Goal: Task Accomplishment & Management: Use online tool/utility

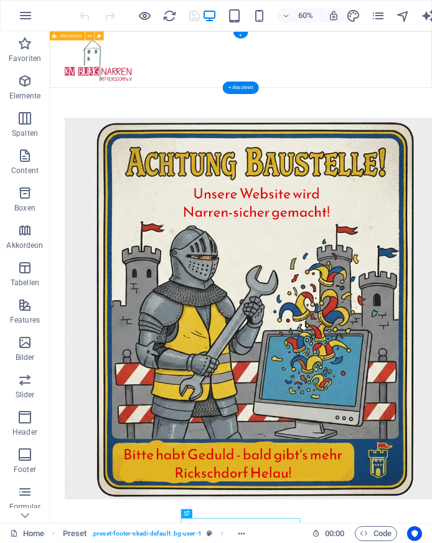
click at [431, 111] on div at bounding box center [368, 77] width 637 height 93
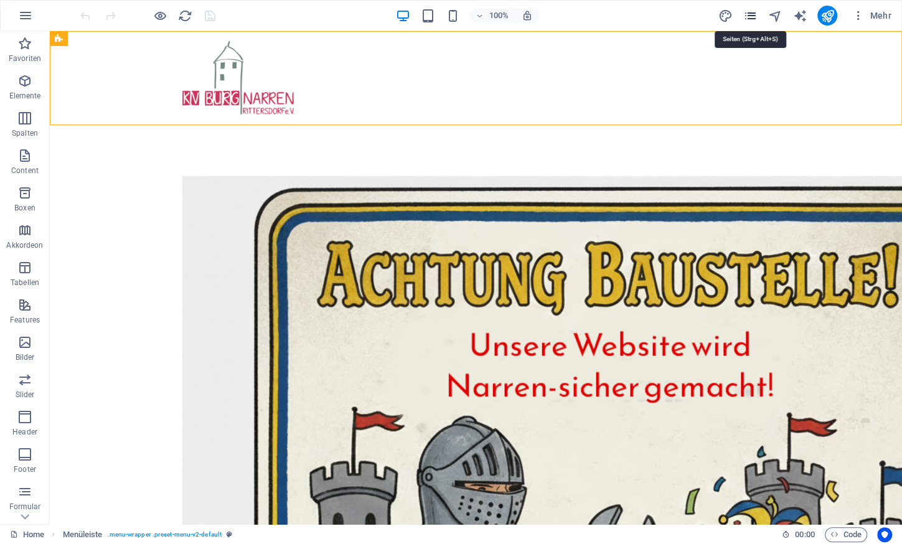
click at [431, 22] on icon "pages" at bounding box center [750, 16] width 14 height 14
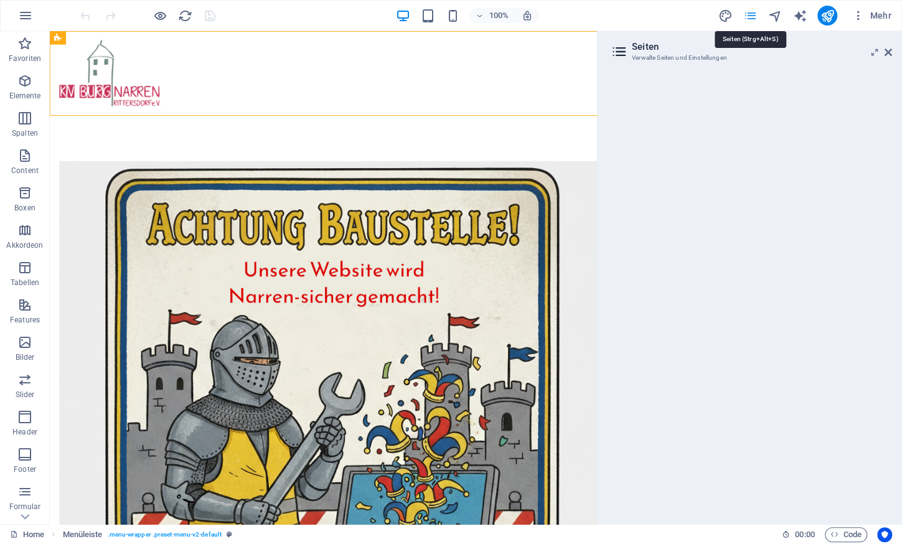
click at [431, 22] on icon "pages" at bounding box center [750, 16] width 14 height 14
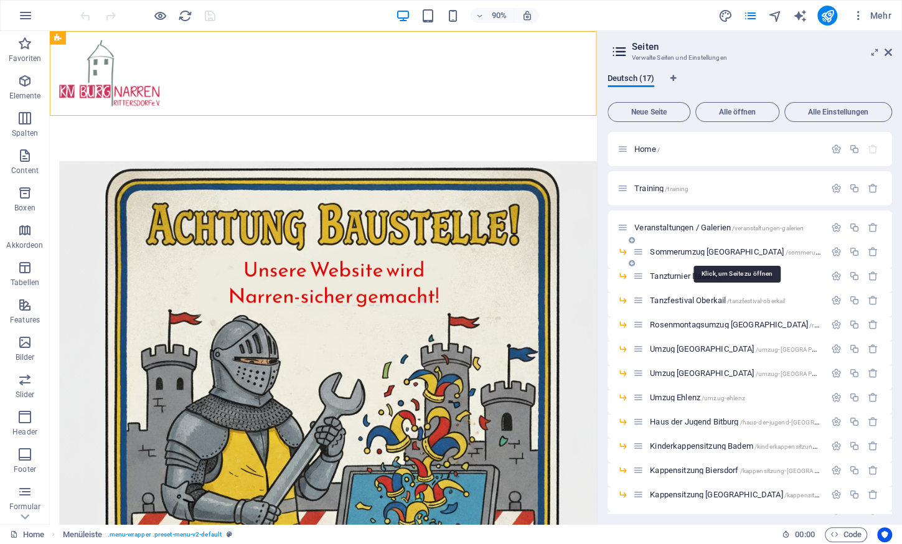
click at [431, 250] on span "Sommerumzug [GEOGRAPHIC_DATA] /sommerumzug-[GEOGRAPHIC_DATA]" at bounding box center [773, 251] width 247 height 9
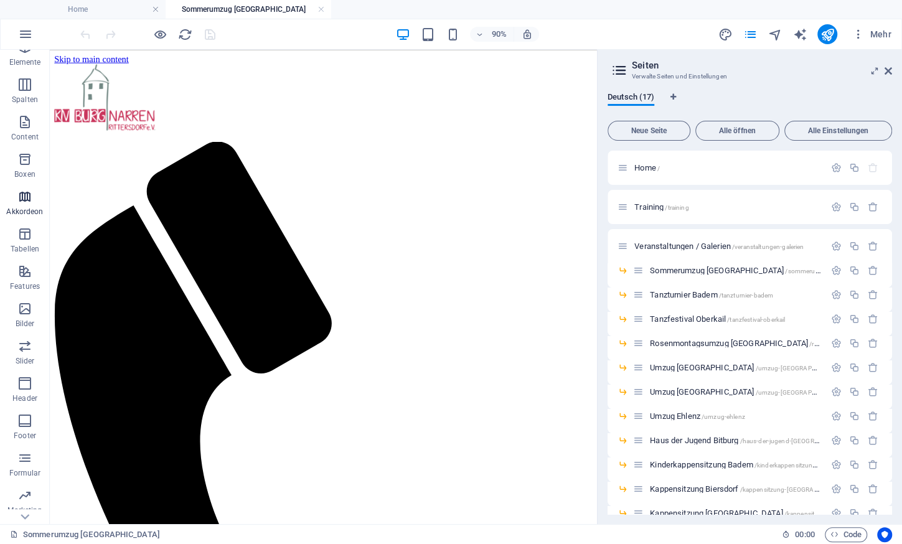
scroll to position [86, 0]
click at [24, 351] on icon "button" at bounding box center [24, 349] width 15 height 15
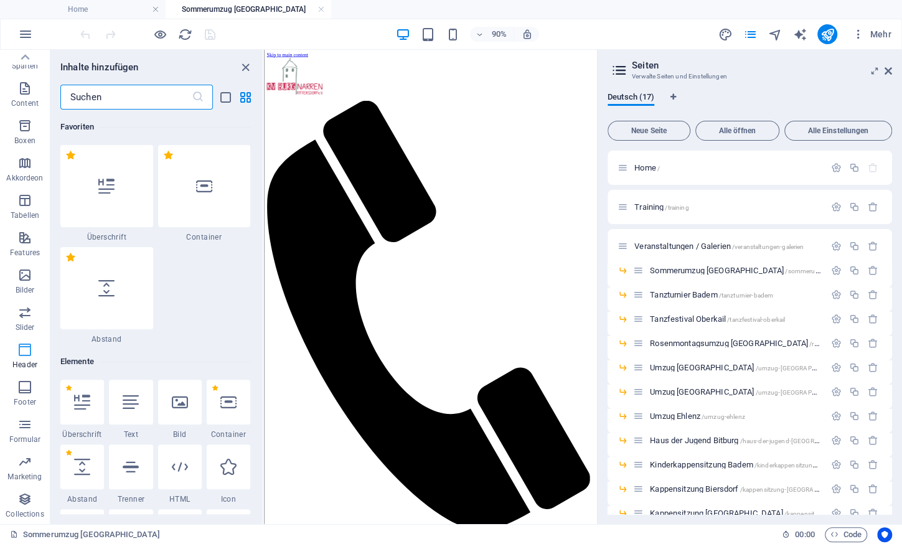
scroll to position [7600, 0]
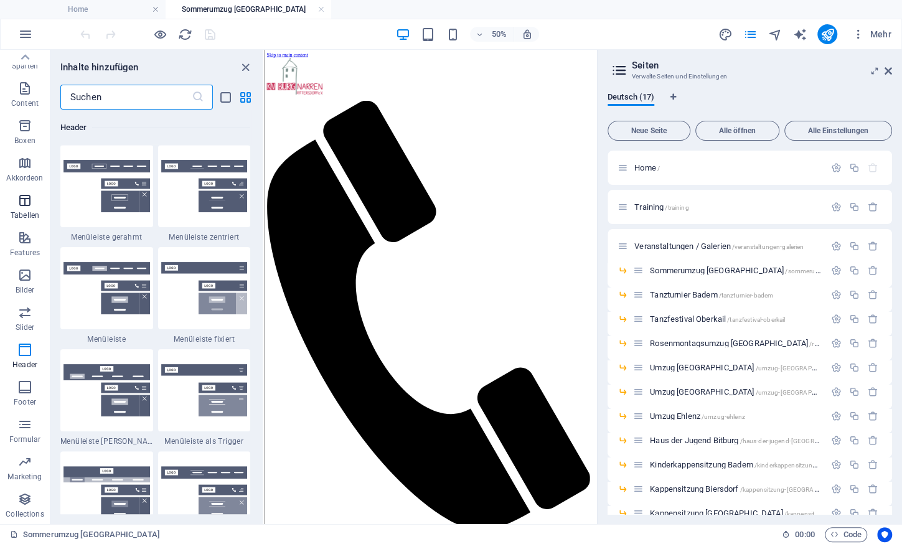
click at [24, 212] on p "Tabellen" at bounding box center [25, 215] width 29 height 10
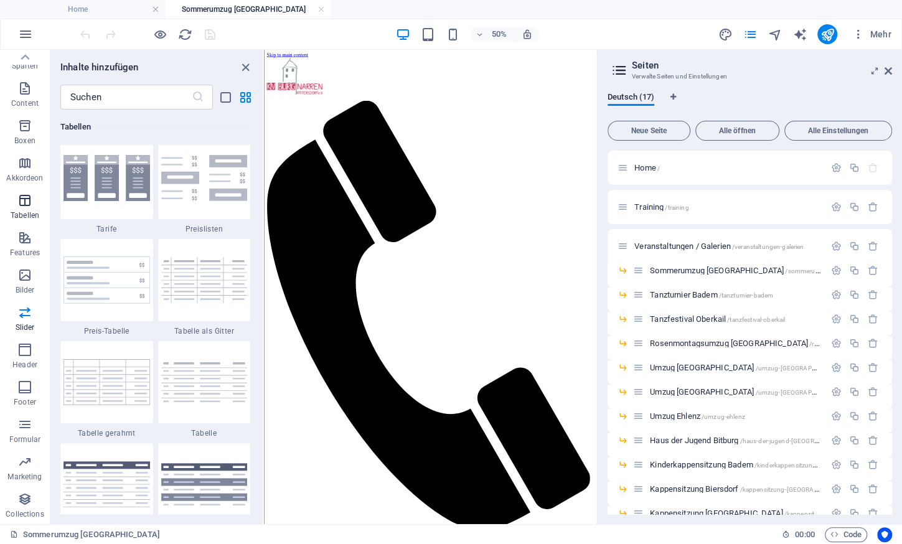
scroll to position [4414, 0]
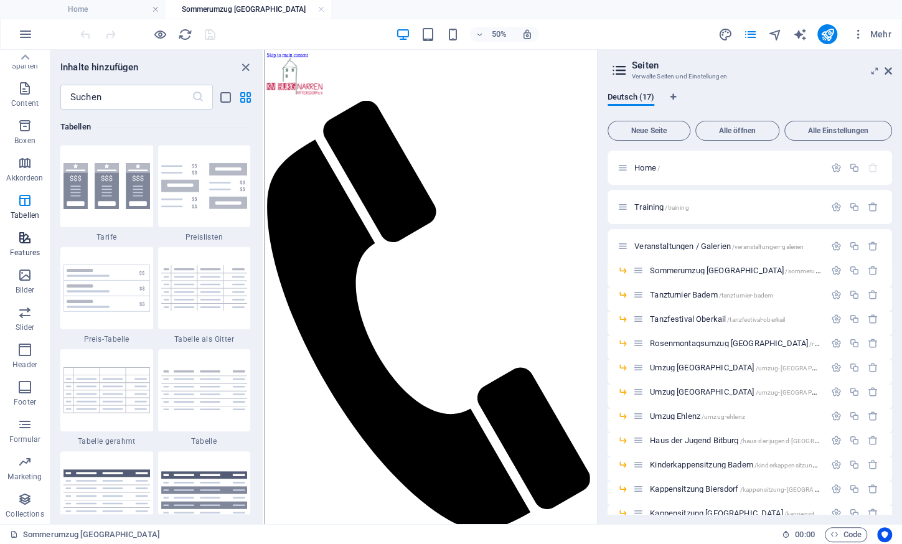
click at [27, 245] on icon "button" at bounding box center [24, 237] width 15 height 15
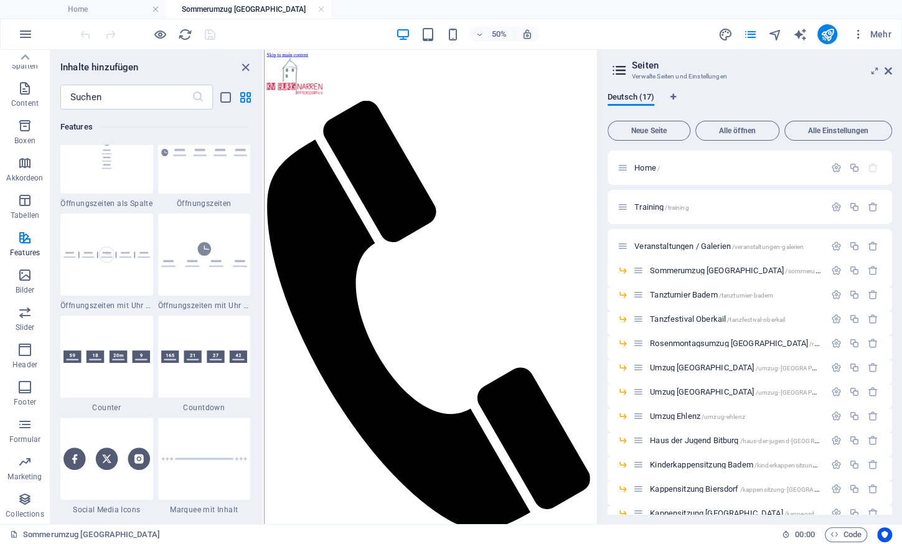
scroll to position [5500, 0]
click at [23, 461] on icon "button" at bounding box center [24, 462] width 15 height 15
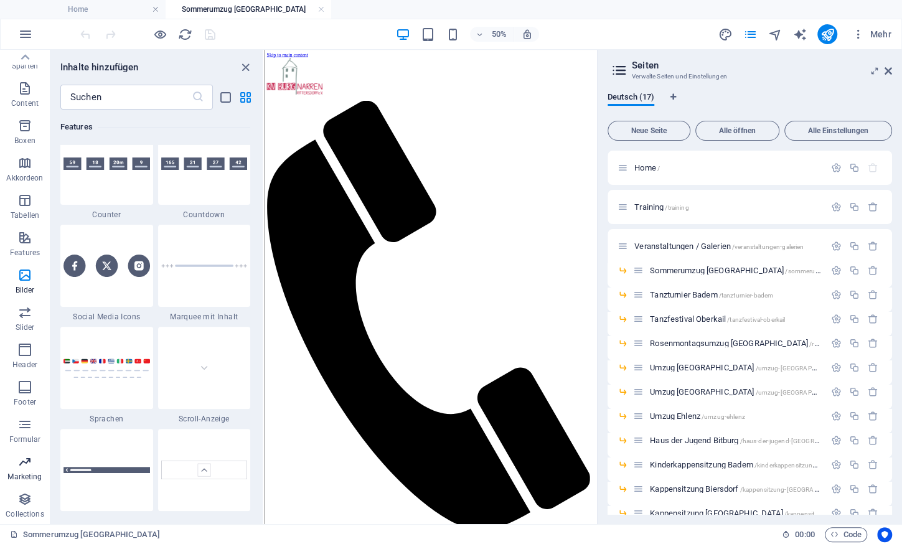
scroll to position [10243, 0]
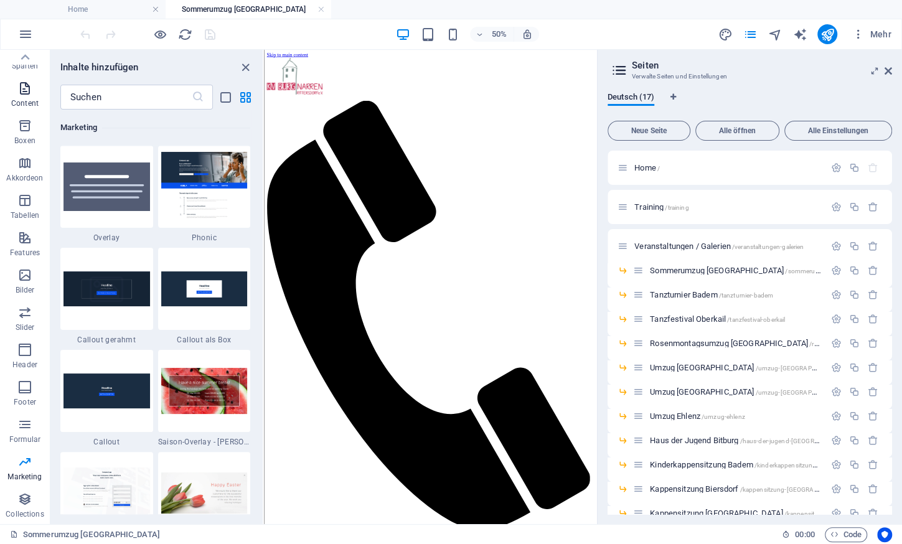
click at [27, 93] on icon "button" at bounding box center [24, 88] width 15 height 15
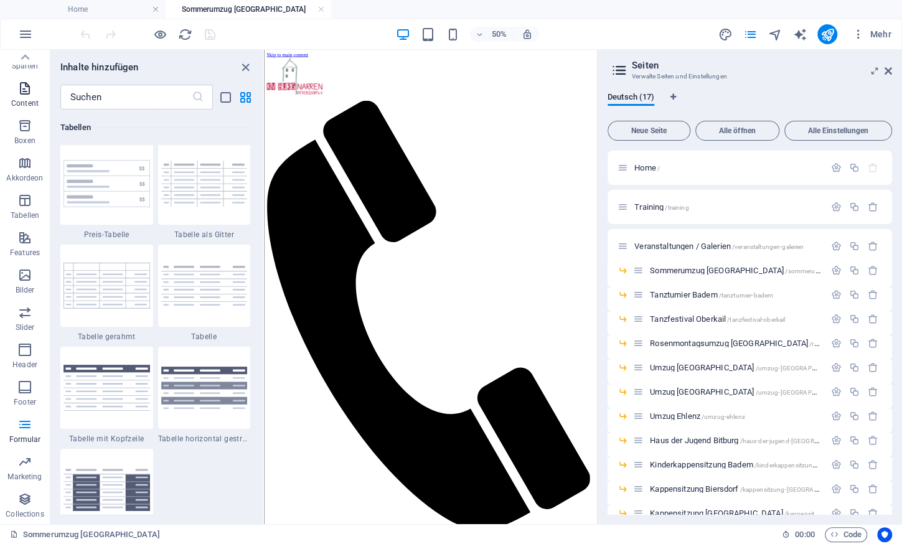
scroll to position [2280, 0]
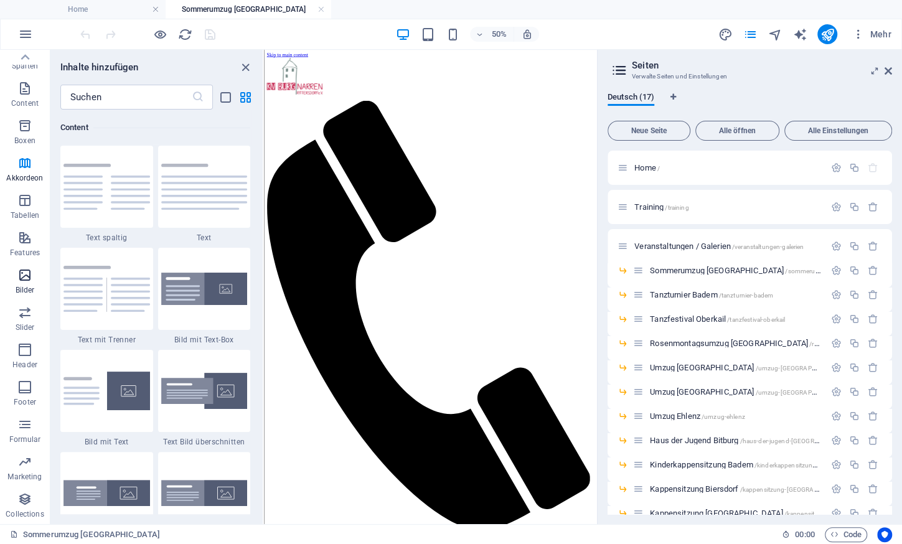
click at [21, 280] on icon "button" at bounding box center [24, 275] width 15 height 15
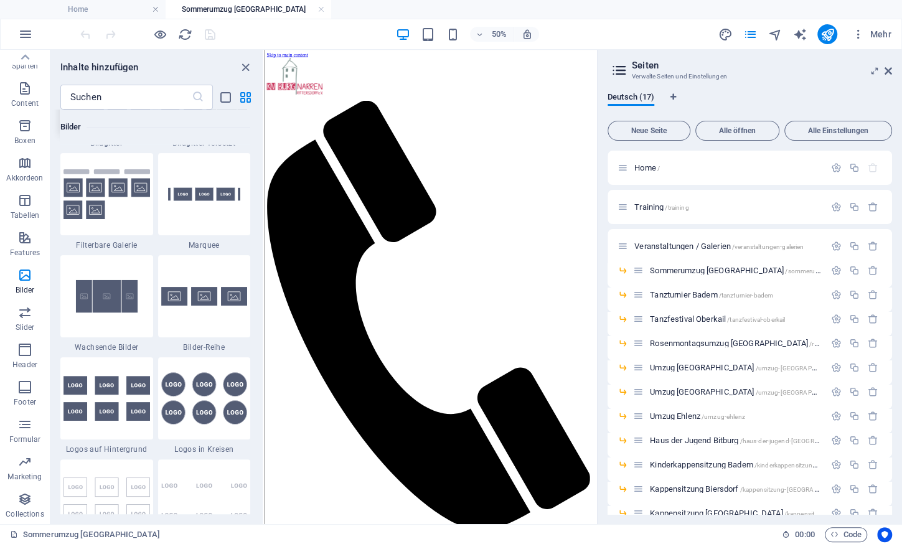
scroll to position [6730, 0]
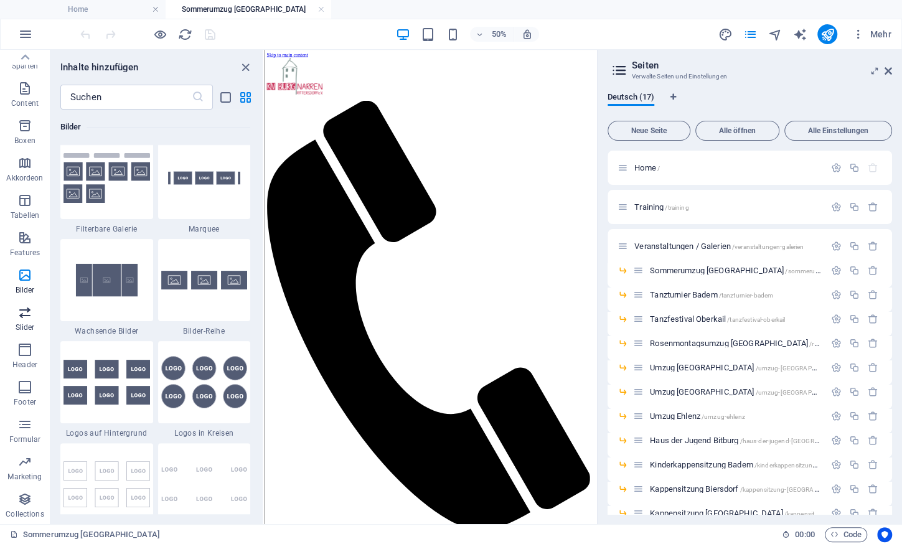
click at [25, 310] on icon "button" at bounding box center [24, 312] width 15 height 15
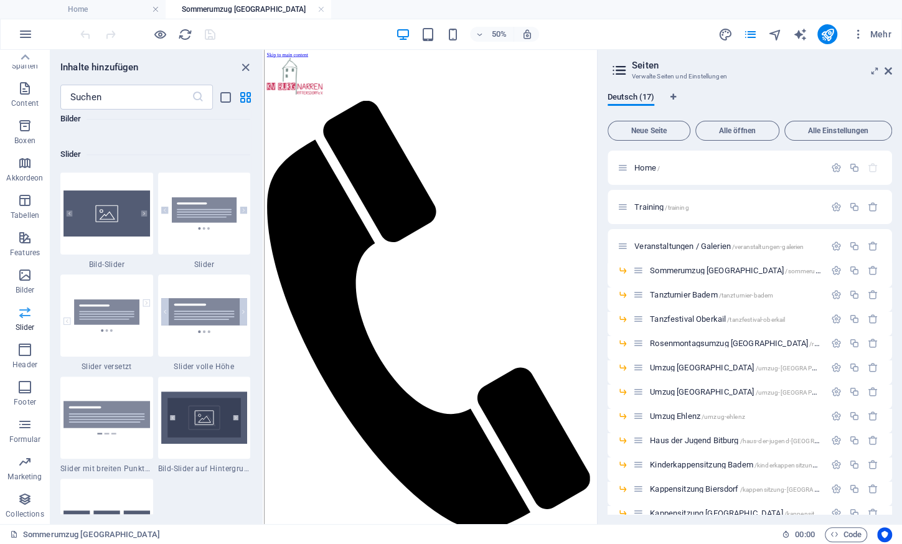
scroll to position [7161, 0]
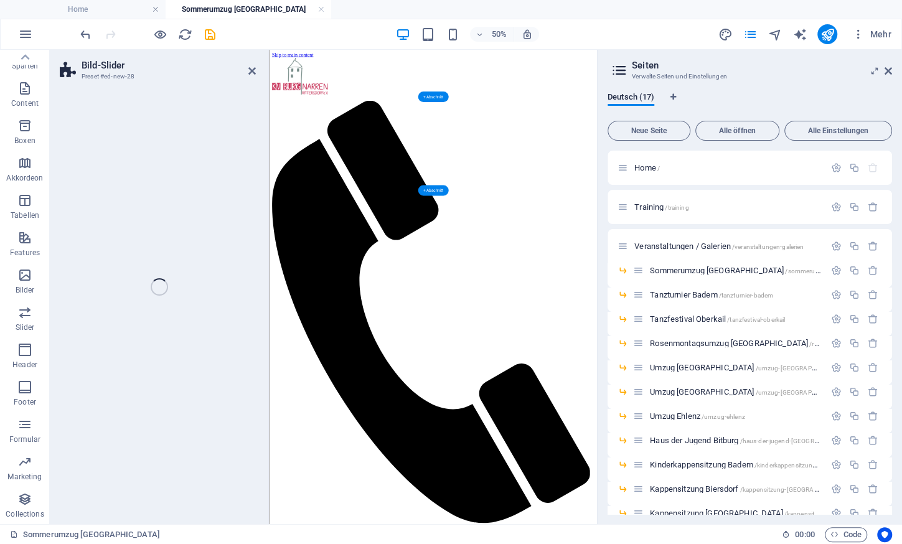
scroll to position [86, 0]
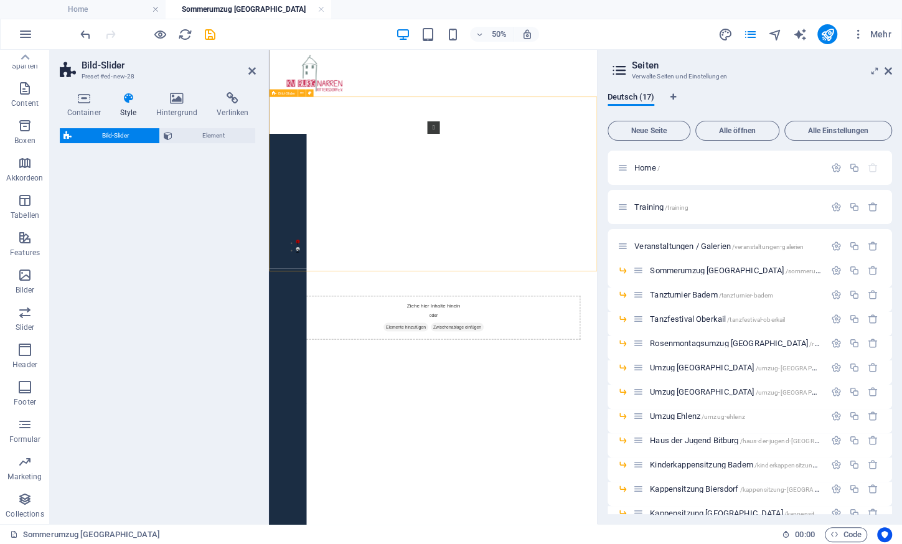
select select "rem"
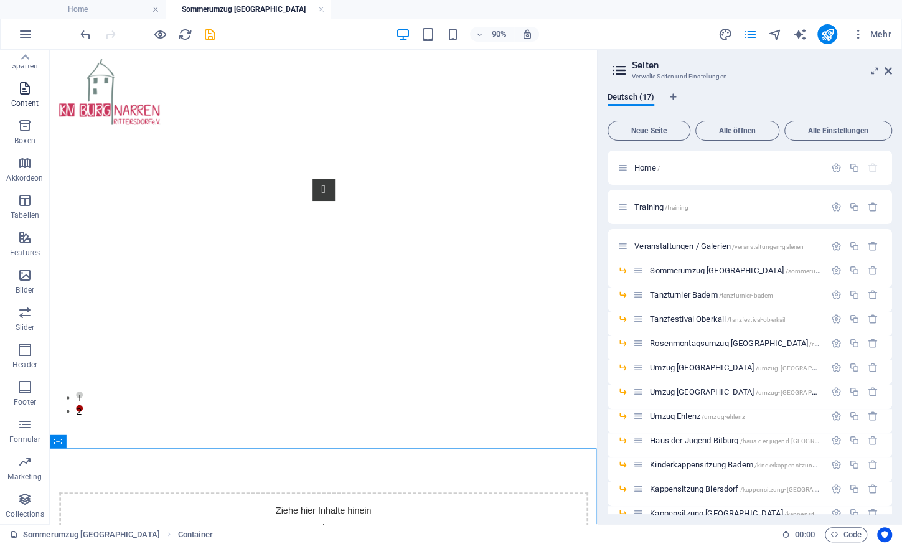
click at [31, 92] on icon "button" at bounding box center [24, 88] width 15 height 15
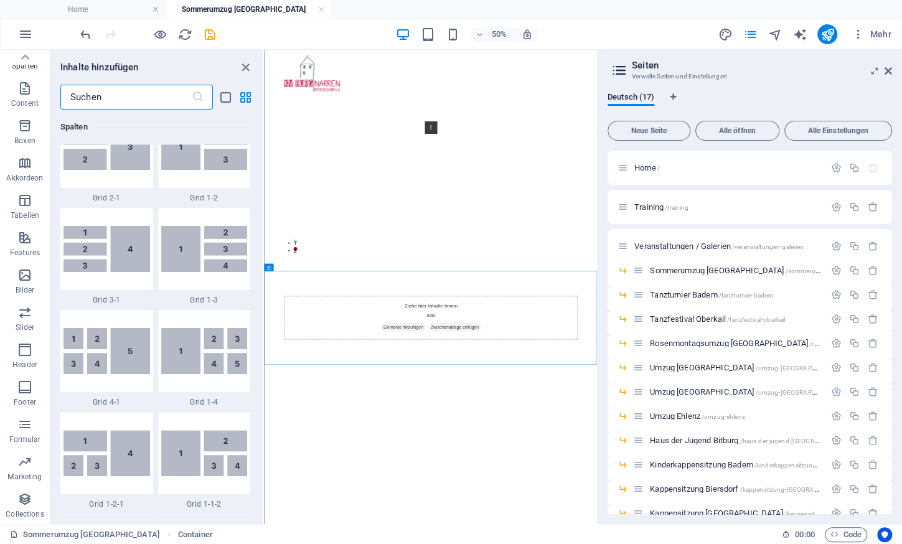
scroll to position [1680, 0]
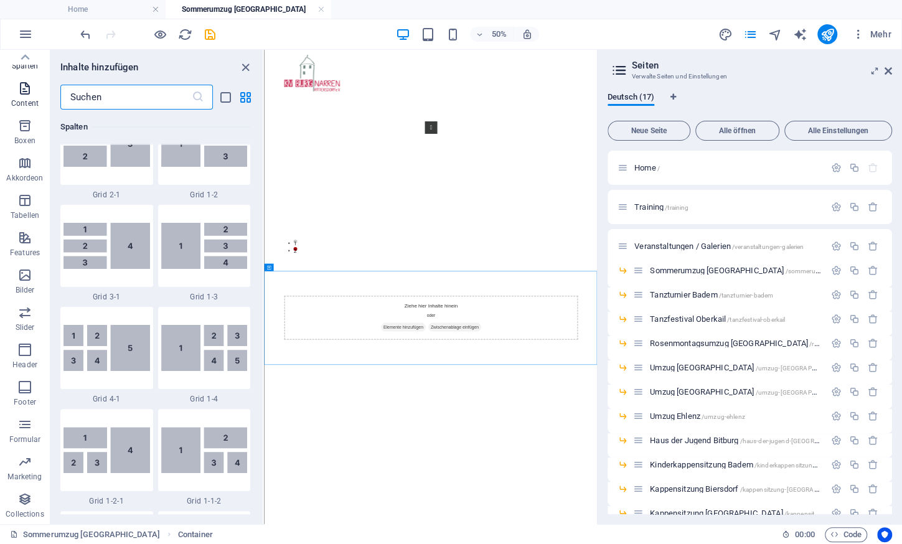
click at [35, 88] on span "Content" at bounding box center [25, 96] width 50 height 30
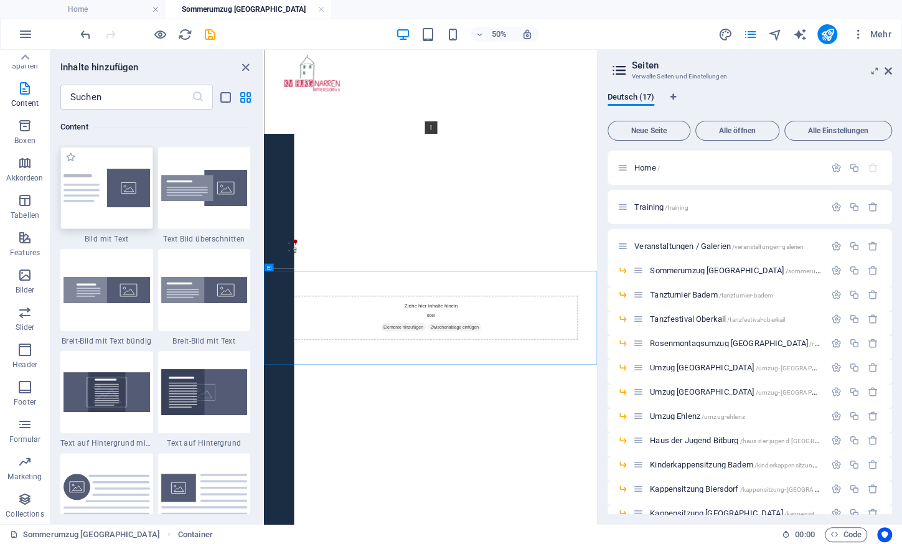
scroll to position [2483, 0]
click at [310, 117] on icon at bounding box center [311, 118] width 4 height 7
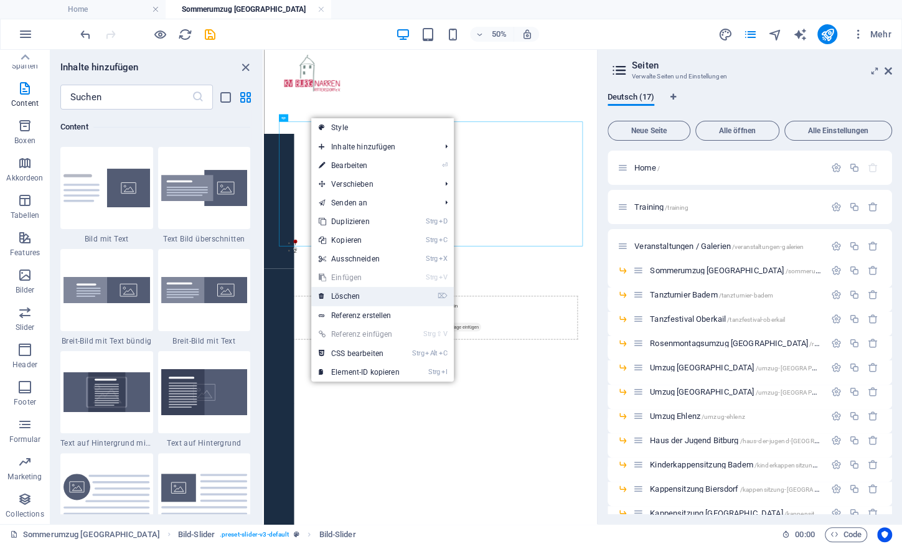
click at [359, 299] on link "⌦ Löschen" at bounding box center [359, 296] width 96 height 19
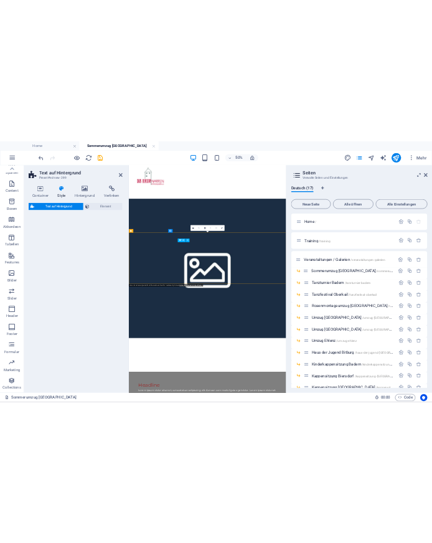
scroll to position [86, 0]
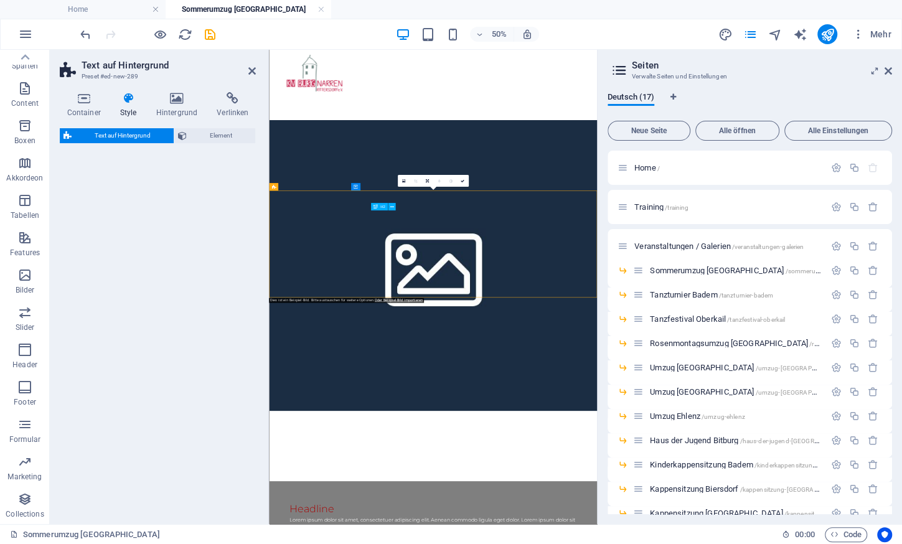
select select "%"
select select "rem"
select select "px"
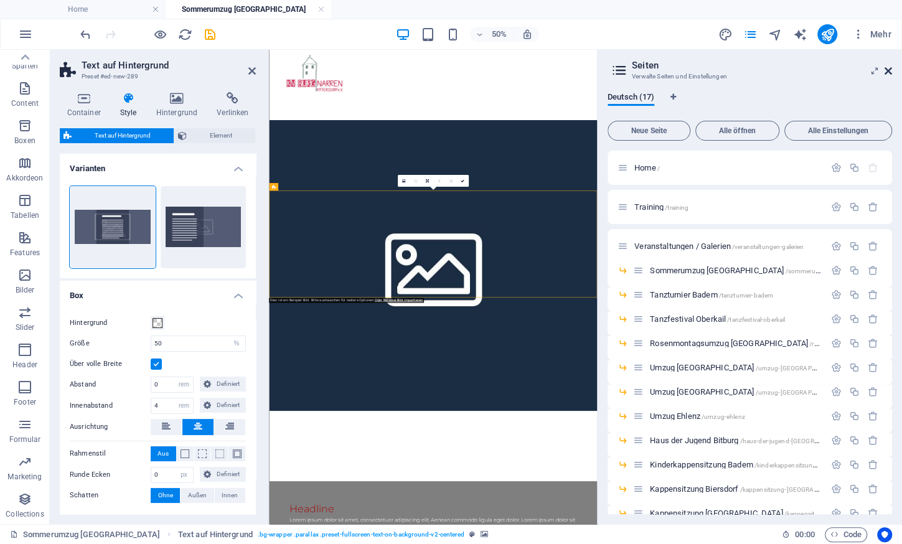
click at [431, 70] on icon at bounding box center [888, 71] width 7 height 10
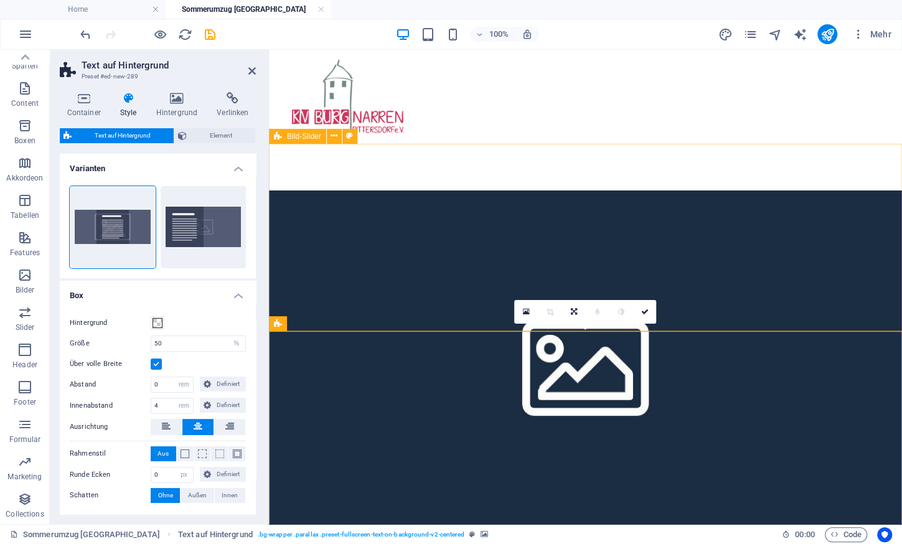
click at [431, 259] on span "Elemente hinzufügen" at bounding box center [531, 255] width 90 height 17
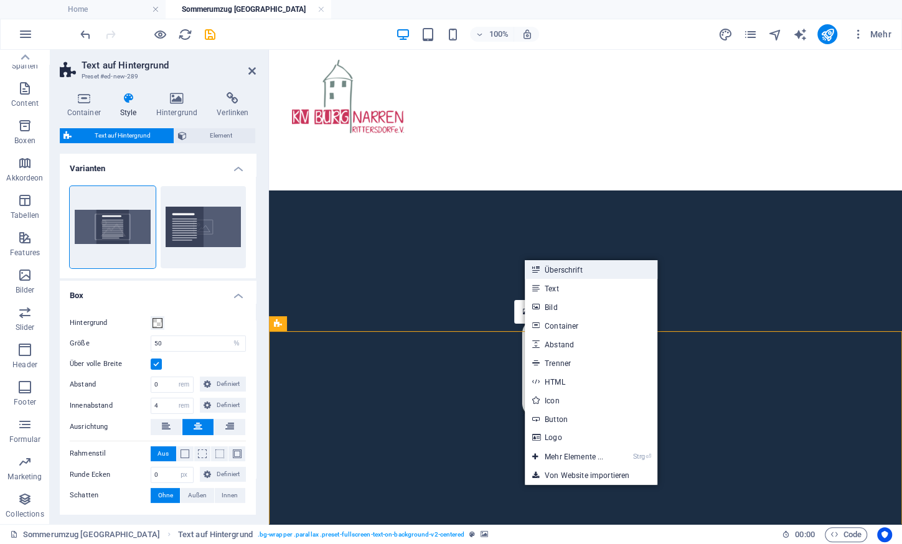
click at [431, 268] on link "Überschrift" at bounding box center [591, 269] width 133 height 19
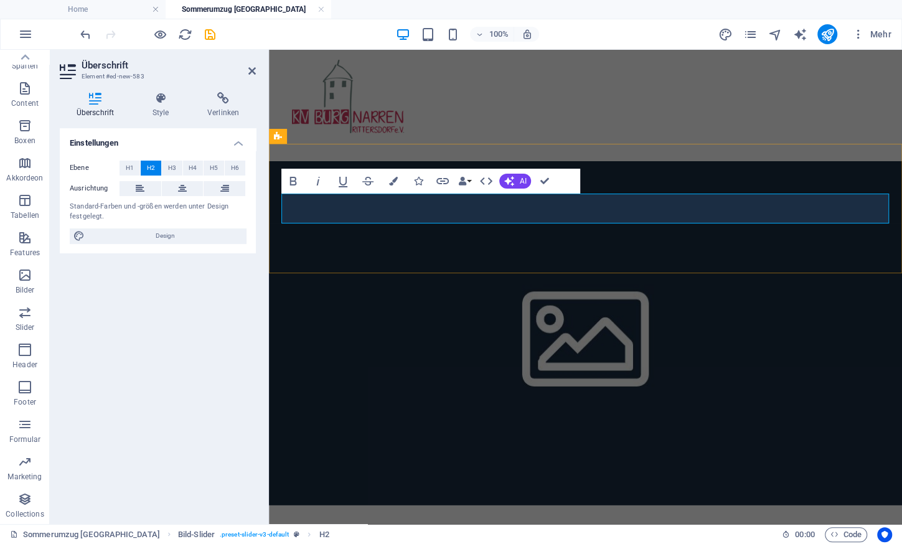
click at [431, 208] on h2 "Sommerumzug [GEOGRAPHIC_DATA] 2025" at bounding box center [586, 208] width 608 height 30
click at [172, 172] on span "H3" at bounding box center [172, 168] width 8 height 15
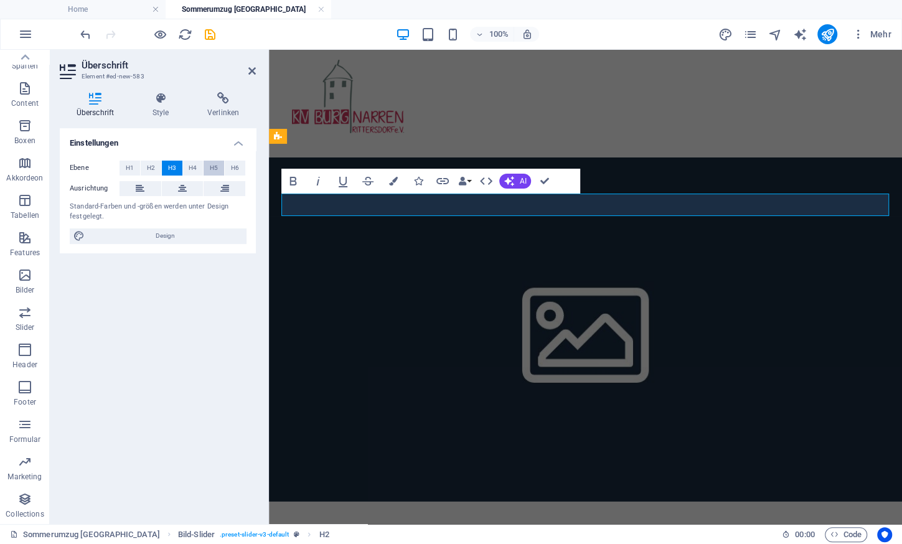
click at [209, 169] on button "H5" at bounding box center [214, 168] width 21 height 15
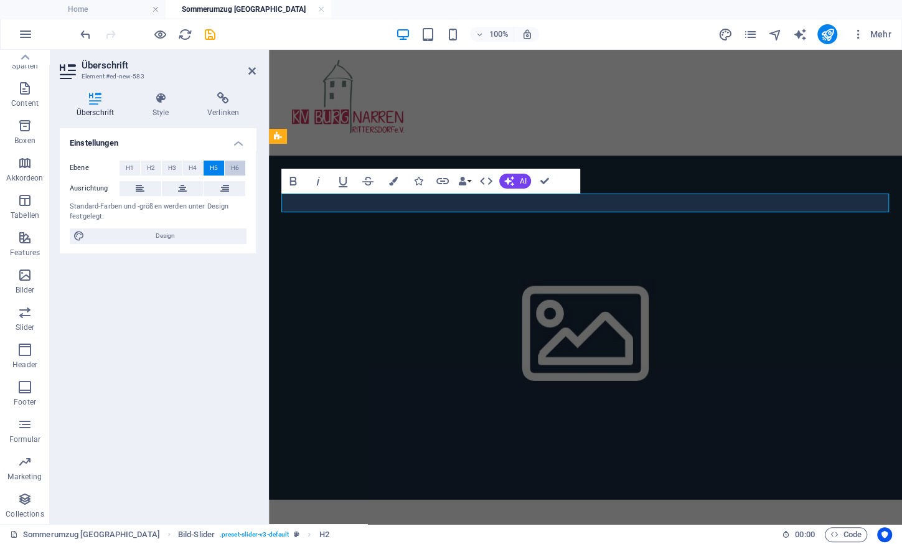
click at [233, 166] on span "H6" at bounding box center [235, 168] width 8 height 15
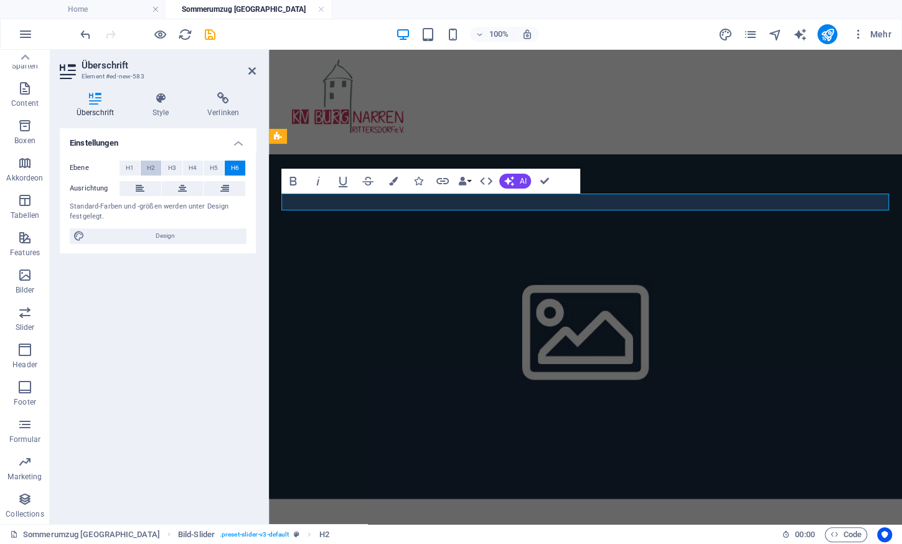
click at [148, 170] on span "H2" at bounding box center [151, 168] width 8 height 15
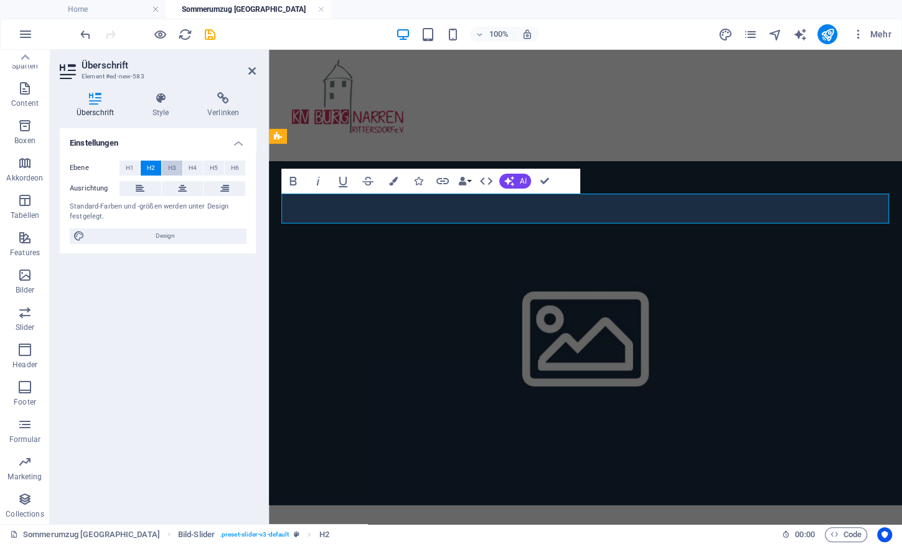
click at [169, 173] on span "H3" at bounding box center [172, 168] width 8 height 15
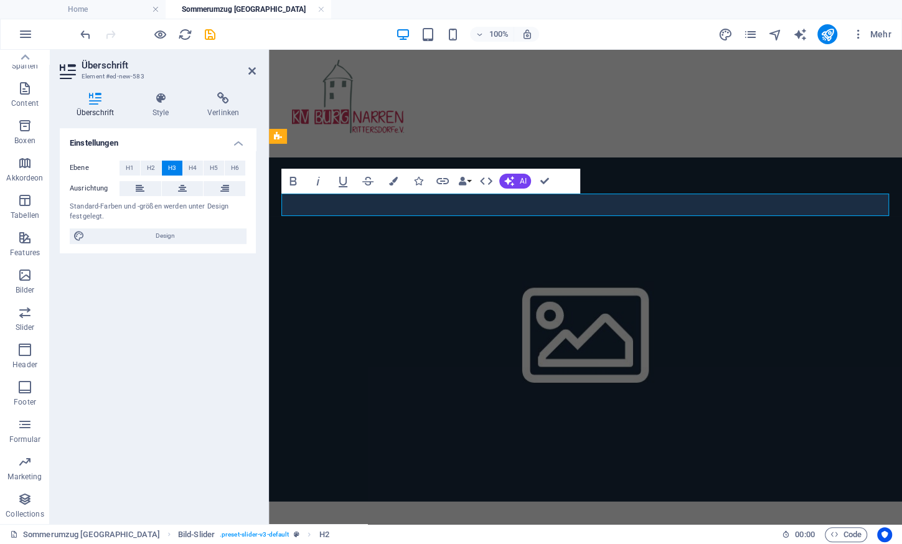
click at [331, 359] on figure at bounding box center [585, 330] width 633 height 344
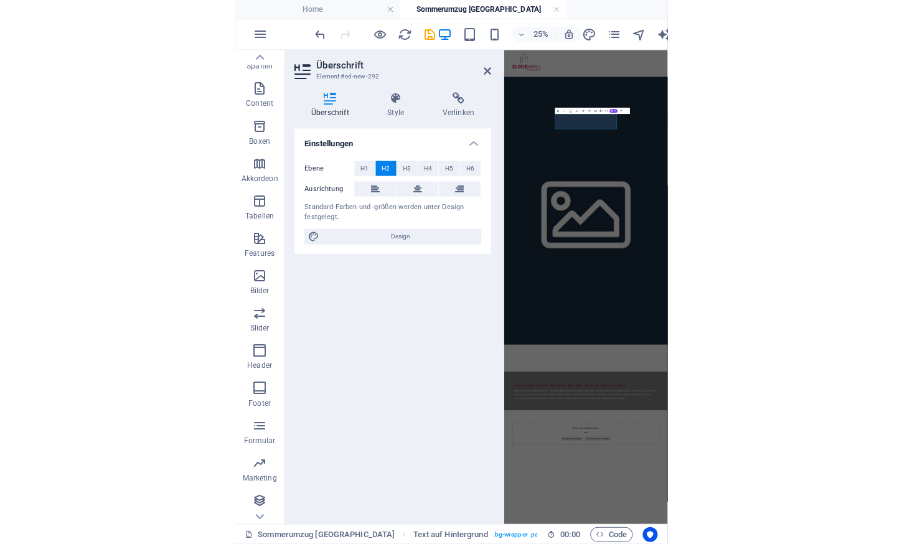
scroll to position [0, 8]
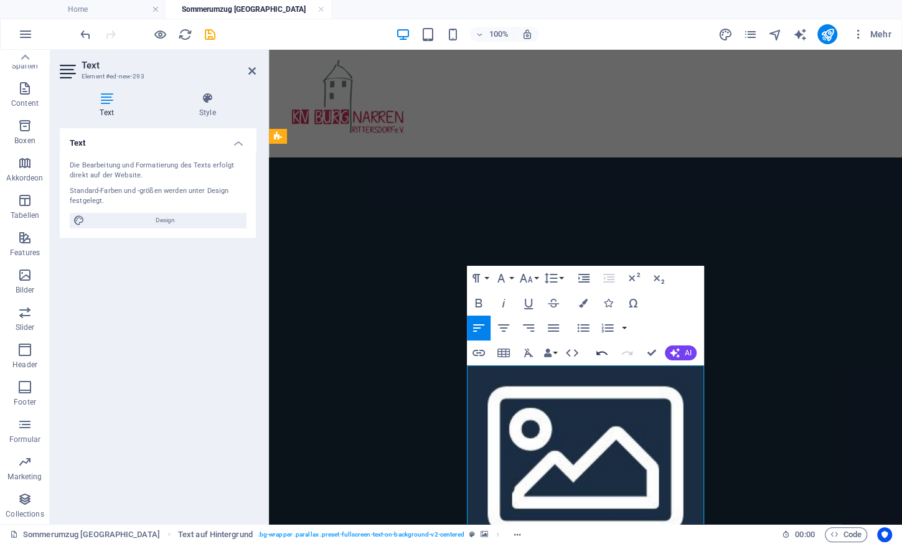
click at [431, 351] on icon "button" at bounding box center [602, 353] width 15 height 15
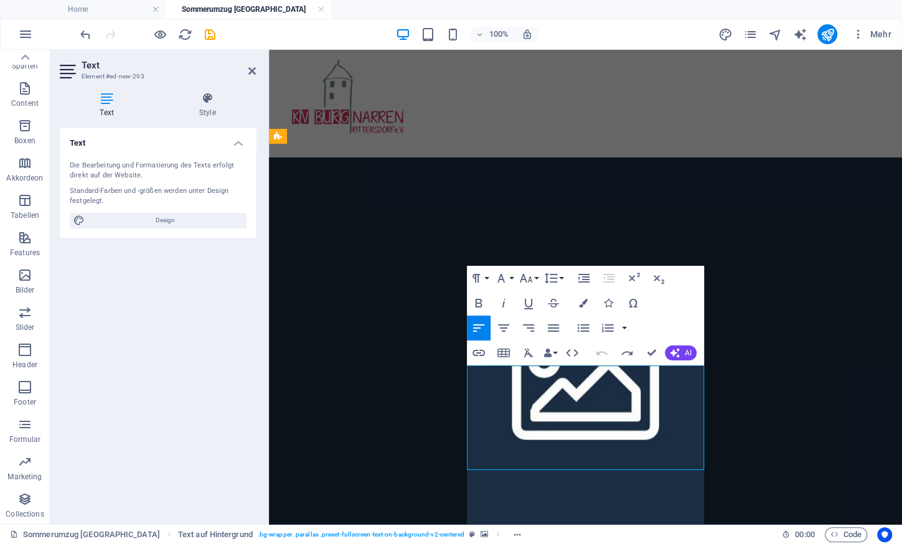
scroll to position [6484, 0]
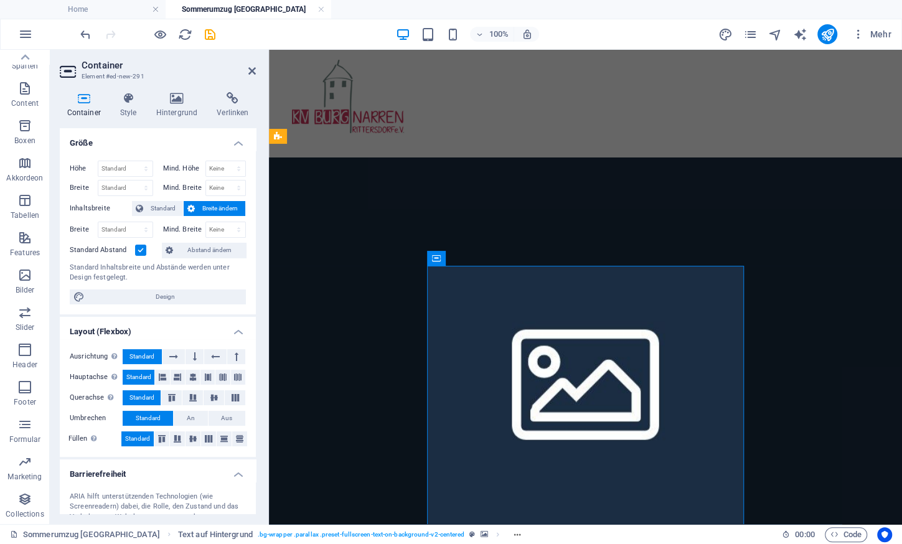
click at [310, 329] on figure at bounding box center [585, 378] width 633 height 441
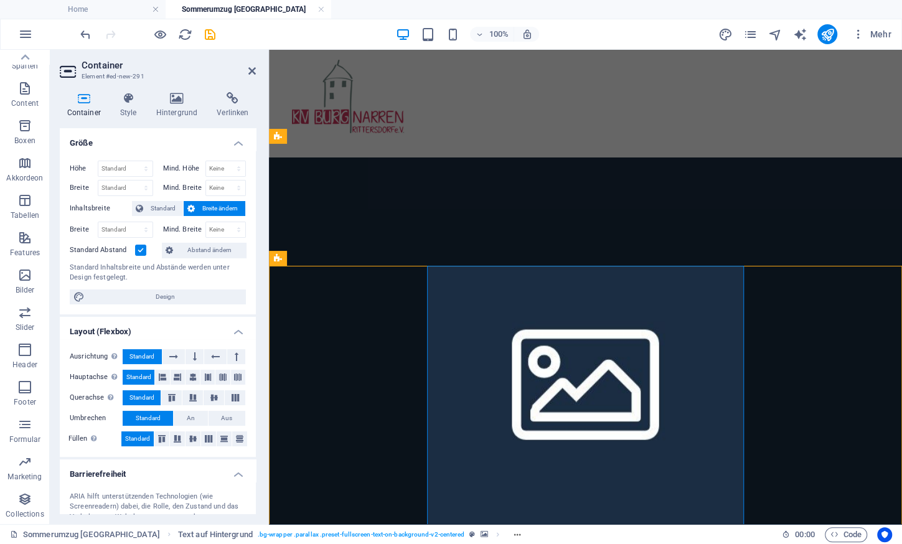
click at [310, 329] on figure at bounding box center [585, 378] width 633 height 441
select select "%"
select select "rem"
select select "px"
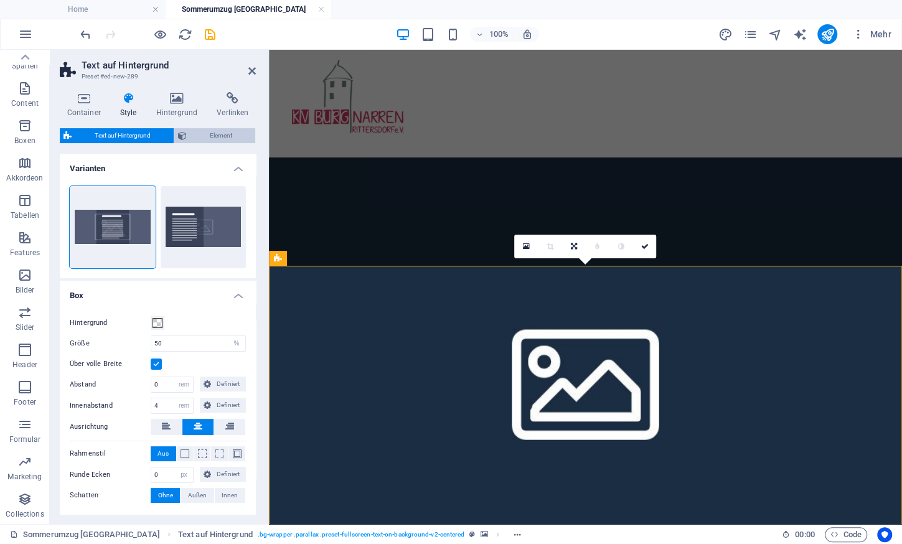
click at [217, 131] on span "Element" at bounding box center [221, 135] width 61 height 15
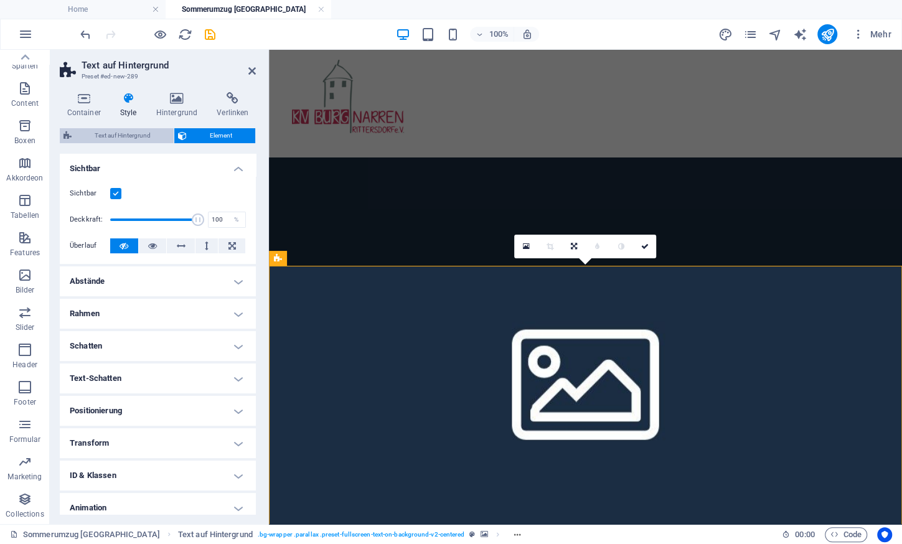
click at [115, 134] on span "Text auf Hintergrund" at bounding box center [122, 135] width 95 height 15
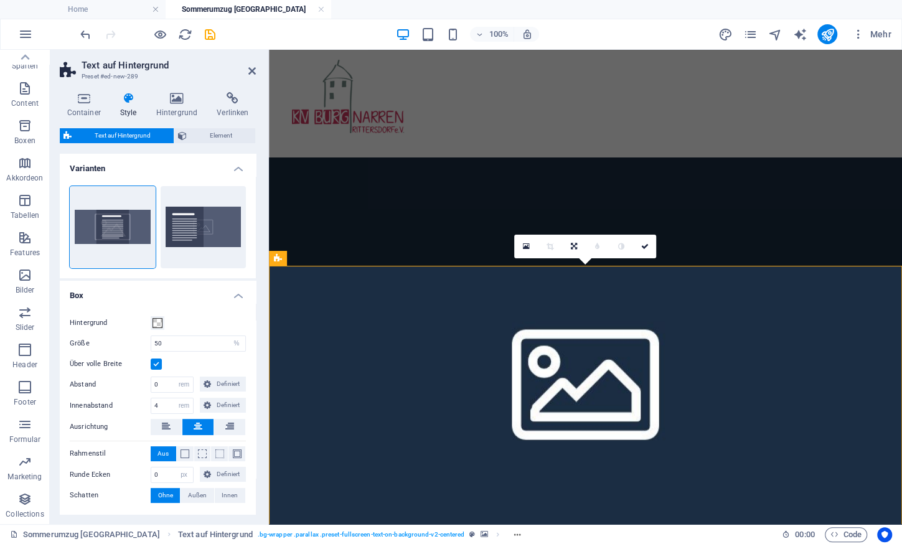
click at [353, 400] on figure at bounding box center [585, 378] width 633 height 441
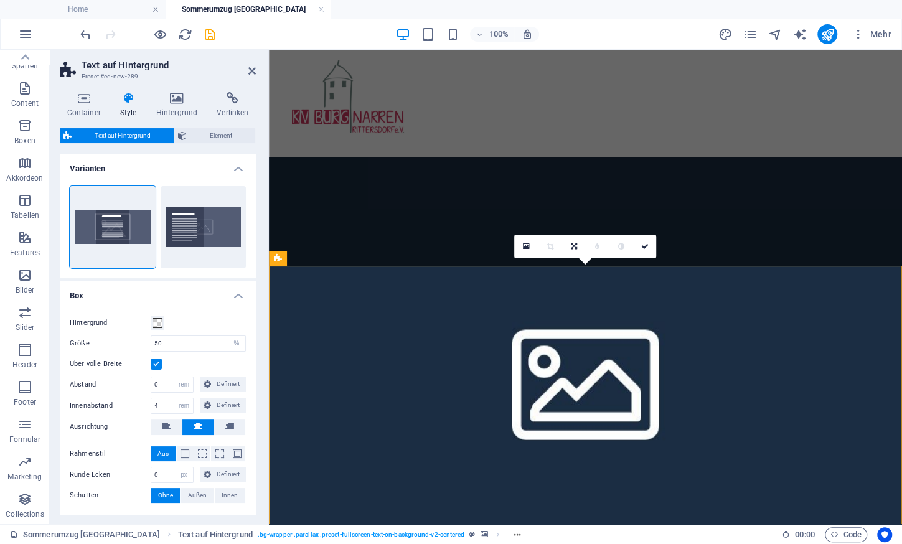
click at [431, 406] on figure at bounding box center [585, 378] width 633 height 441
click at [181, 94] on icon at bounding box center [177, 98] width 56 height 12
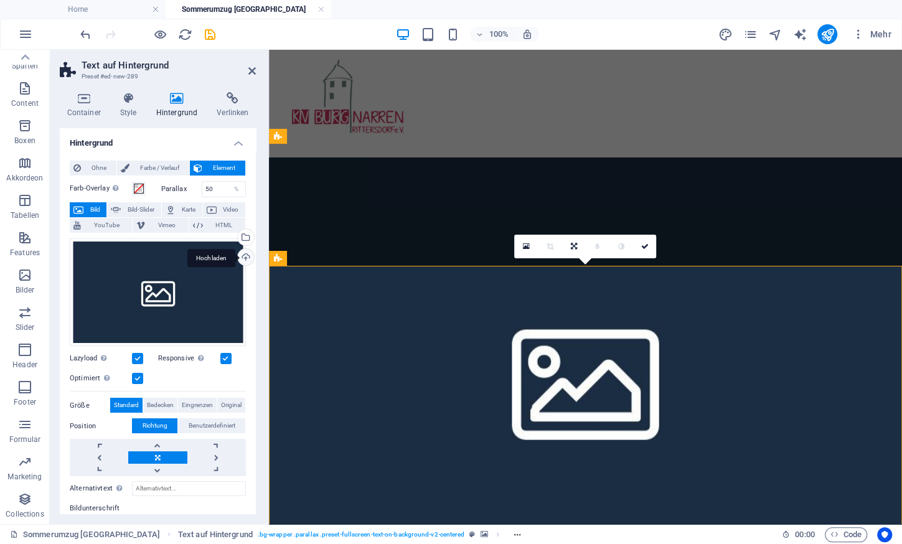
click at [246, 253] on div "Hochladen" at bounding box center [244, 258] width 19 height 19
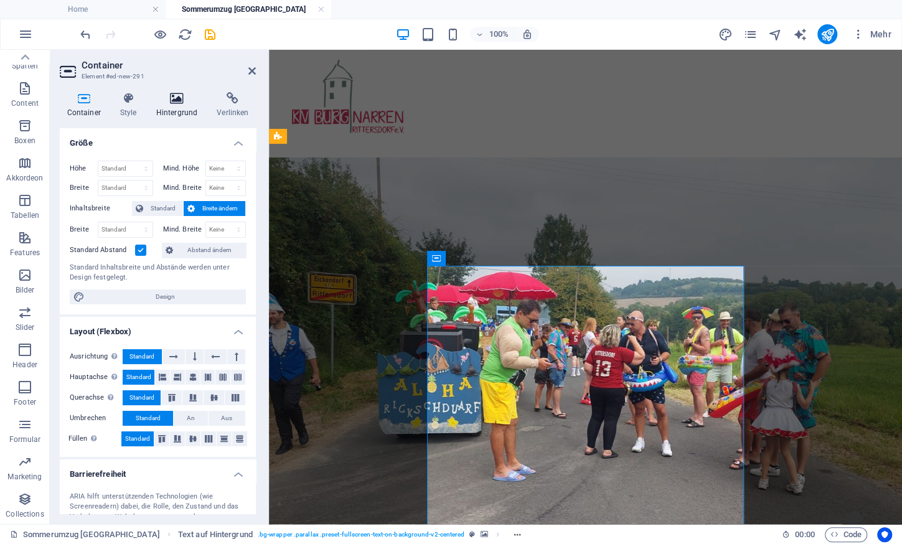
click at [179, 103] on icon at bounding box center [177, 98] width 56 height 12
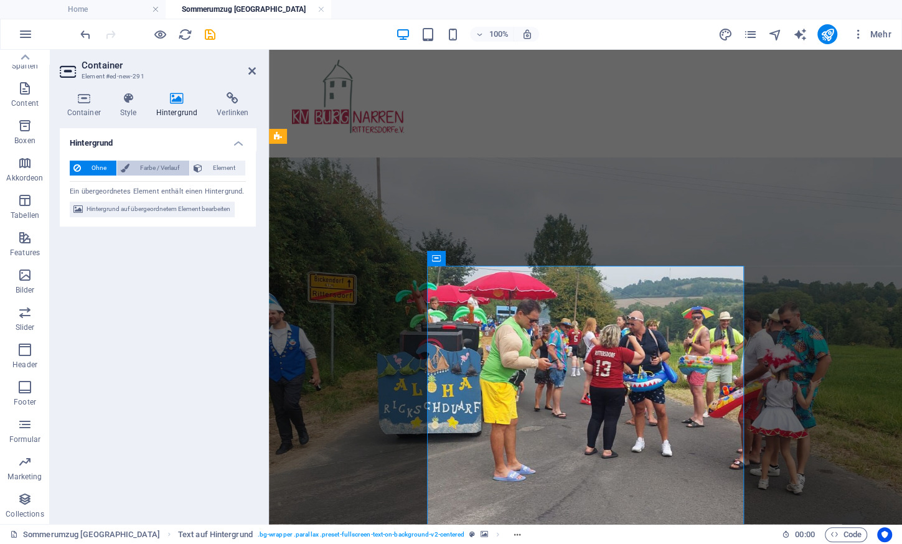
click at [164, 172] on span "Farbe / Verlauf" at bounding box center [159, 168] width 52 height 15
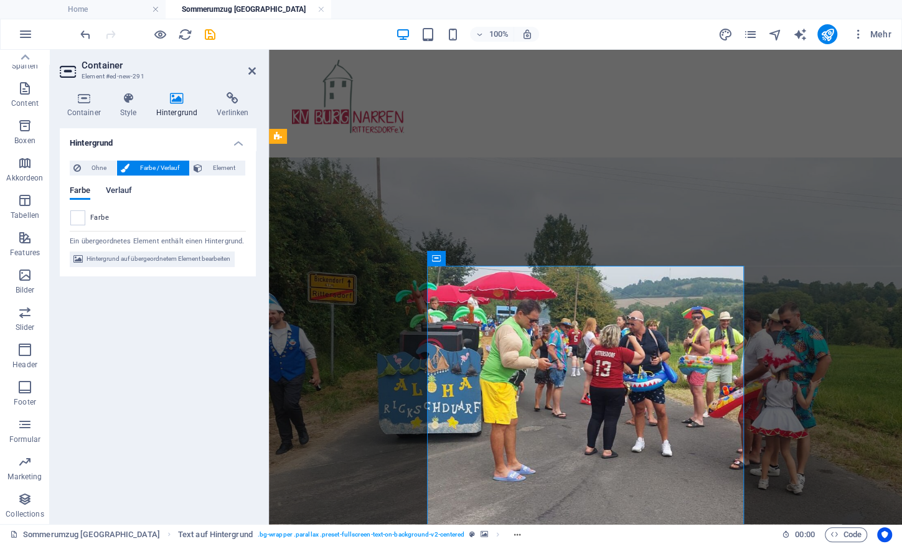
click at [119, 194] on span "Verlauf" at bounding box center [118, 191] width 27 height 17
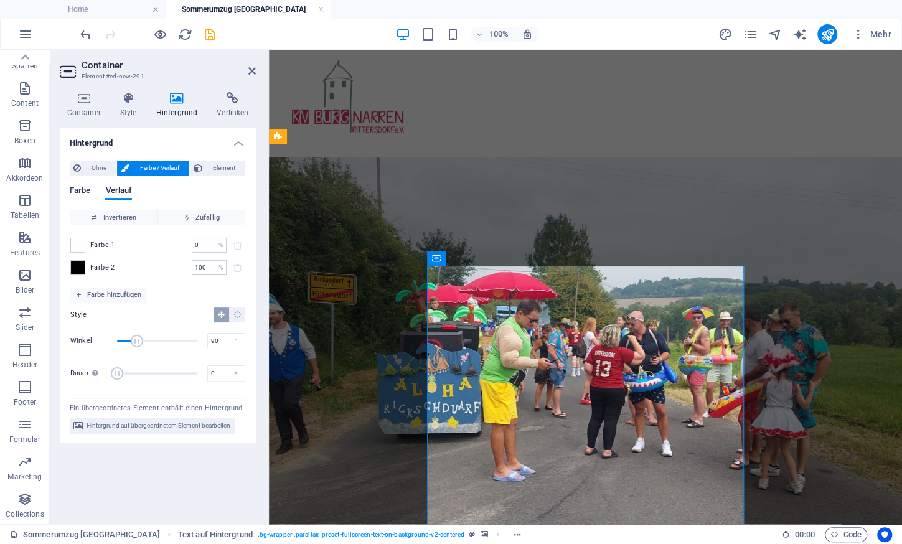
click at [82, 188] on span "Farbe" at bounding box center [80, 191] width 21 height 17
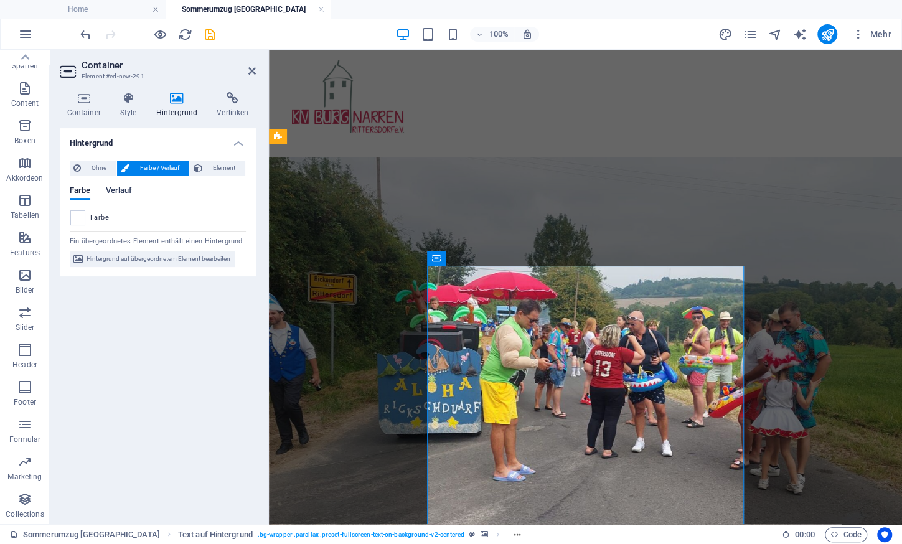
click at [116, 193] on span "Verlauf" at bounding box center [118, 191] width 27 height 17
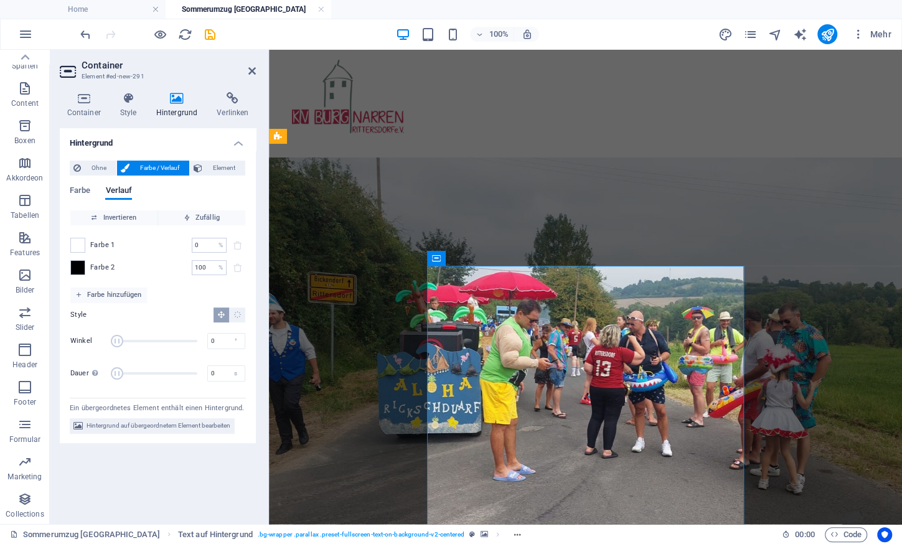
drag, startPoint x: 136, startPoint y: 336, endPoint x: 109, endPoint y: 334, distance: 27.5
click at [109, 334] on div "Winkel 0 °" at bounding box center [157, 340] width 175 height 27
type input "4"
click at [118, 341] on span "Winkel" at bounding box center [117, 341] width 12 height 12
click at [83, 267] on span at bounding box center [78, 268] width 14 height 14
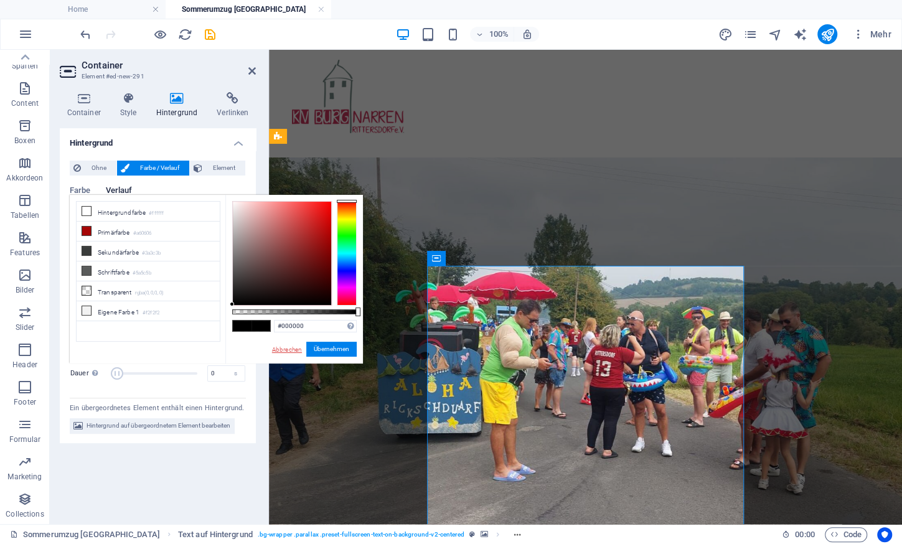
click at [293, 351] on link "Abbrechen" at bounding box center [287, 349] width 32 height 9
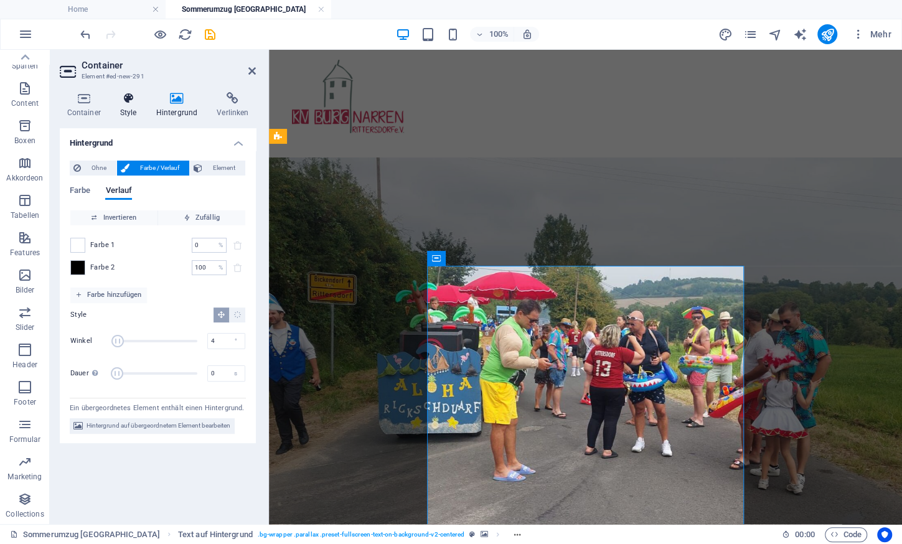
click at [134, 108] on h4 "Style" at bounding box center [131, 105] width 36 height 26
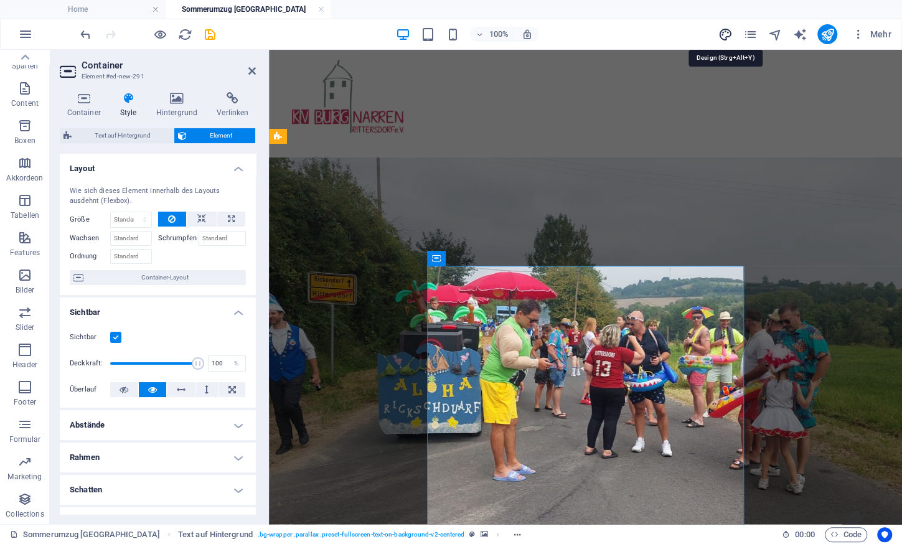
click at [431, 36] on icon "design" at bounding box center [725, 34] width 14 height 14
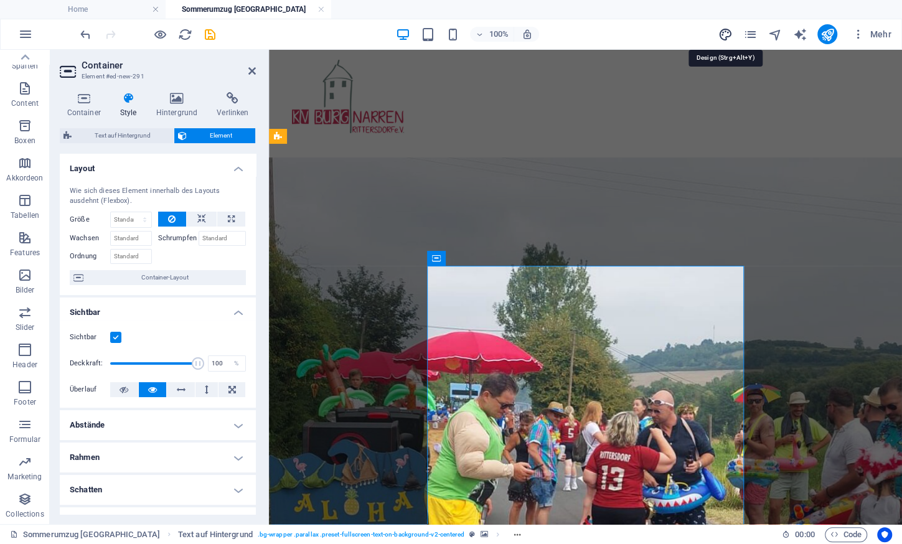
select select "px"
select select "300"
select select "px"
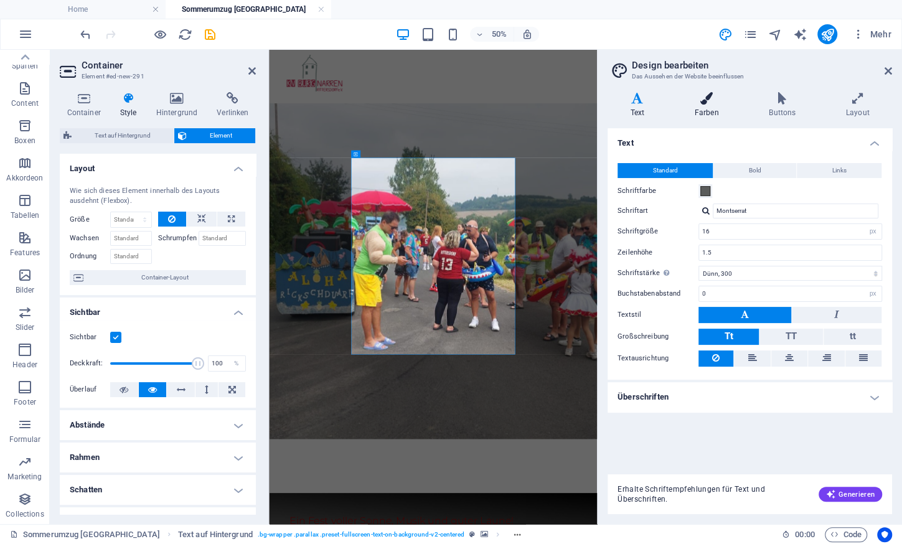
click at [431, 109] on h4 "Farben" at bounding box center [709, 105] width 75 height 26
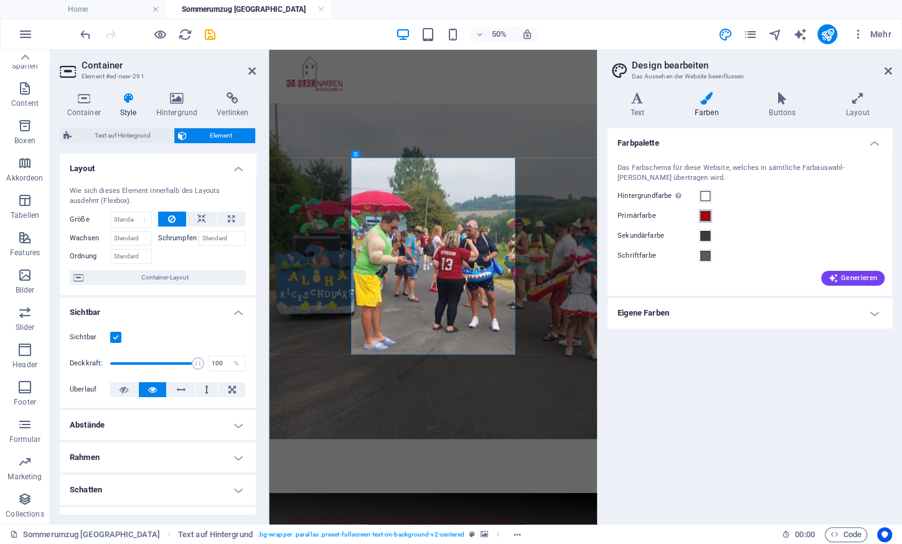
click at [431, 220] on span at bounding box center [705, 216] width 10 height 10
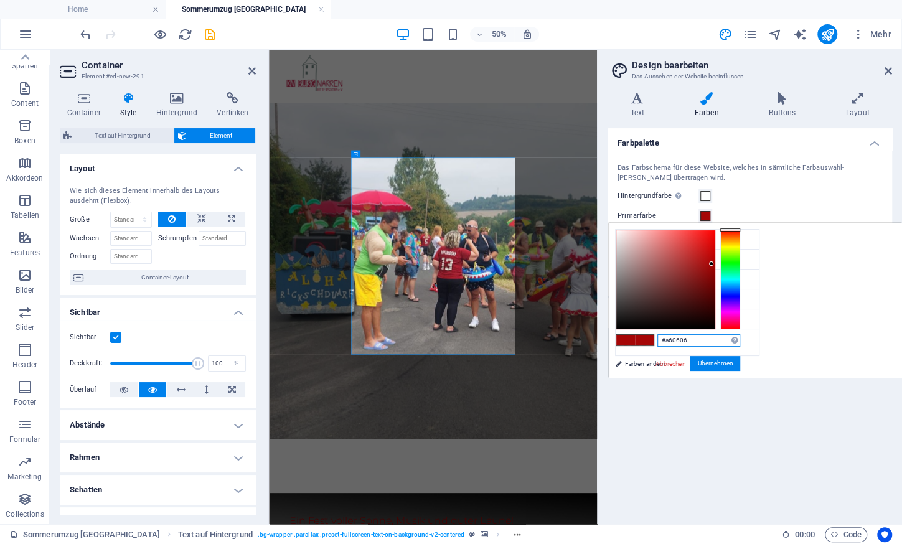
drag, startPoint x: 694, startPoint y: 336, endPoint x: 615, endPoint y: 331, distance: 79.3
click at [431, 334] on input "#a60606" at bounding box center [698, 340] width 83 height 12
paste input "b91c1c"
type input "#b91c1c"
click at [431, 359] on button "Übernehmen" at bounding box center [715, 363] width 50 height 15
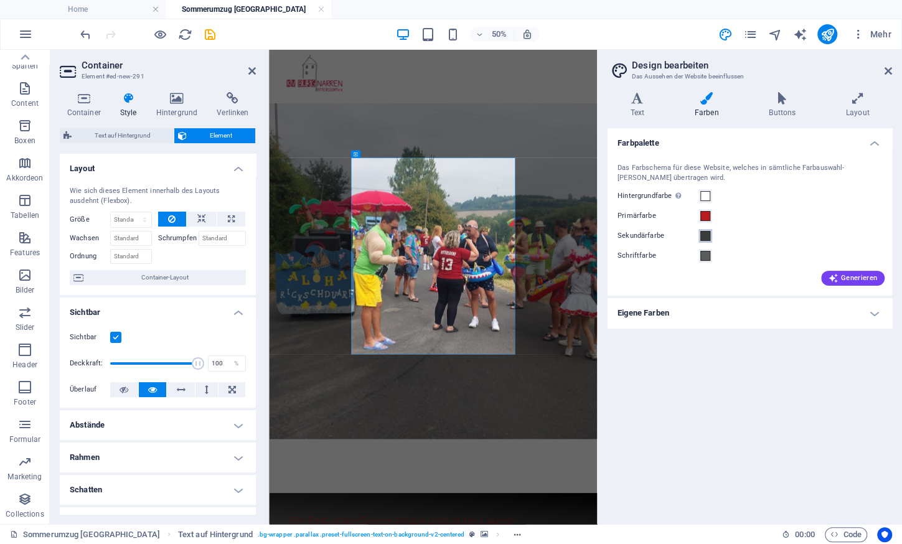
click at [431, 235] on span at bounding box center [705, 236] width 10 height 10
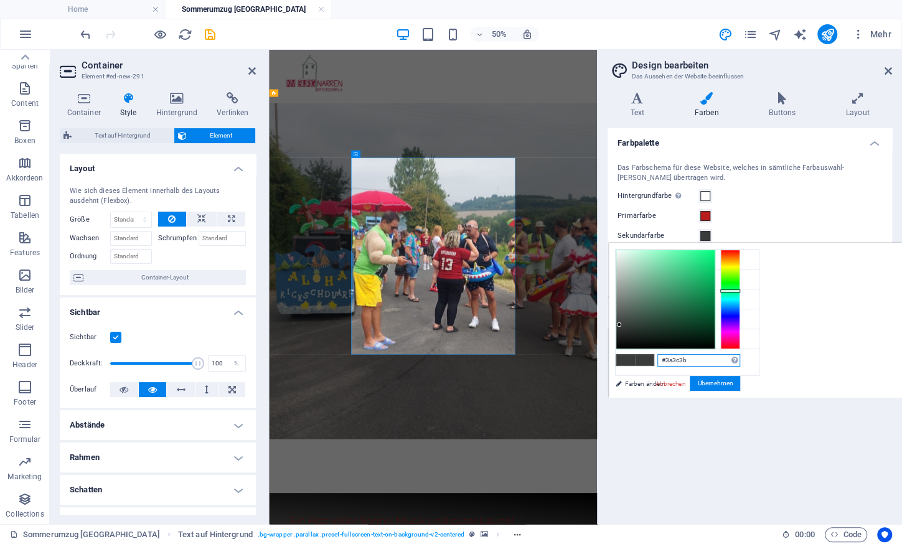
drag, startPoint x: 707, startPoint y: 355, endPoint x: 652, endPoint y: 347, distance: 55.3
click at [431, 354] on input "#3a3c3b" at bounding box center [698, 360] width 83 height 12
paste input "d19f2c"
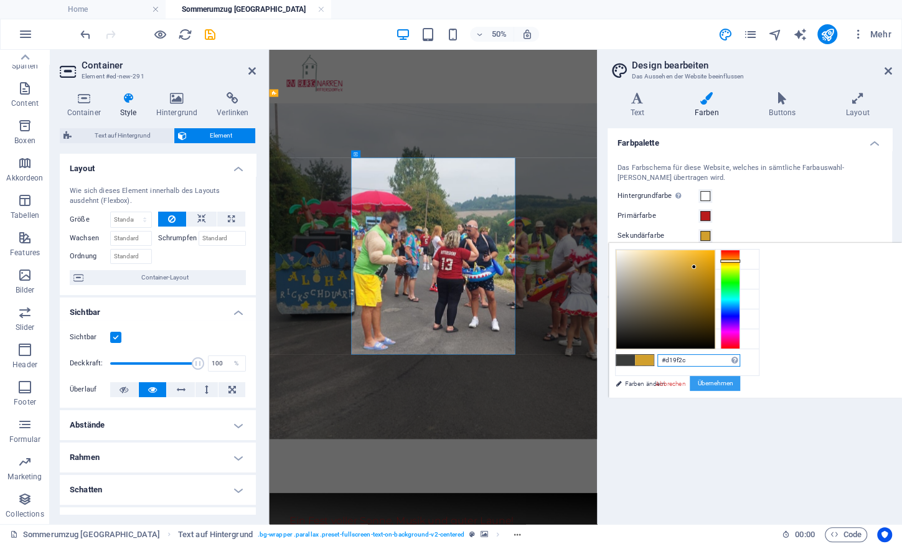
type input "#d19f2c"
click at [431, 383] on button "Übernehmen" at bounding box center [715, 383] width 50 height 15
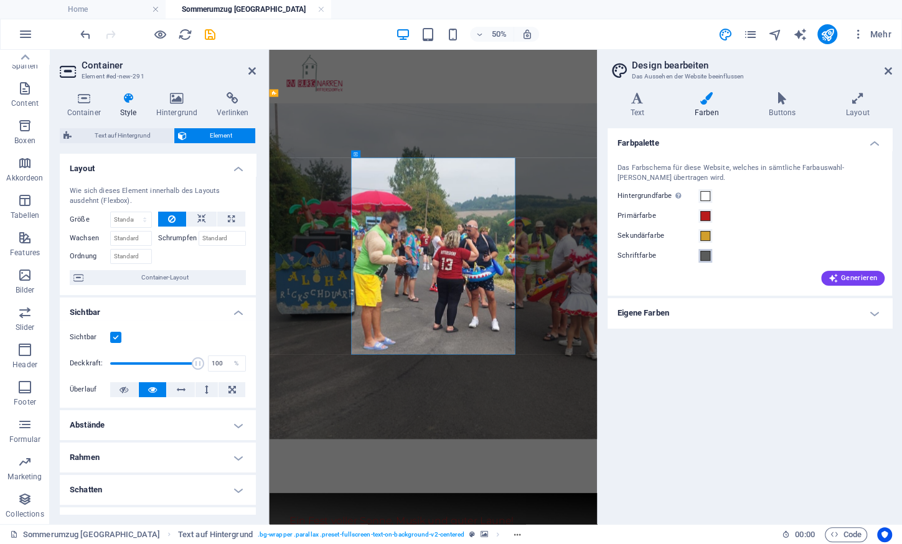
click at [431, 258] on span at bounding box center [705, 256] width 10 height 10
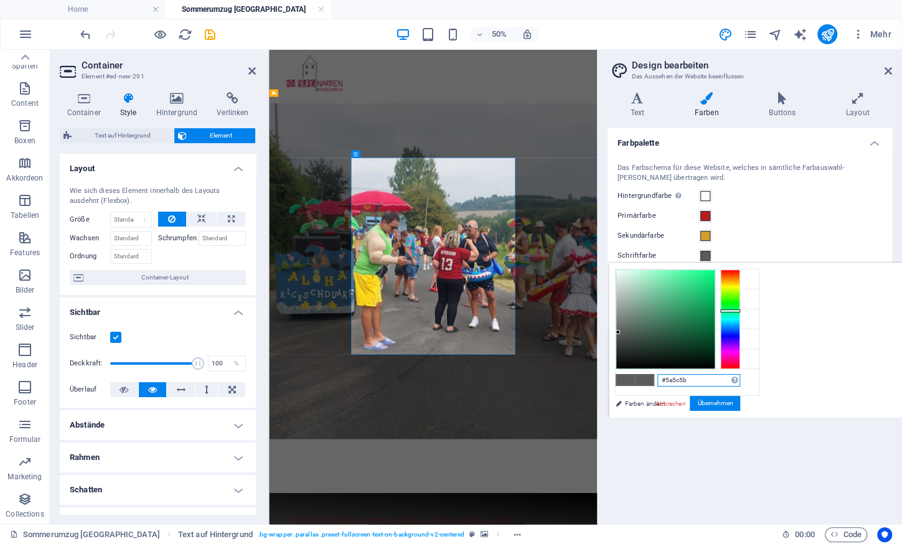
drag, startPoint x: 701, startPoint y: 377, endPoint x: 619, endPoint y: 365, distance: 83.1
click at [431, 374] on input "#5a5c5b" at bounding box center [698, 380] width 83 height 12
paste input "222222"
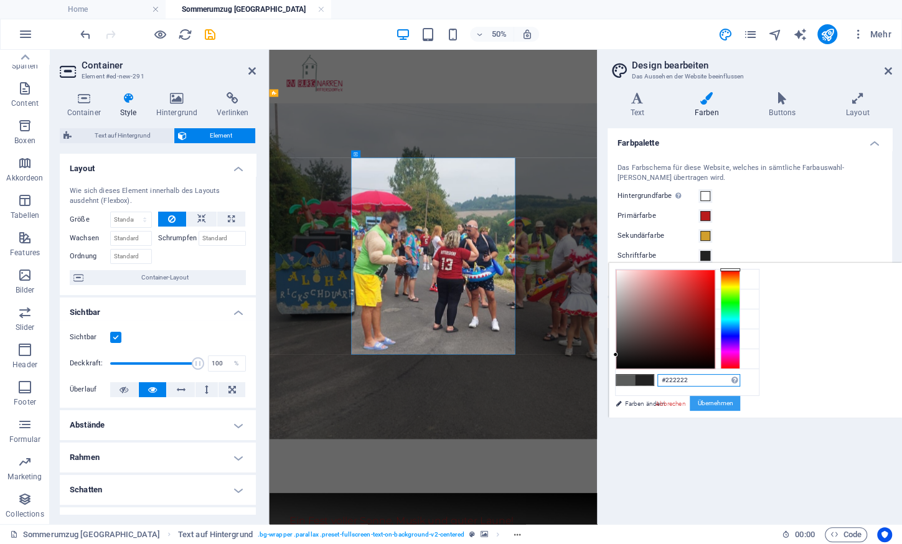
type input "#222222"
click at [431, 405] on button "Übernehmen" at bounding box center [715, 403] width 50 height 15
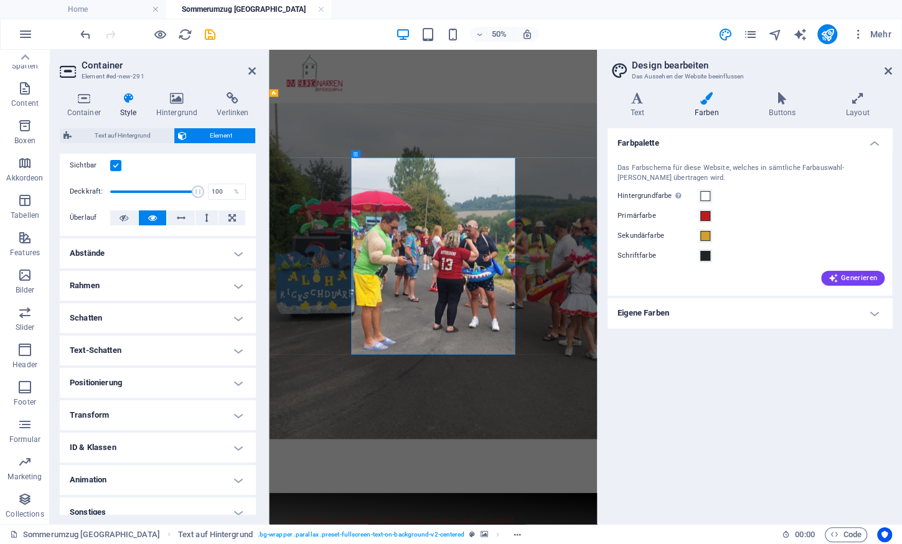
scroll to position [0, 0]
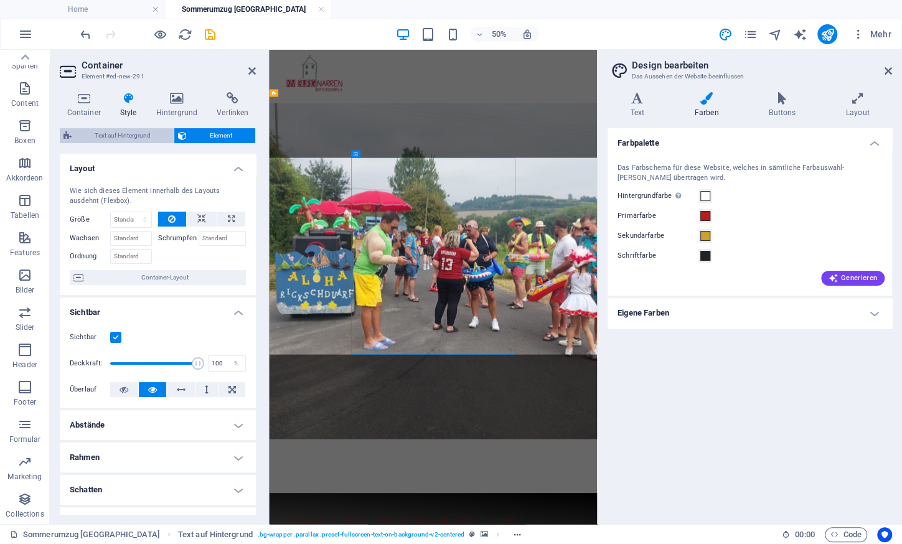
click at [118, 139] on span "Text auf Hintergrund" at bounding box center [122, 135] width 95 height 15
select select "%"
select select "rem"
select select "px"
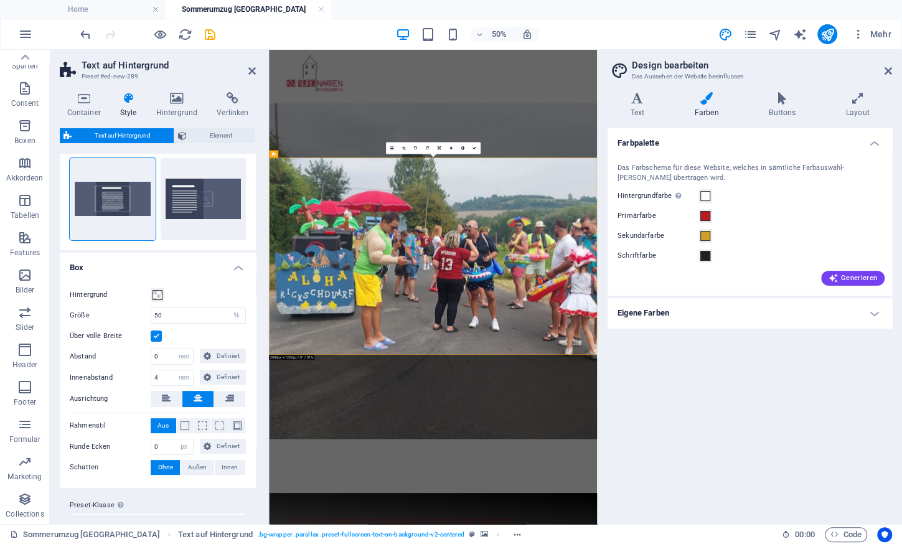
scroll to position [49, 0]
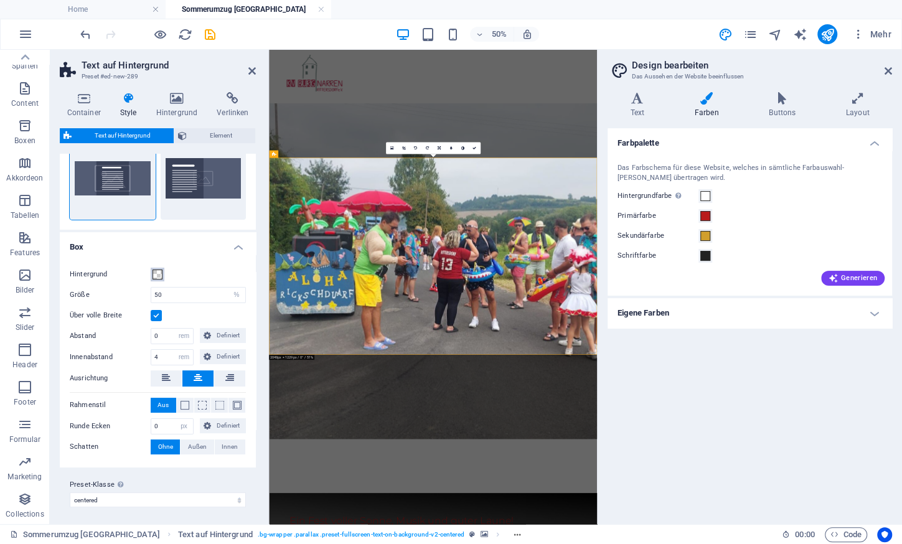
click at [159, 270] on span at bounding box center [158, 275] width 10 height 10
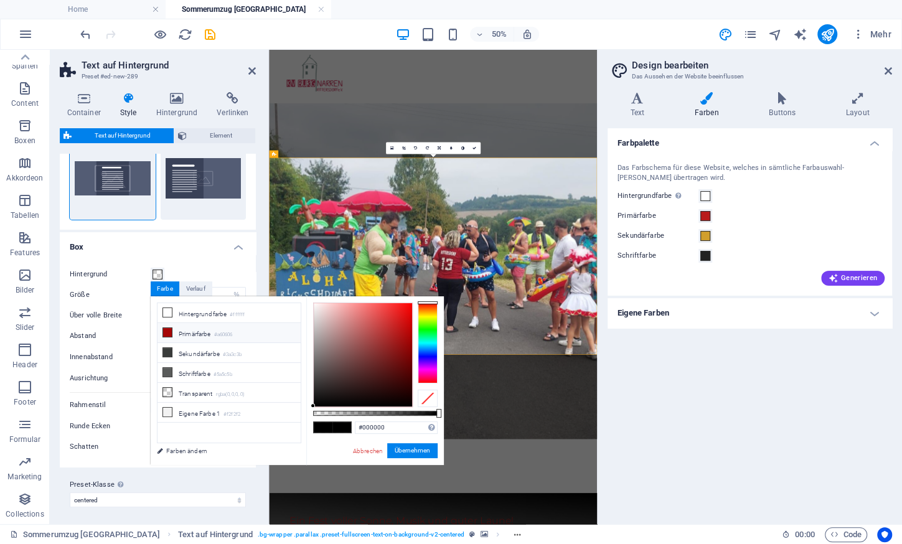
click at [210, 334] on li "Primärfarbe #a60606" at bounding box center [229, 333] width 143 height 20
type input "#a60606"
click at [405, 446] on button "Übernehmen" at bounding box center [412, 450] width 50 height 15
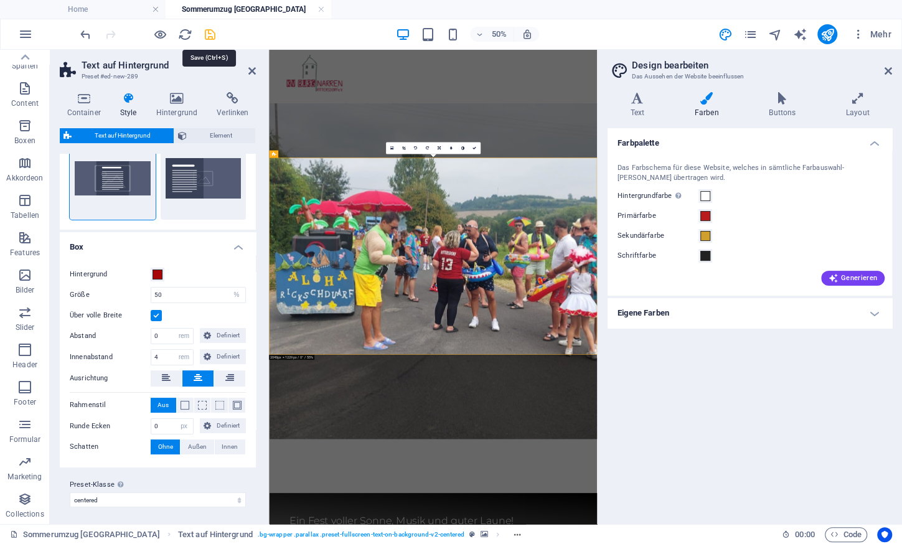
click at [213, 31] on icon "save" at bounding box center [210, 34] width 14 height 14
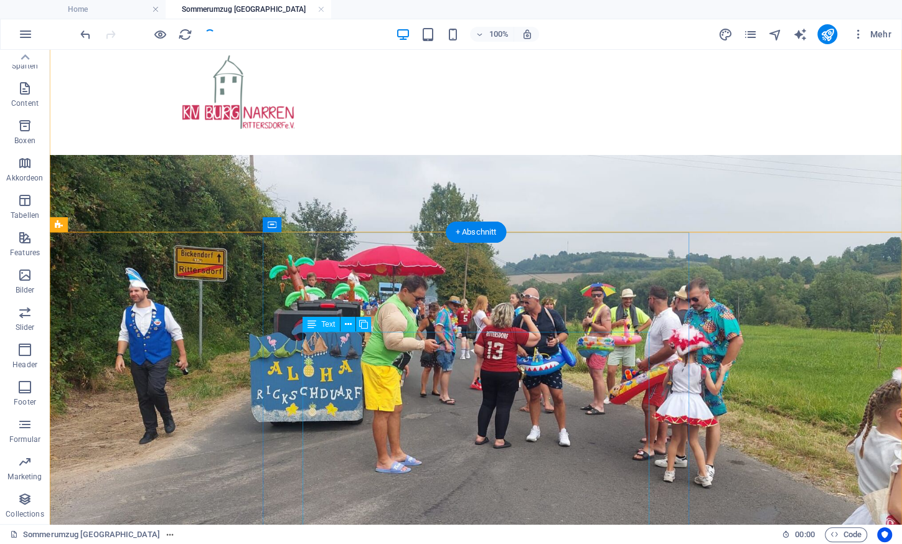
scroll to position [0, 0]
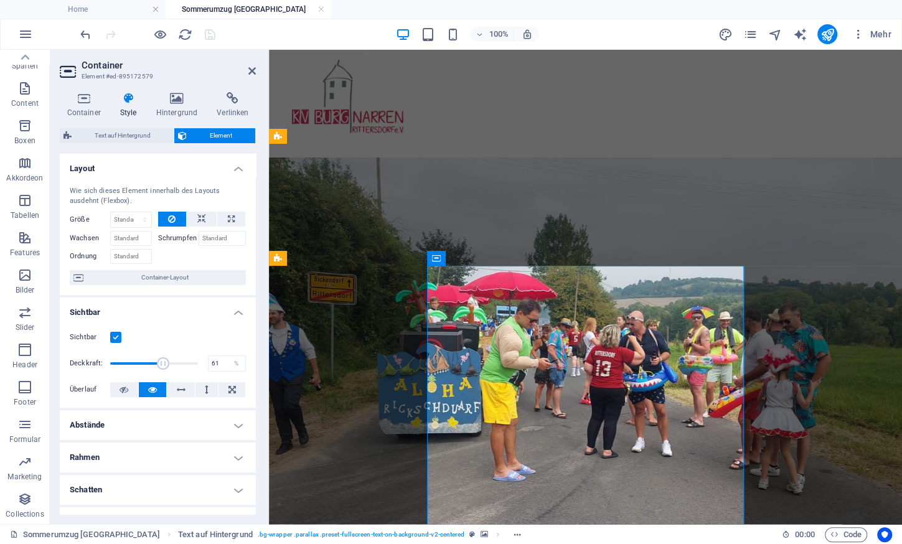
click at [164, 362] on span at bounding box center [154, 363] width 88 height 27
type input "84"
click at [184, 361] on span at bounding box center [154, 363] width 88 height 27
click at [175, 103] on icon at bounding box center [177, 98] width 56 height 12
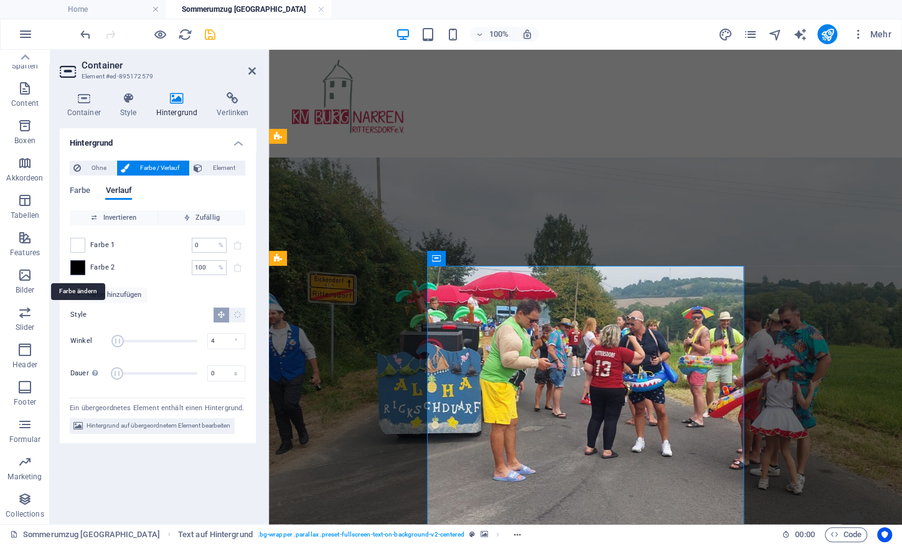
click at [76, 268] on span at bounding box center [78, 268] width 14 height 14
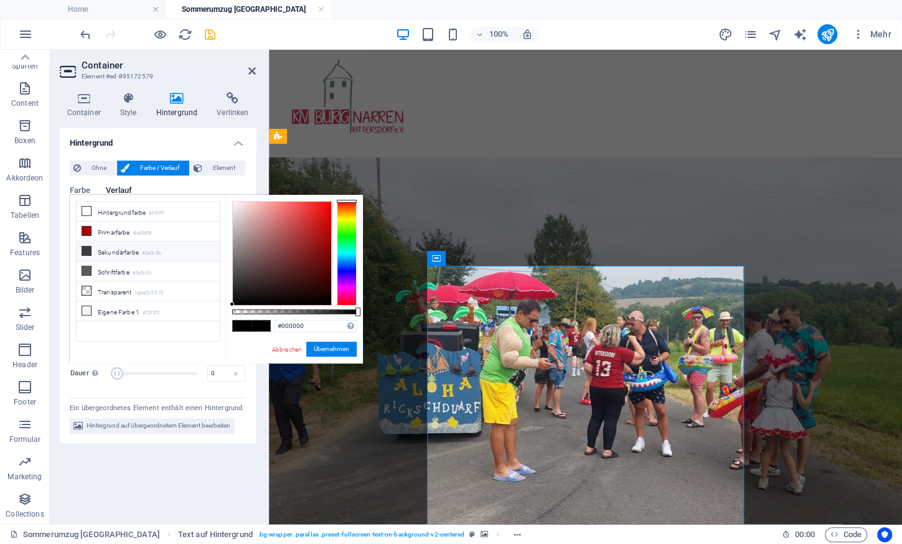
click at [134, 248] on li "Sekundärfarbe #3a3c3b" at bounding box center [148, 252] width 143 height 20
type input "#3a3c3b"
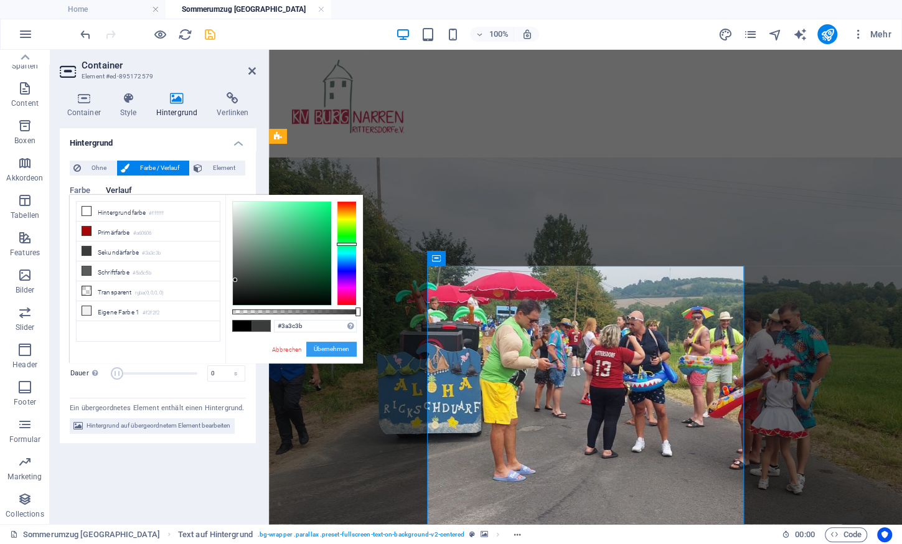
click at [331, 349] on button "Übernehmen" at bounding box center [331, 349] width 50 height 15
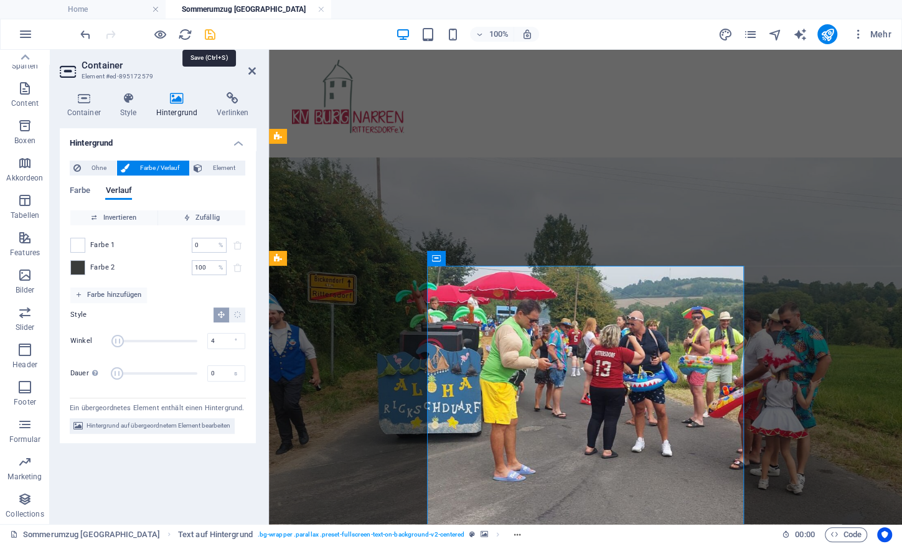
click at [213, 36] on icon "save" at bounding box center [210, 34] width 14 height 14
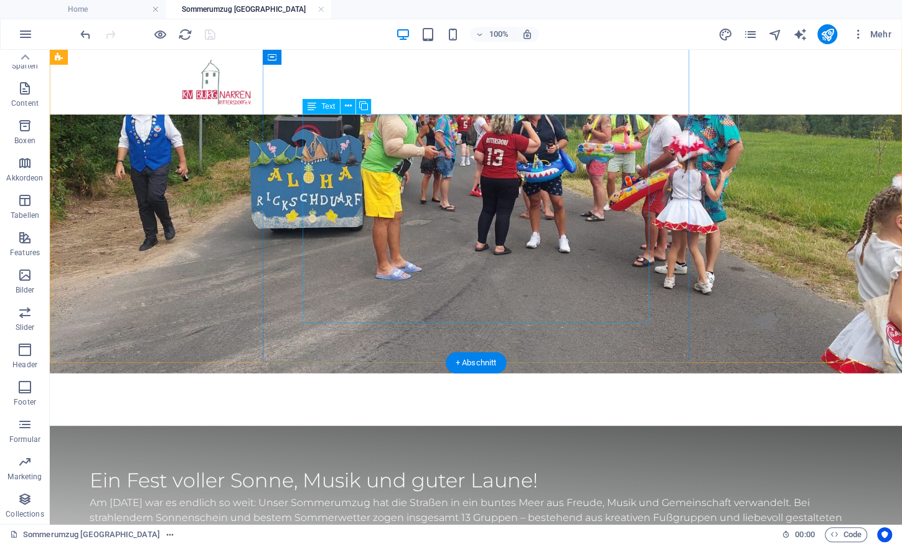
scroll to position [41, 0]
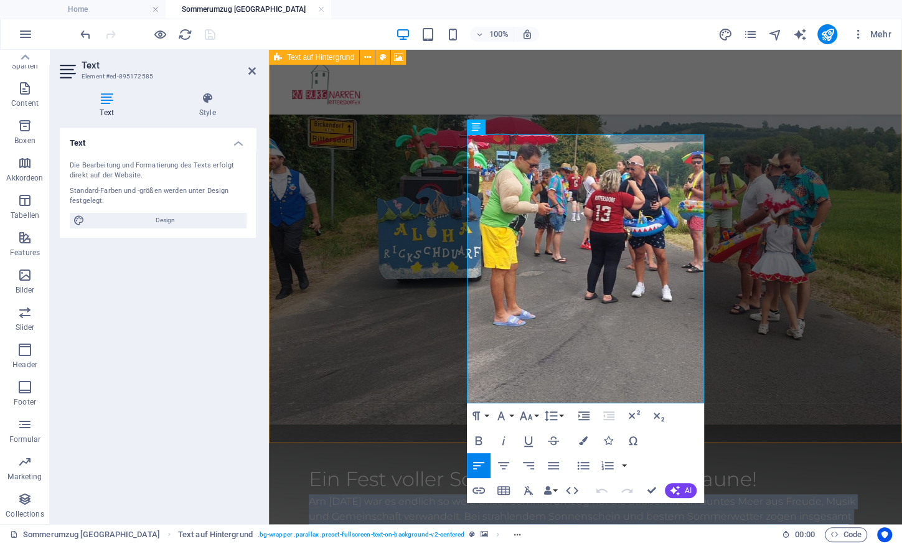
scroll to position [309, 0]
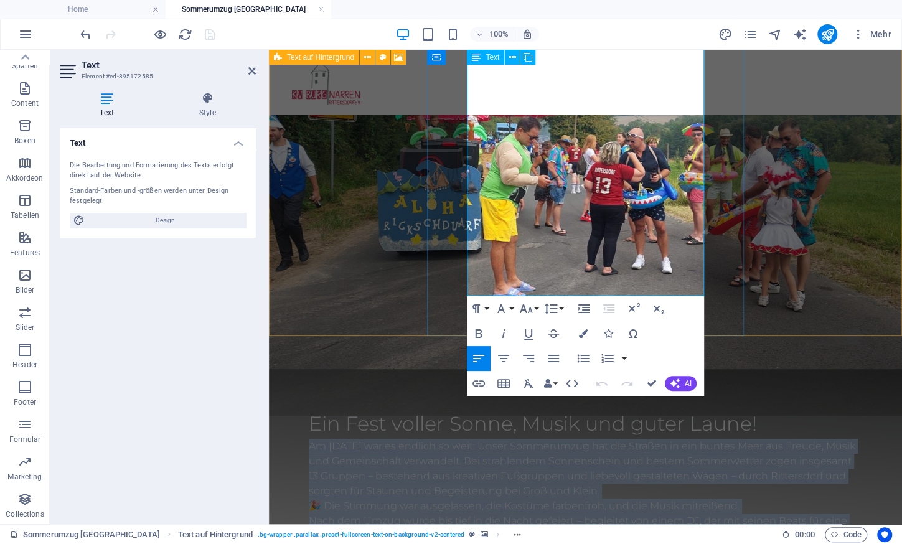
drag, startPoint x: 468, startPoint y: 327, endPoint x: 643, endPoint y: 242, distance: 194.6
click at [431, 439] on p "Am 16. August 2025 war es endlich so weit: Unser Sommerumzug hat die Straßen in…" at bounding box center [585, 513] width 553 height 149
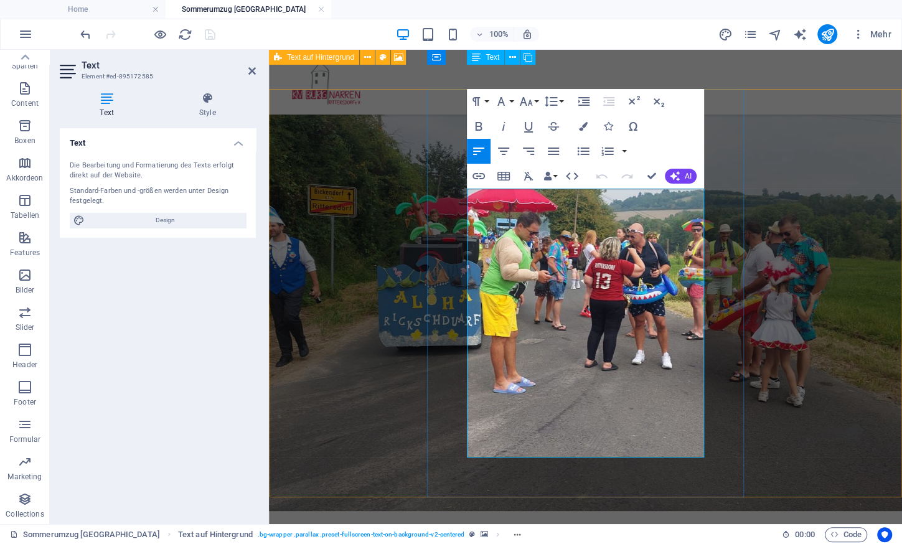
scroll to position [146, 0]
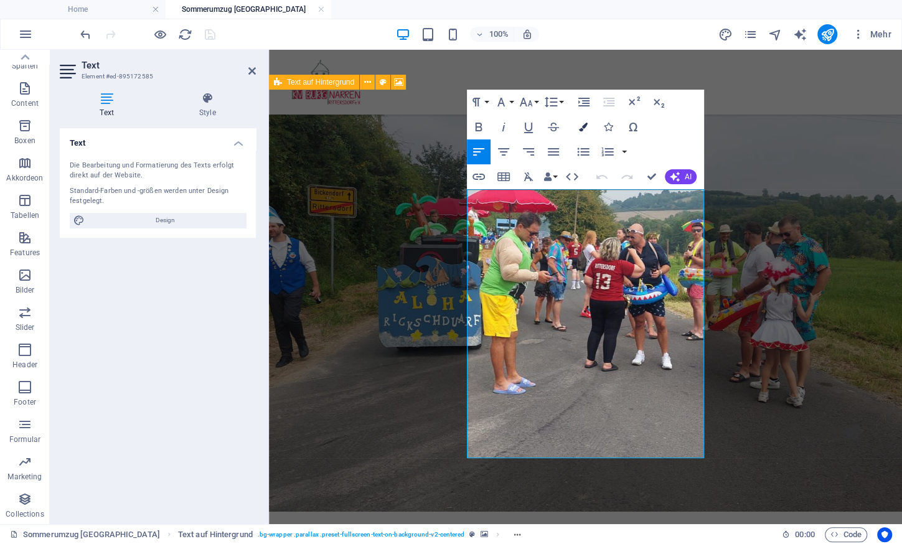
click at [431, 123] on button "Farben" at bounding box center [584, 127] width 24 height 25
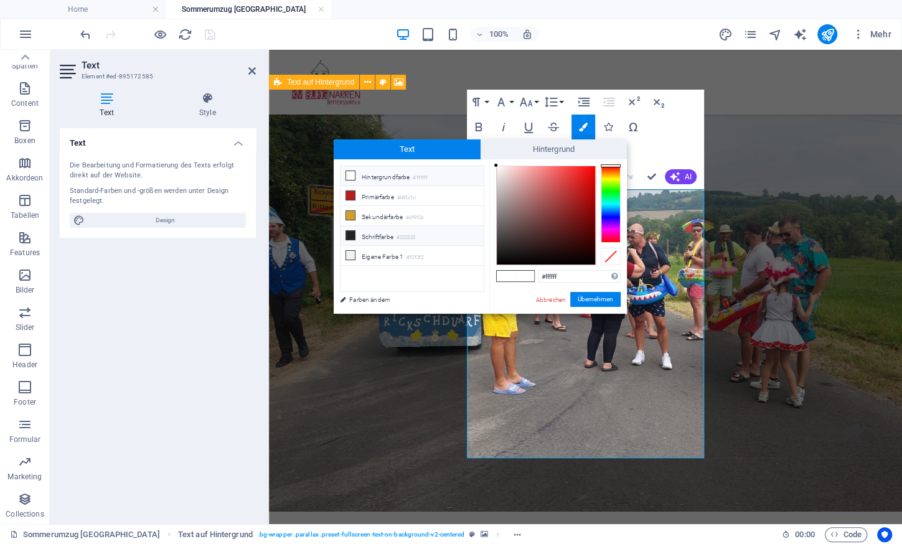
click at [405, 233] on small "#222222" at bounding box center [406, 237] width 19 height 9
type input "#222222"
click at [431, 295] on button "Übernehmen" at bounding box center [595, 299] width 50 height 15
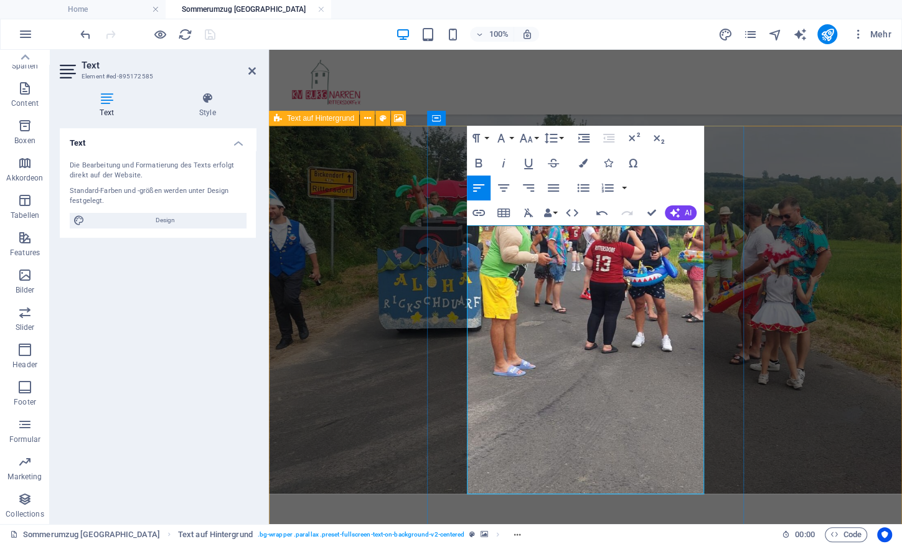
scroll to position [109, 0]
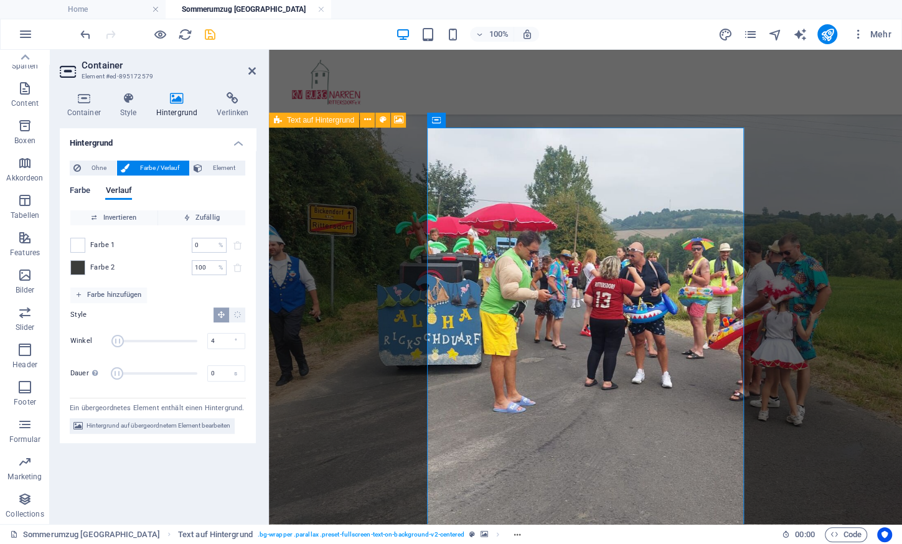
click at [78, 196] on span "Farbe" at bounding box center [80, 191] width 21 height 17
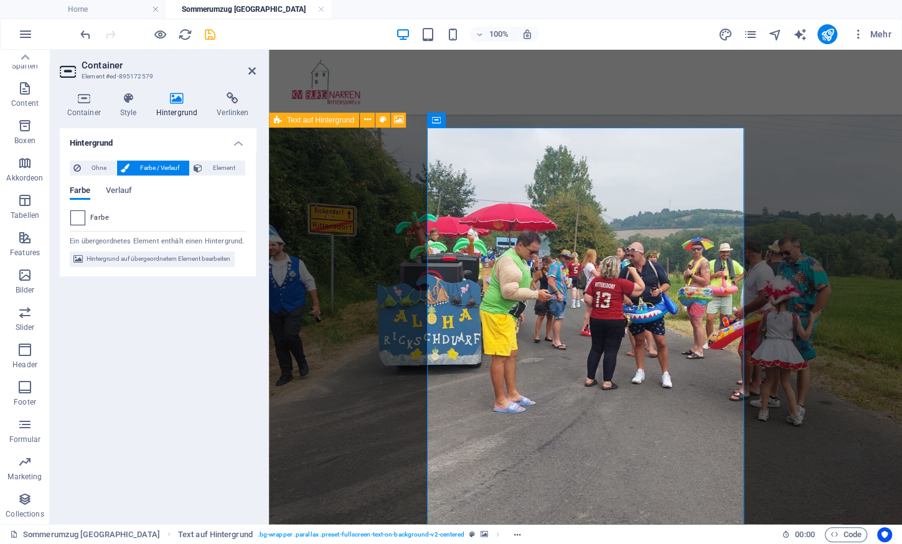
click at [83, 217] on span at bounding box center [78, 218] width 14 height 14
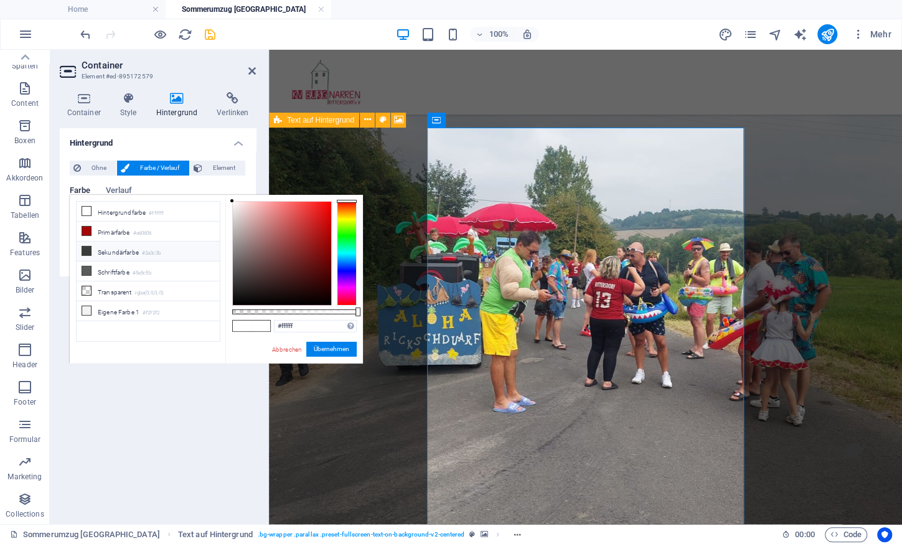
click at [138, 248] on li "Sekundärfarbe #3a3c3b" at bounding box center [148, 252] width 143 height 20
type input "#3a3c3b"
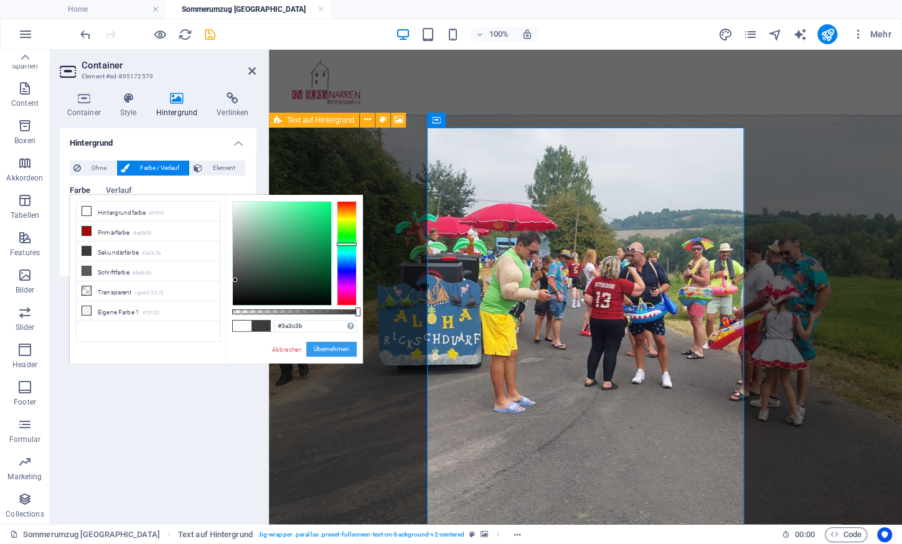
click at [333, 344] on button "Übernehmen" at bounding box center [331, 349] width 50 height 15
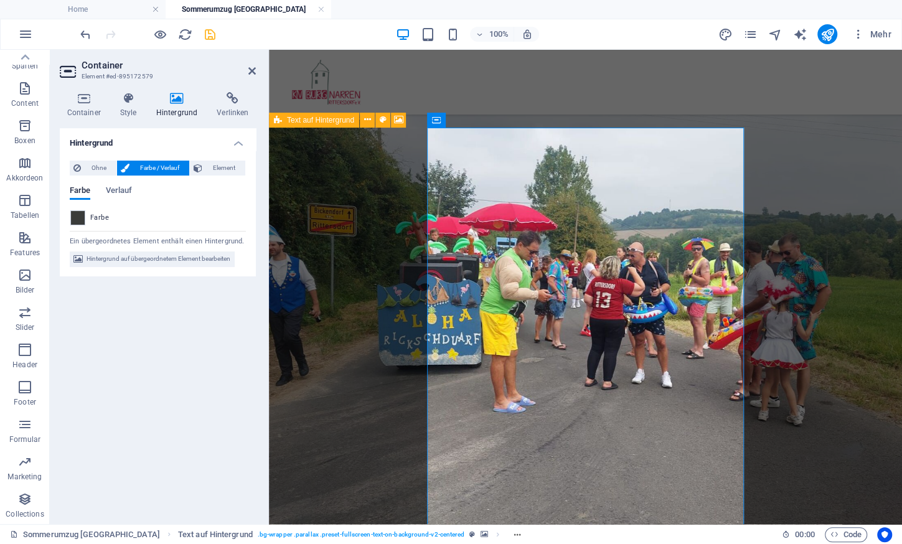
click at [251, 77] on header "Container Element #ed-895172579" at bounding box center [158, 66] width 196 height 32
click at [252, 75] on icon at bounding box center [251, 71] width 7 height 10
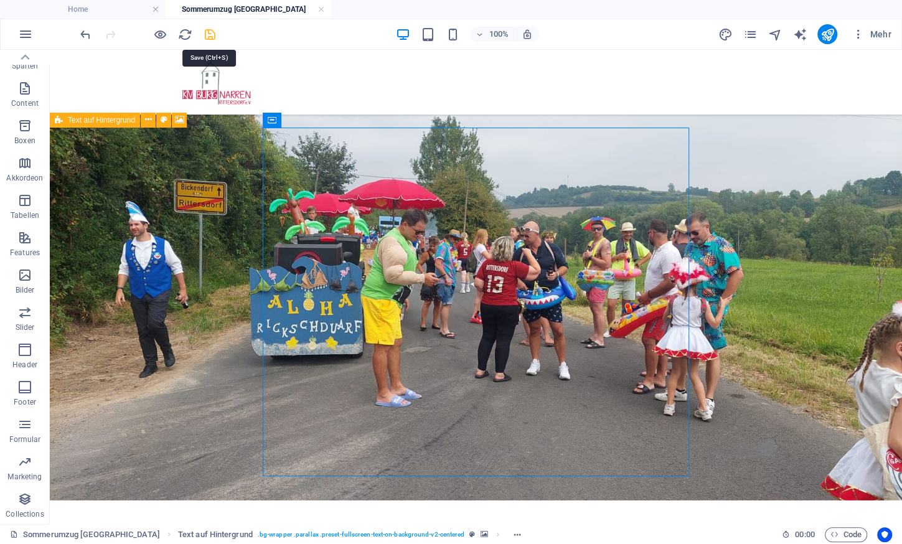
click at [208, 36] on icon "save" at bounding box center [210, 34] width 14 height 14
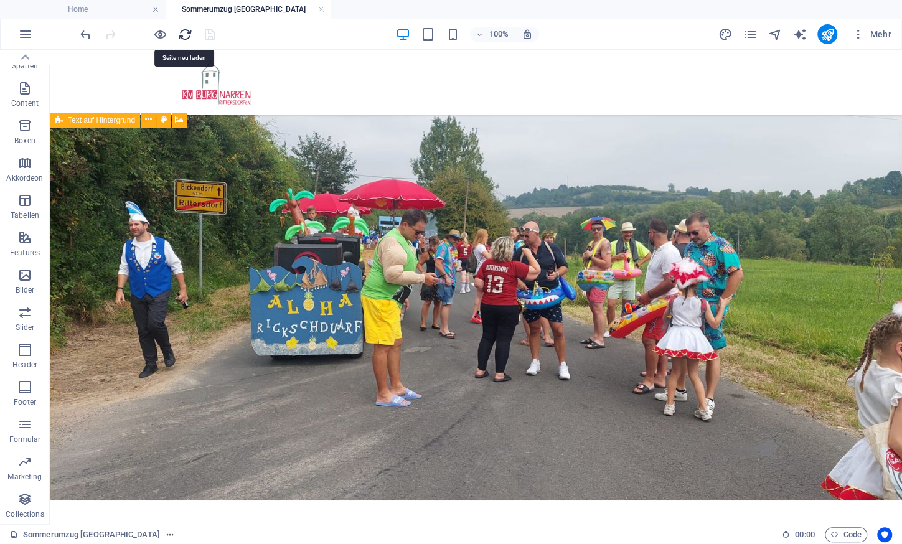
click at [186, 34] on icon "reload" at bounding box center [185, 34] width 14 height 14
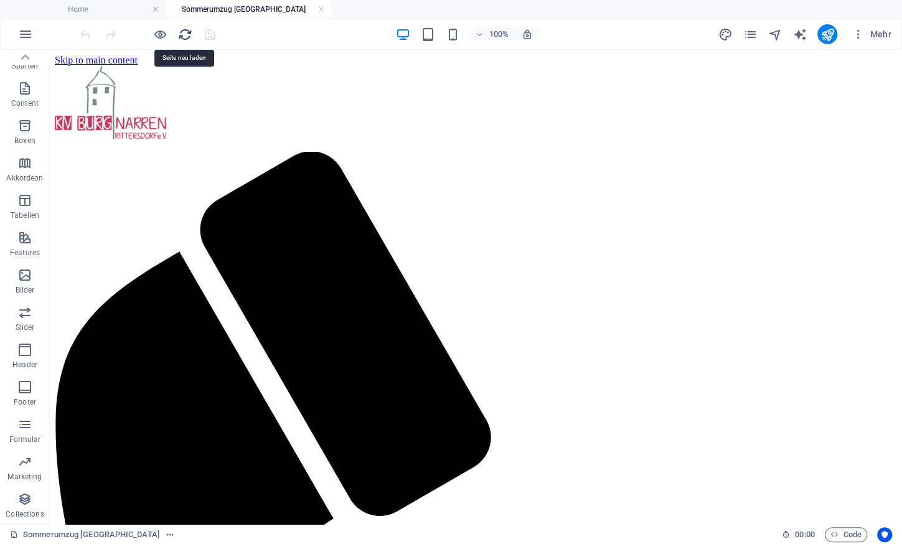
scroll to position [0, 0]
click at [431, 36] on icon "design" at bounding box center [725, 34] width 14 height 14
click at [431, 27] on icon "design" at bounding box center [725, 34] width 14 height 14
click at [431, 32] on icon "design" at bounding box center [725, 34] width 14 height 14
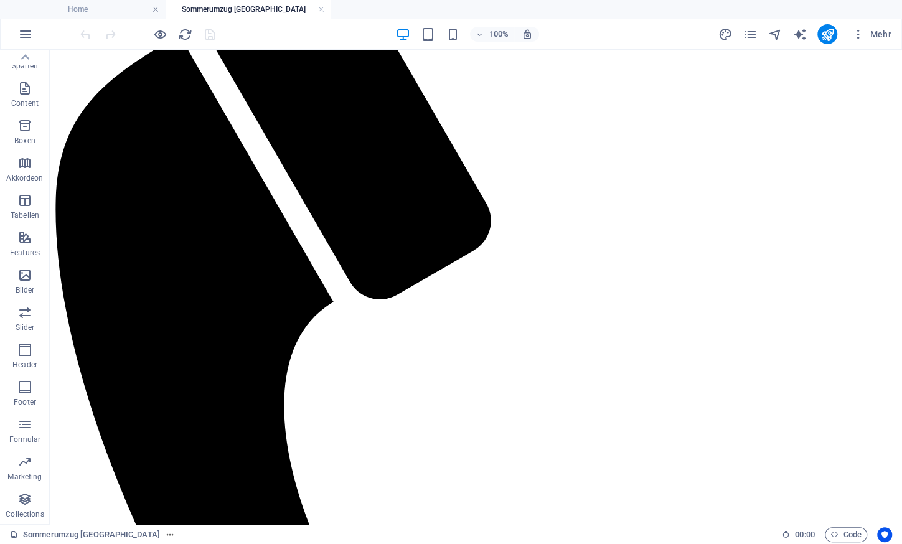
scroll to position [249, 0]
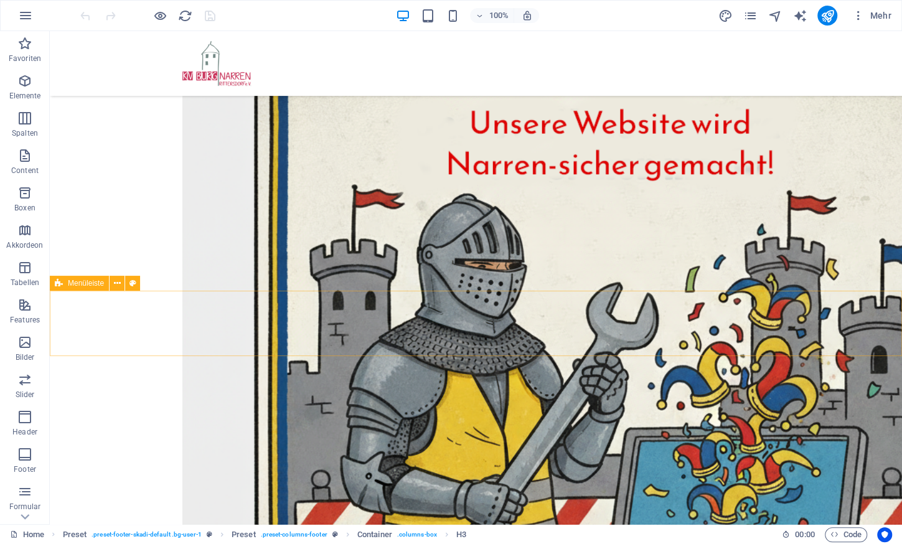
scroll to position [155, 0]
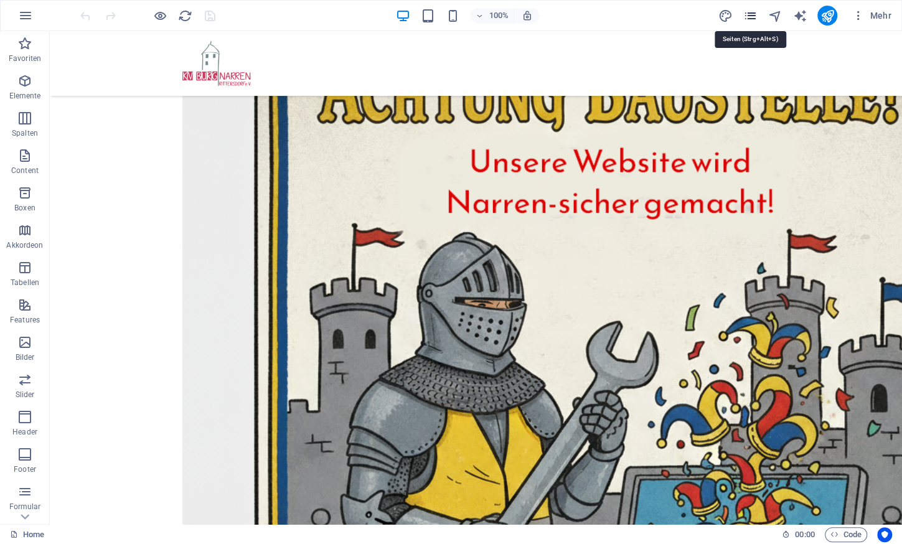
click at [747, 9] on icon "pages" at bounding box center [750, 16] width 14 height 14
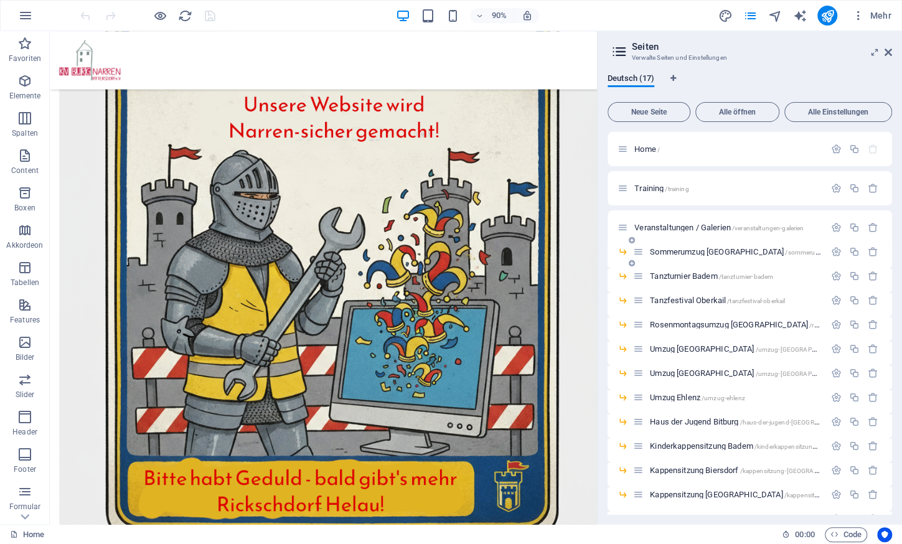
click at [671, 248] on div "Sommerumzug [GEOGRAPHIC_DATA] /sommerumzug-[GEOGRAPHIC_DATA]" at bounding box center [729, 252] width 192 height 14
click at [672, 251] on span "Sommerumzug [GEOGRAPHIC_DATA] /sommerumzug-[GEOGRAPHIC_DATA]" at bounding box center [773, 251] width 247 height 9
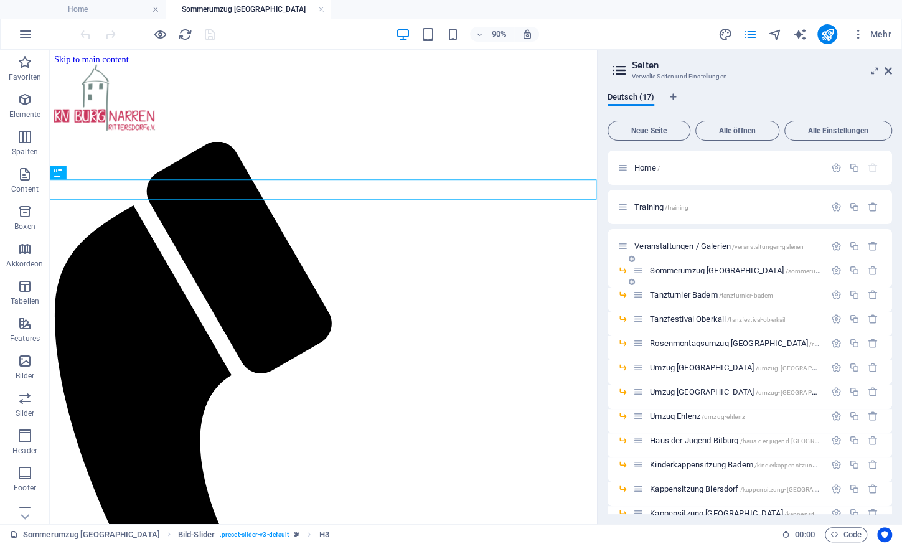
scroll to position [0, 0]
click at [728, 38] on icon "design" at bounding box center [725, 34] width 14 height 14
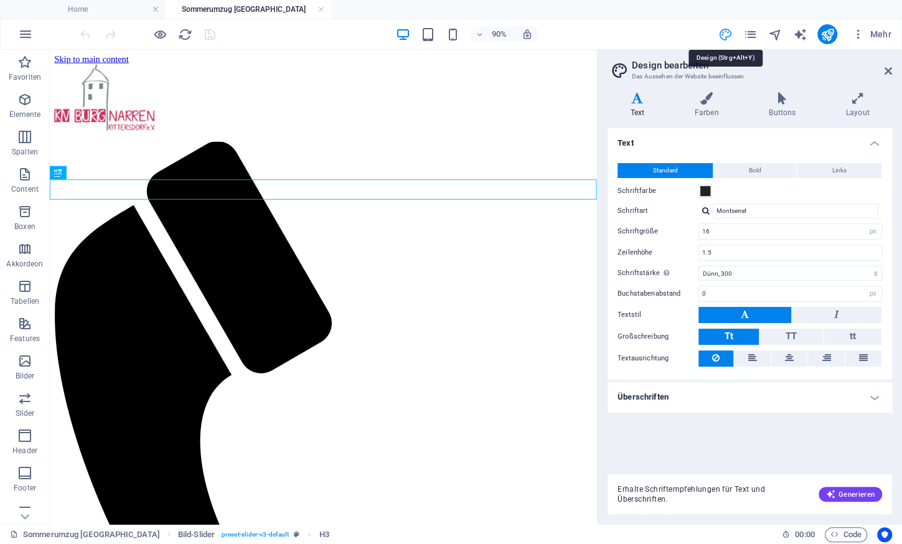
click at [707, 102] on icon at bounding box center [707, 98] width 70 height 12
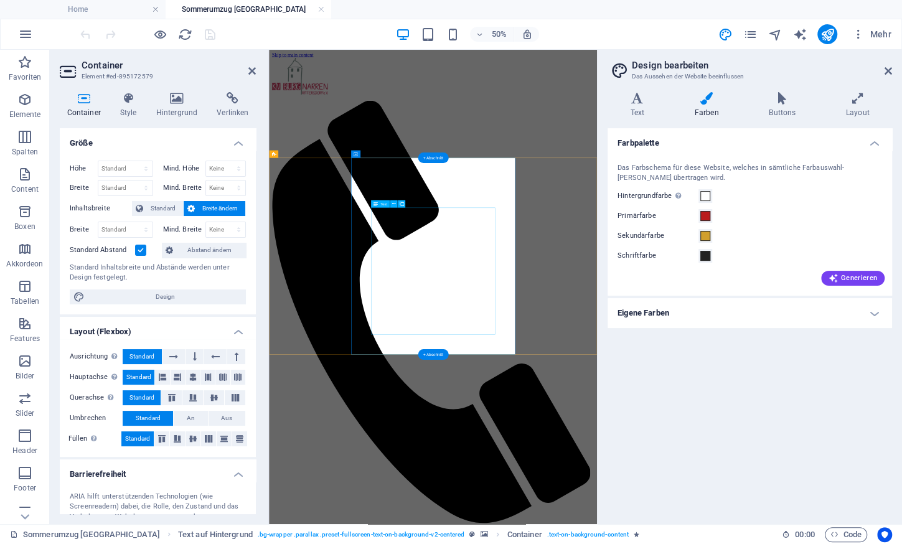
click at [172, 98] on icon at bounding box center [177, 98] width 56 height 12
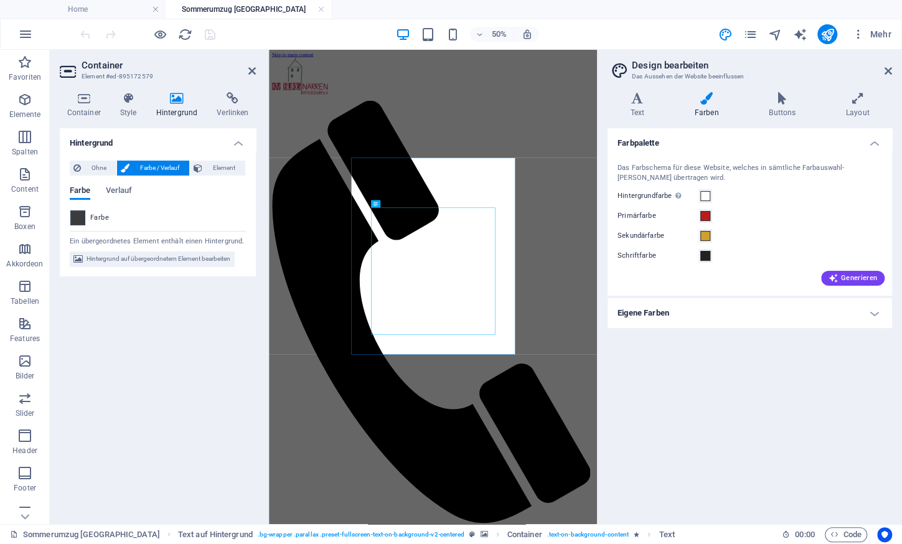
click at [76, 214] on span at bounding box center [78, 218] width 14 height 14
click at [147, 262] on span "Hintergrund auf übergeordnetem Element bearbeiten" at bounding box center [159, 259] width 144 height 15
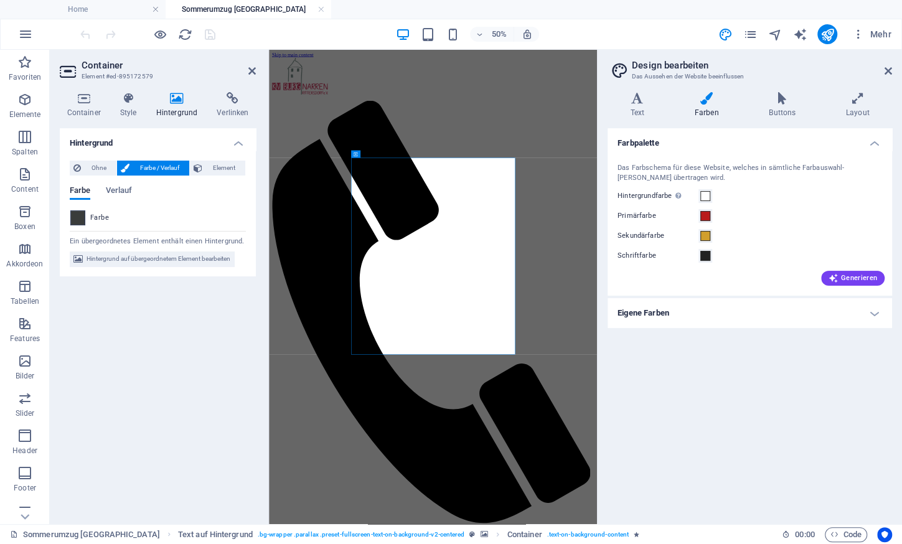
click at [82, 219] on span at bounding box center [78, 218] width 14 height 14
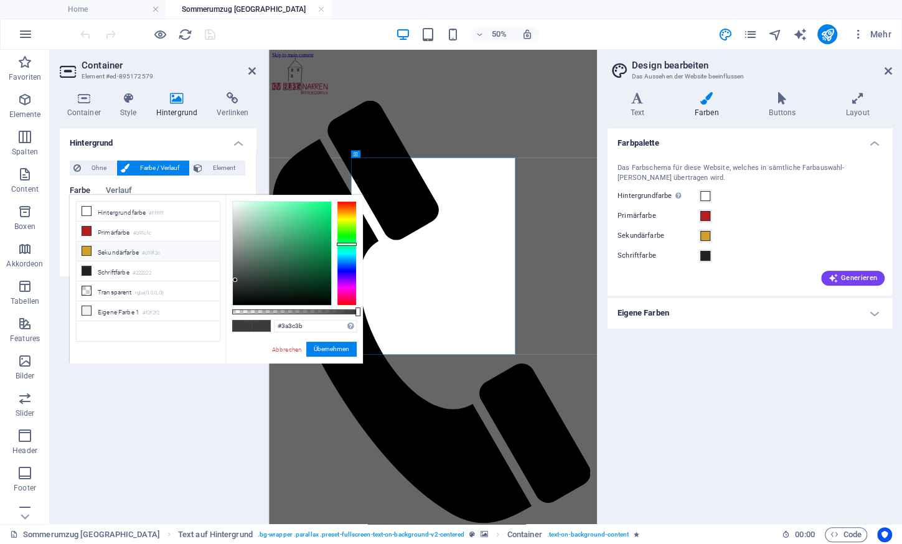
click at [111, 250] on li "Sekundärfarbe #d19f2c" at bounding box center [148, 252] width 143 height 20
type input "#d19f2c"
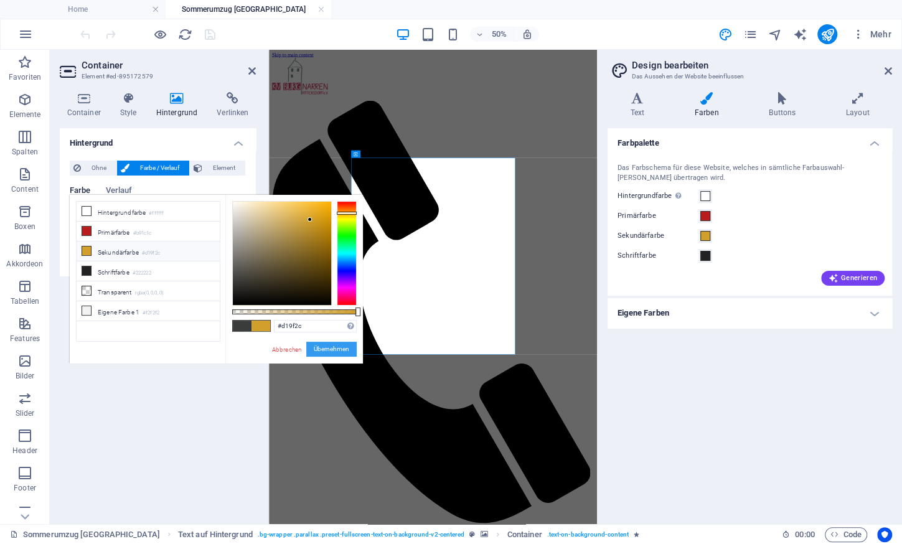
click at [326, 346] on button "Übernehmen" at bounding box center [331, 349] width 50 height 15
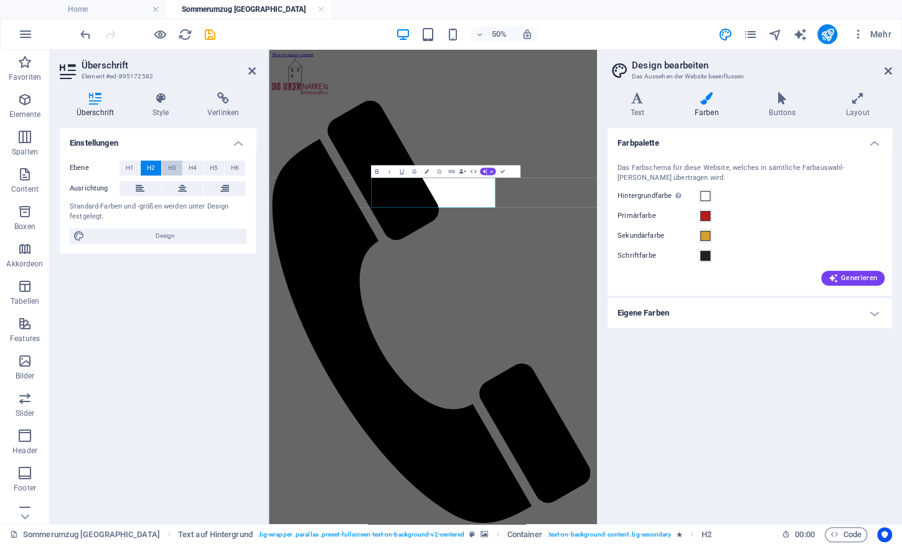
click at [175, 168] on span "H3" at bounding box center [172, 168] width 8 height 15
click at [149, 164] on span "H2" at bounding box center [151, 168] width 8 height 15
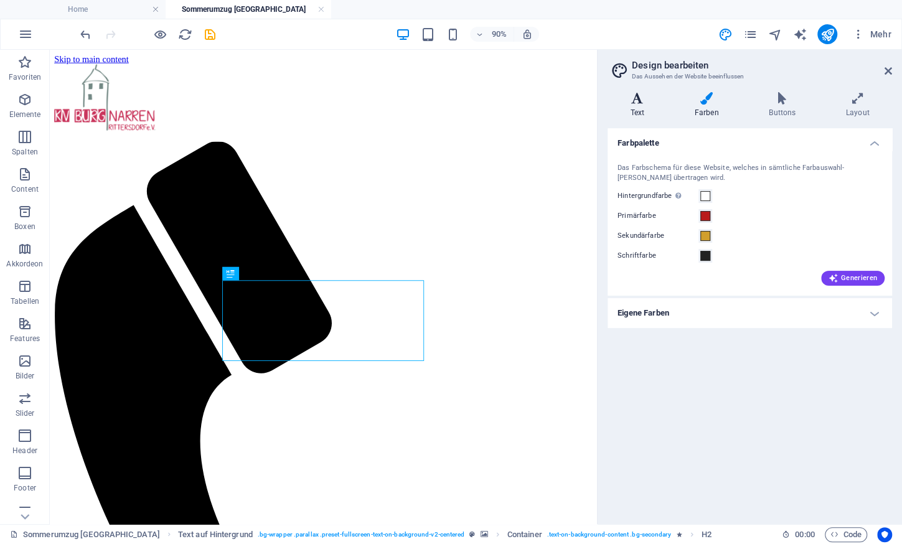
click at [639, 97] on icon at bounding box center [637, 98] width 59 height 12
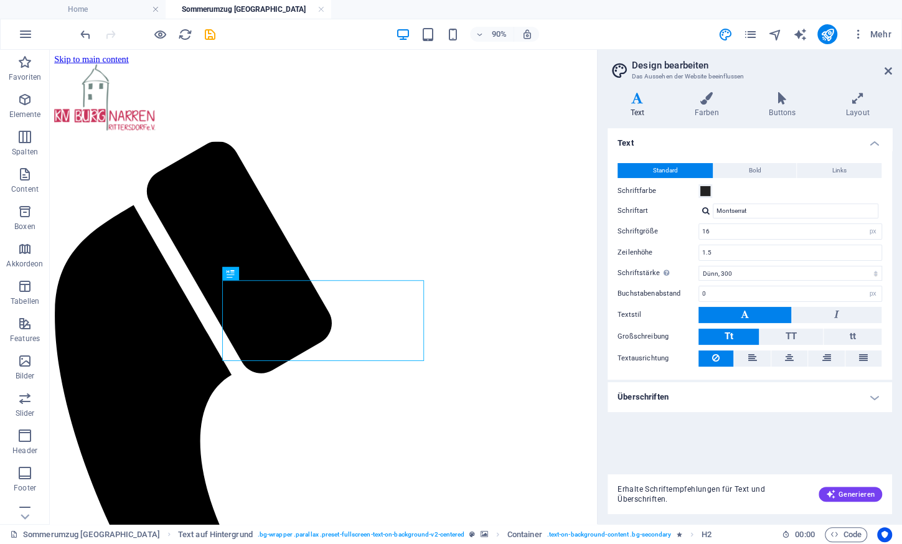
click at [696, 396] on h4 "Überschriften" at bounding box center [750, 397] width 285 height 30
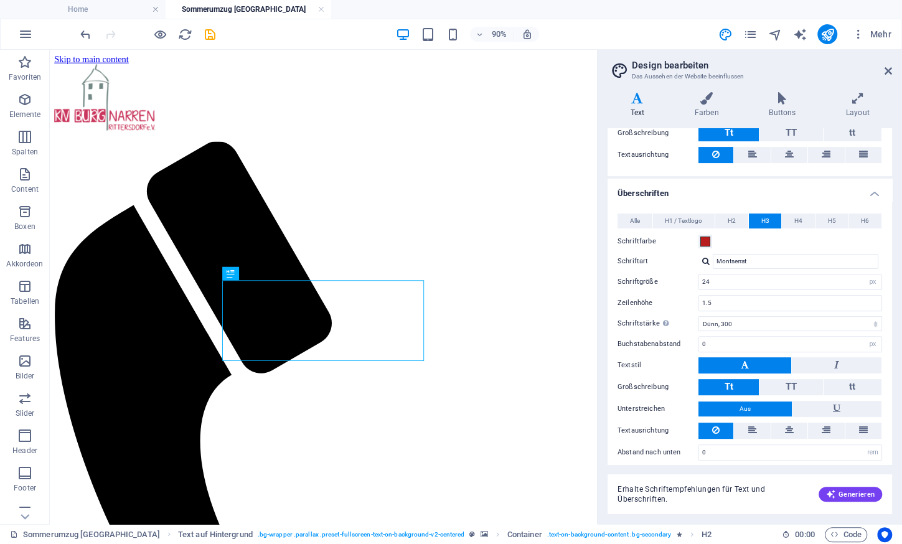
scroll to position [207, 0]
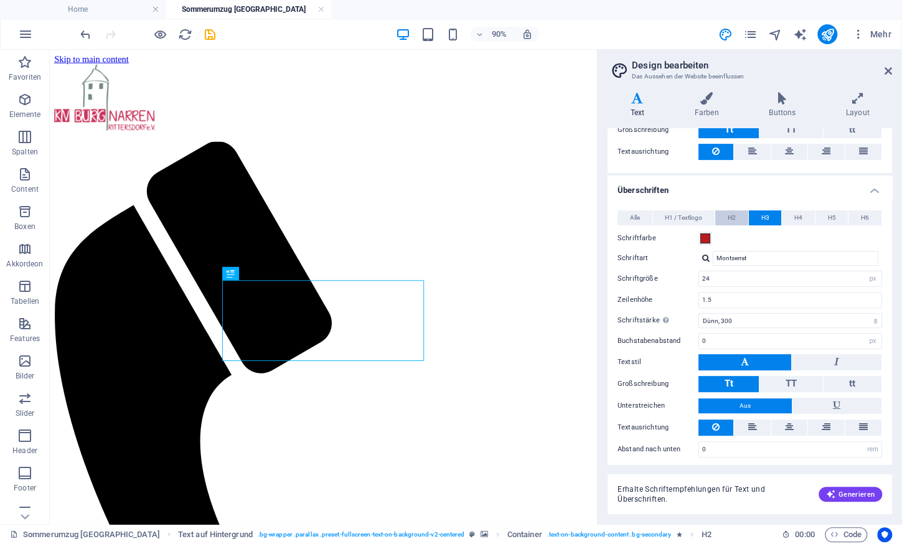
click at [732, 210] on span "H2" at bounding box center [732, 217] width 8 height 15
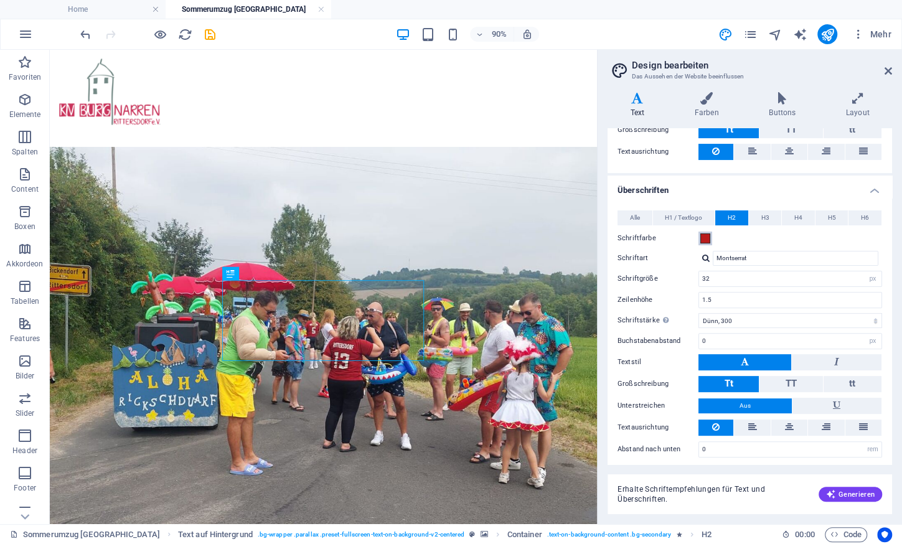
click at [710, 233] on button "Schriftfarbe" at bounding box center [706, 239] width 14 height 14
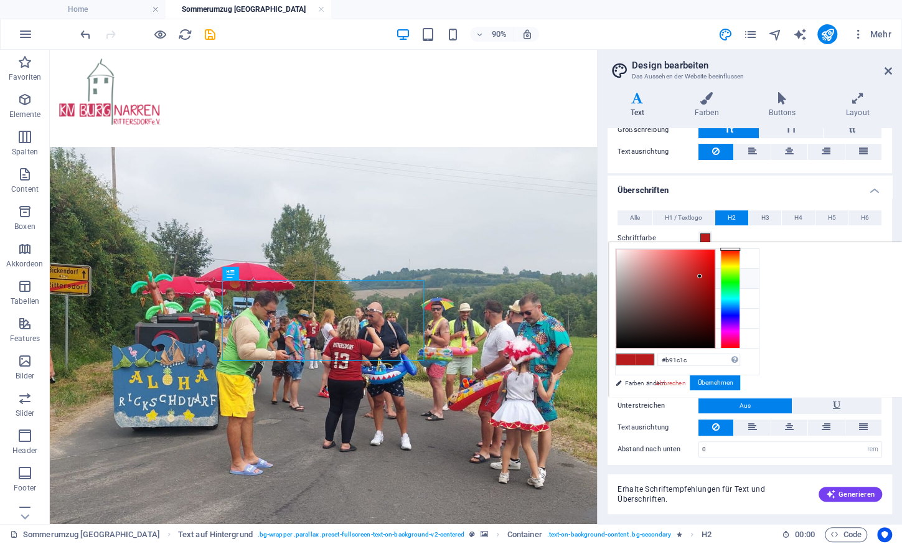
click at [639, 359] on span at bounding box center [644, 359] width 19 height 11
click at [709, 385] on button "Übernehmen" at bounding box center [715, 382] width 50 height 15
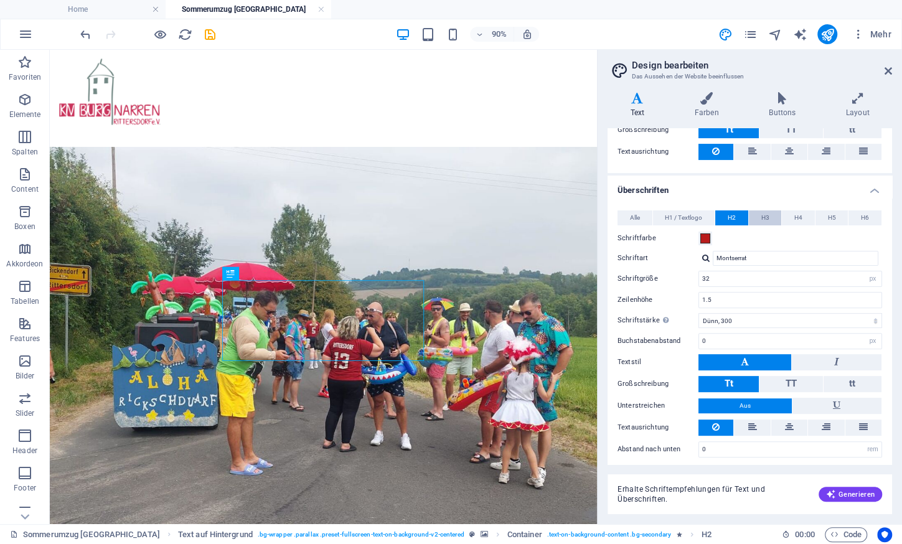
click at [761, 215] on span "H3" at bounding box center [765, 217] width 8 height 15
click at [698, 237] on label "Schriftfarbe" at bounding box center [658, 238] width 81 height 15
click at [699, 237] on button "Schriftfarbe" at bounding box center [706, 239] width 14 height 14
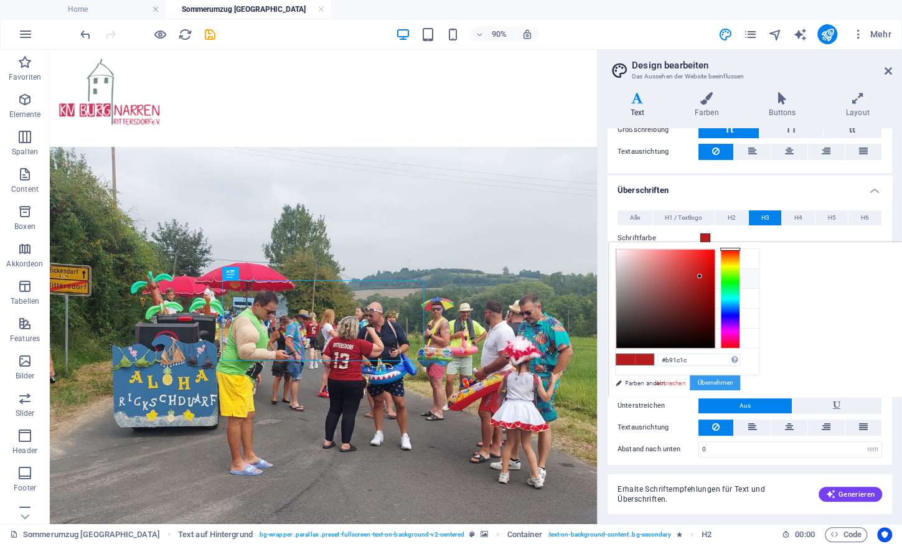
click at [714, 380] on button "Übernehmen" at bounding box center [715, 382] width 50 height 15
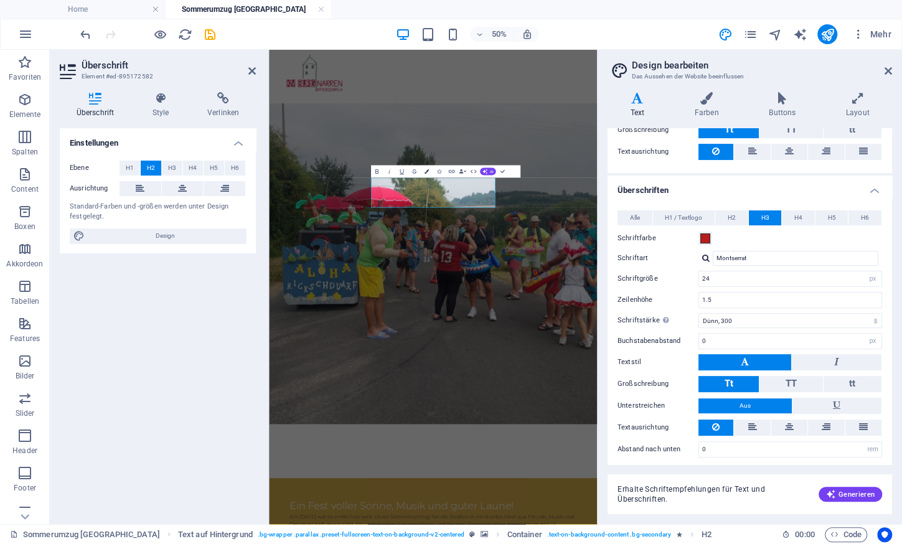
click at [429, 173] on button "Farben" at bounding box center [427, 171] width 12 height 12
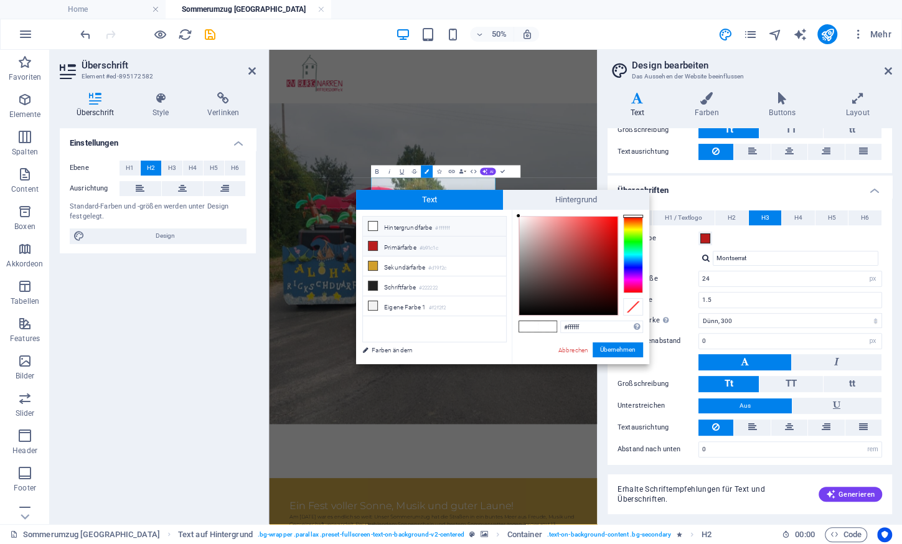
click at [415, 249] on li "Primärfarbe #b91c1c" at bounding box center [434, 247] width 143 height 20
type input "#b91c1c"
click at [616, 354] on button "Übernehmen" at bounding box center [618, 349] width 50 height 15
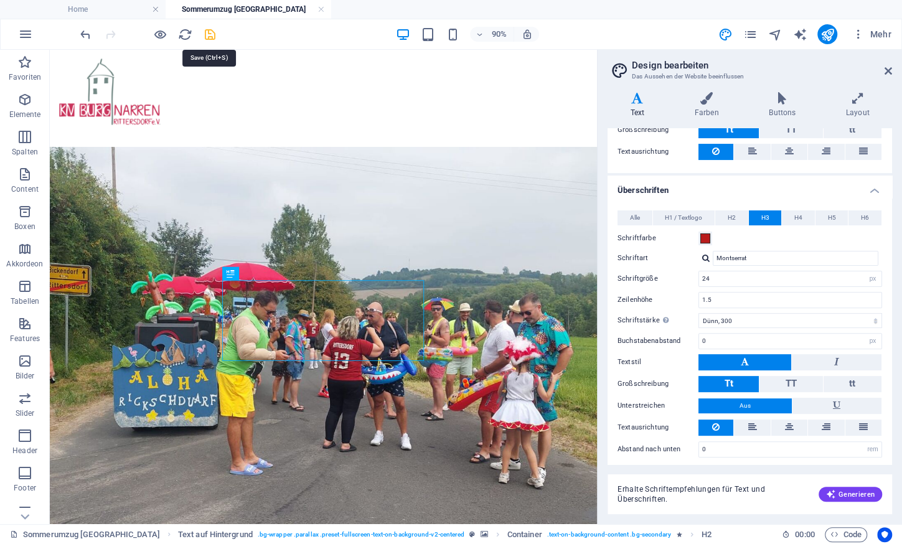
click at [209, 32] on icon "save" at bounding box center [210, 34] width 14 height 14
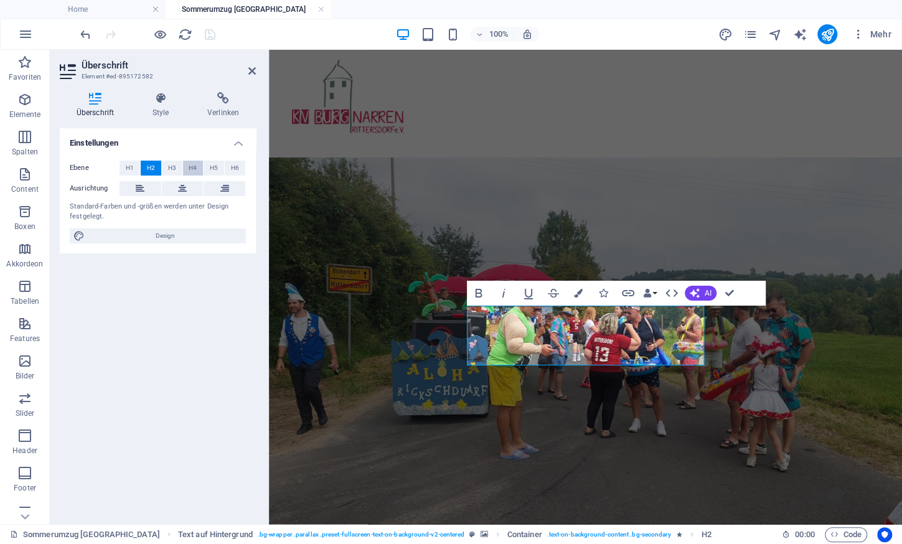
click at [191, 166] on span "H4" at bounding box center [193, 168] width 8 height 15
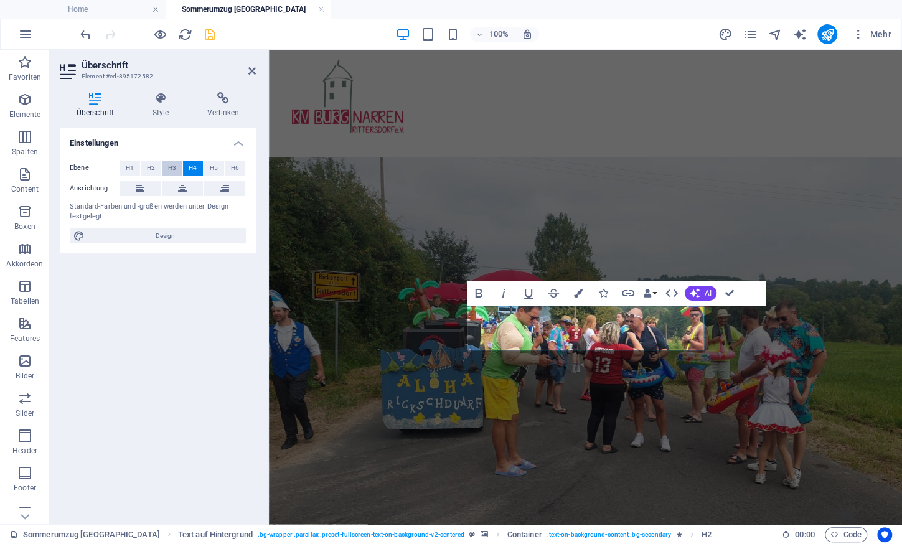
click at [167, 168] on button "H3" at bounding box center [172, 168] width 21 height 15
click at [210, 166] on span "H5" at bounding box center [214, 168] width 8 height 15
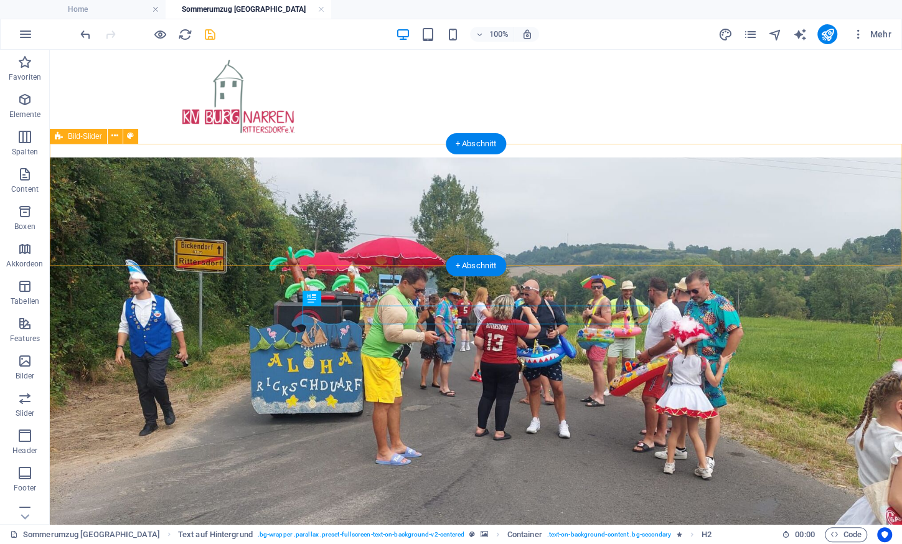
click at [545, 171] on div "Sommerumzug [GEOGRAPHIC_DATA] 2025" at bounding box center [476, 204] width 852 height 122
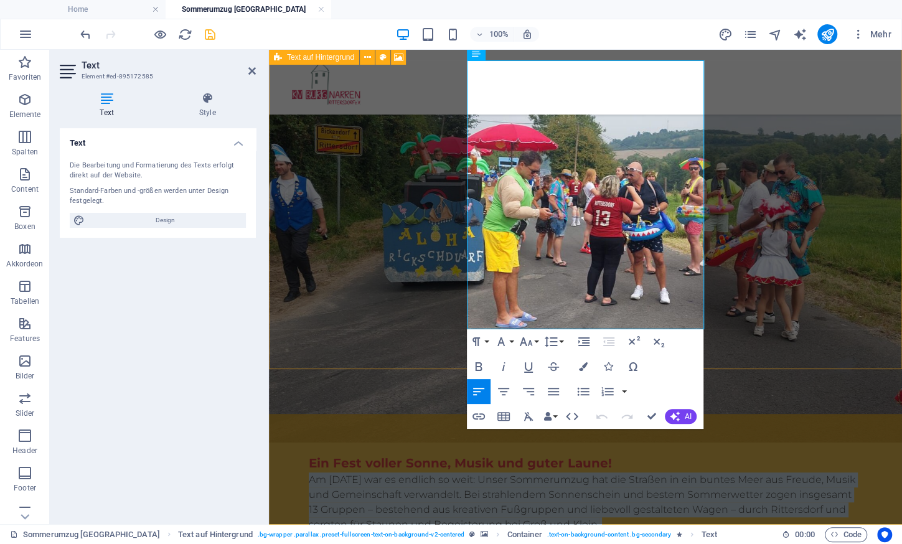
scroll to position [286, 0]
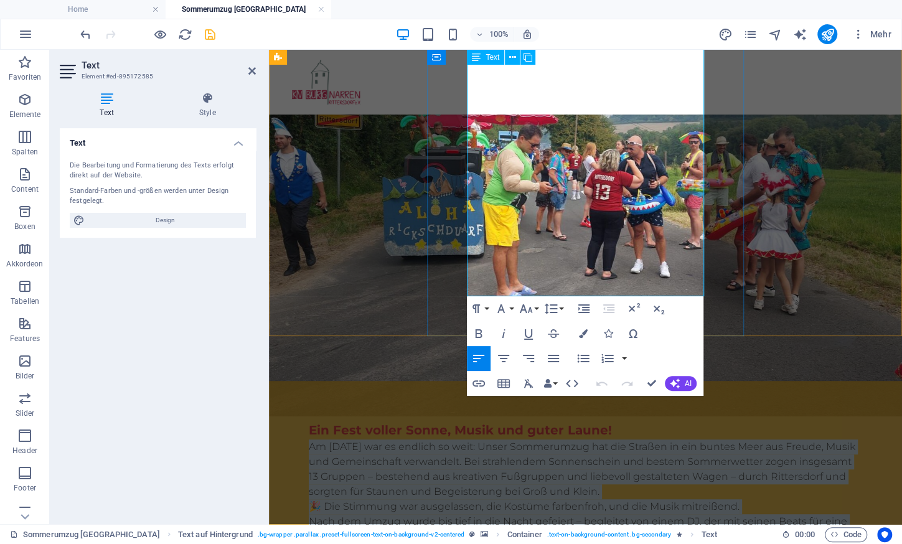
drag, startPoint x: 469, startPoint y: 346, endPoint x: 515, endPoint y: 247, distance: 108.9
click at [515, 440] on p "Am 16. August 2025 war es endlich so weit: Unser Sommerumzug hat die Straßen in…" at bounding box center [585, 514] width 553 height 149
click at [485, 331] on icon "button" at bounding box center [478, 333] width 15 height 15
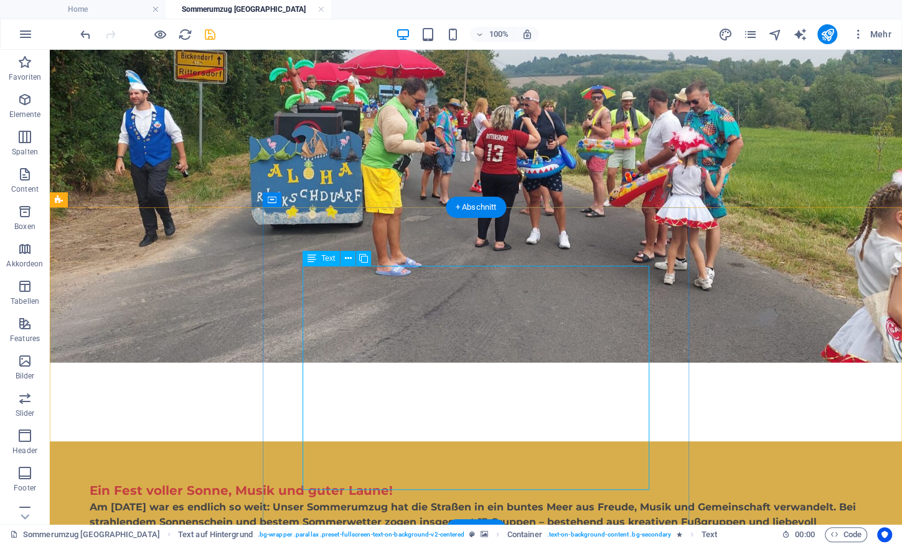
scroll to position [0, 0]
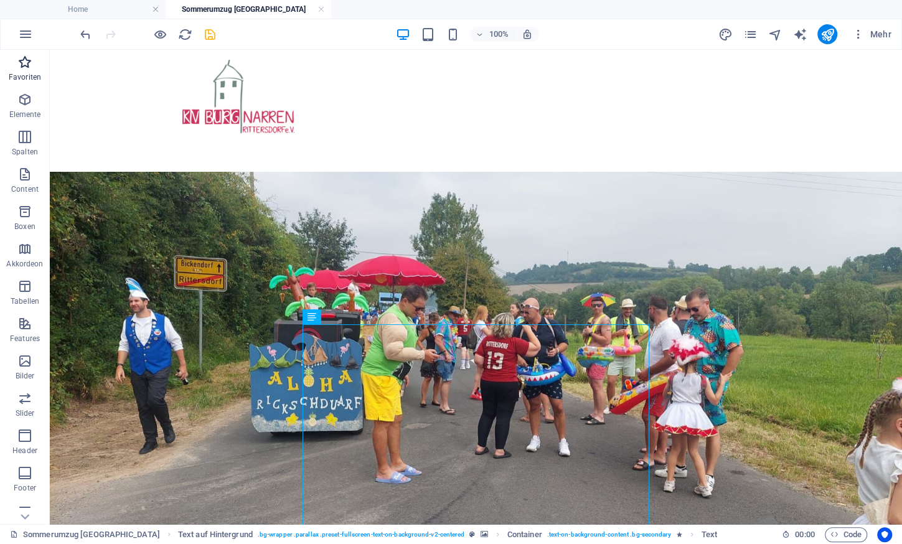
click at [25, 72] on span "Favoriten" at bounding box center [25, 70] width 50 height 30
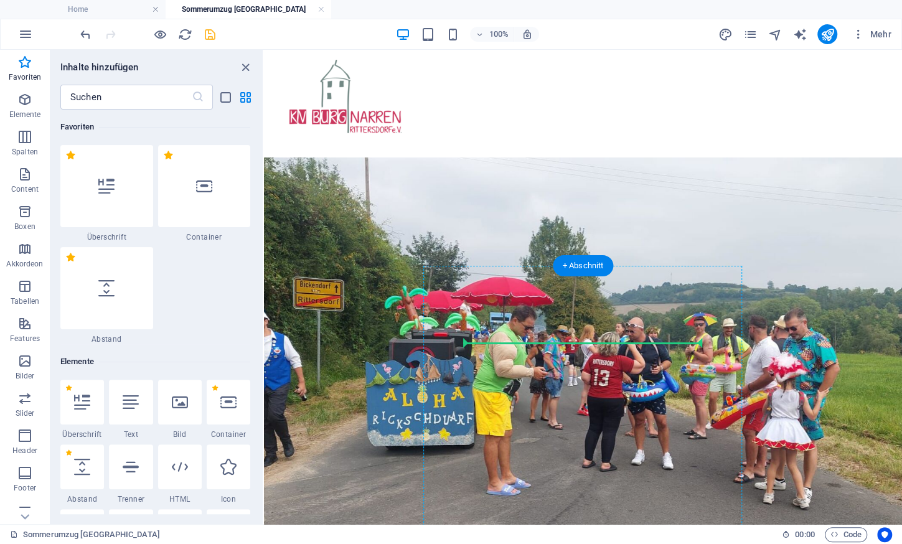
select select "px"
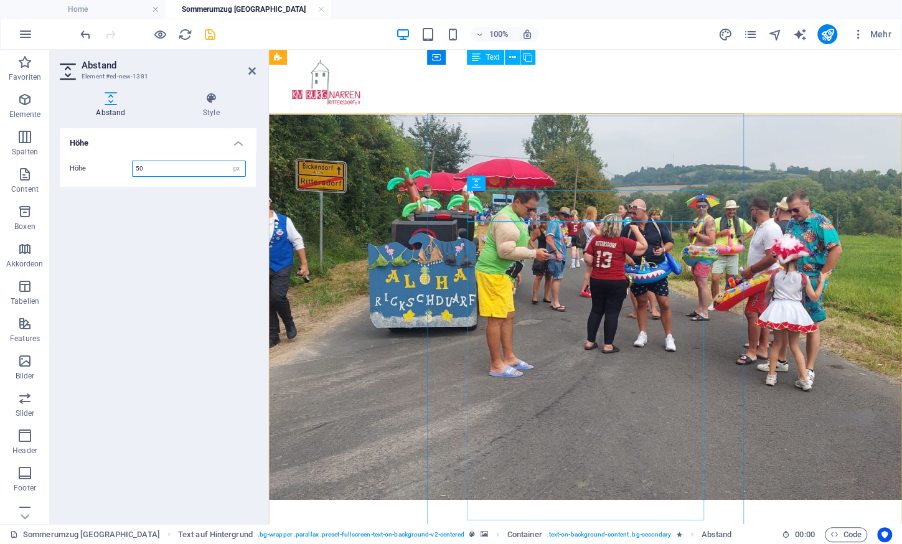
scroll to position [6, 0]
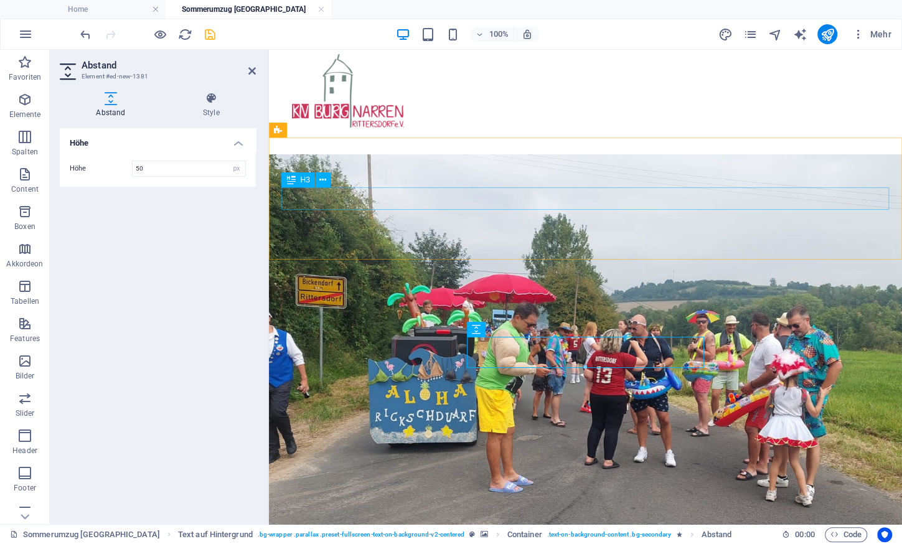
click at [451, 202] on div "Sommerumzug [GEOGRAPHIC_DATA] 2025" at bounding box center [586, 198] width 608 height 22
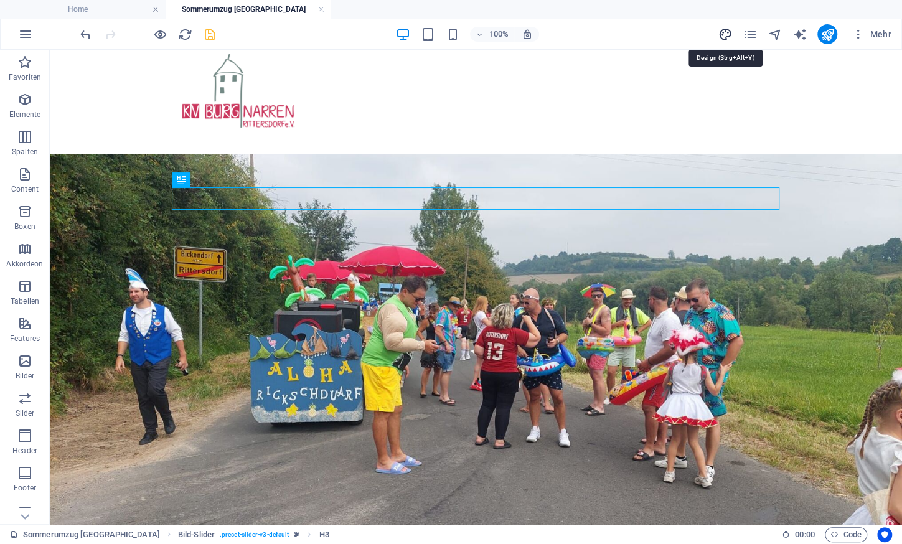
click at [727, 35] on icon "design" at bounding box center [725, 34] width 14 height 14
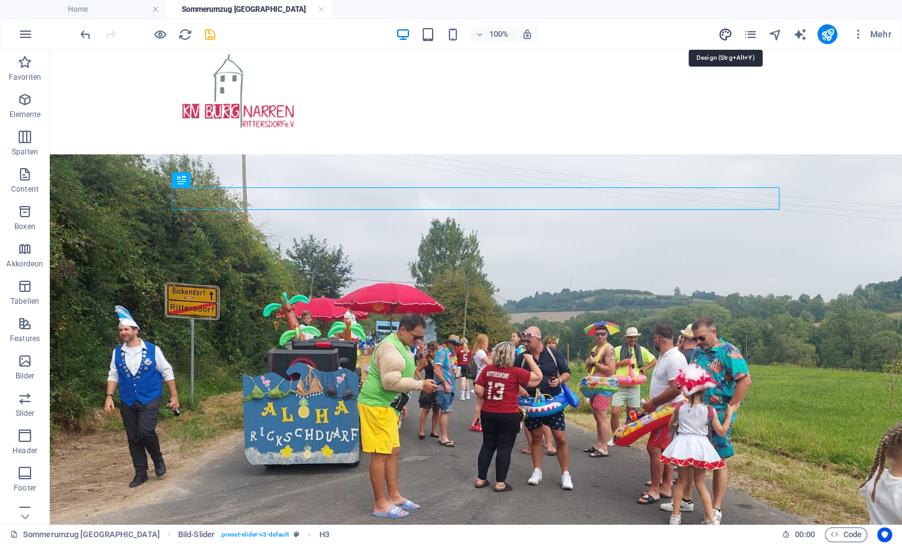
select select "px"
select select "300"
select select "px"
select select "300"
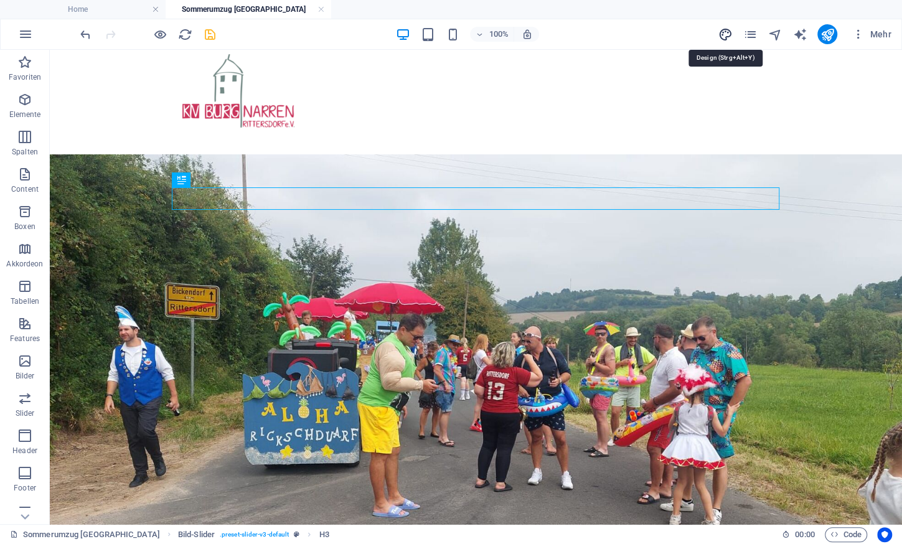
select select "px"
select select "rem"
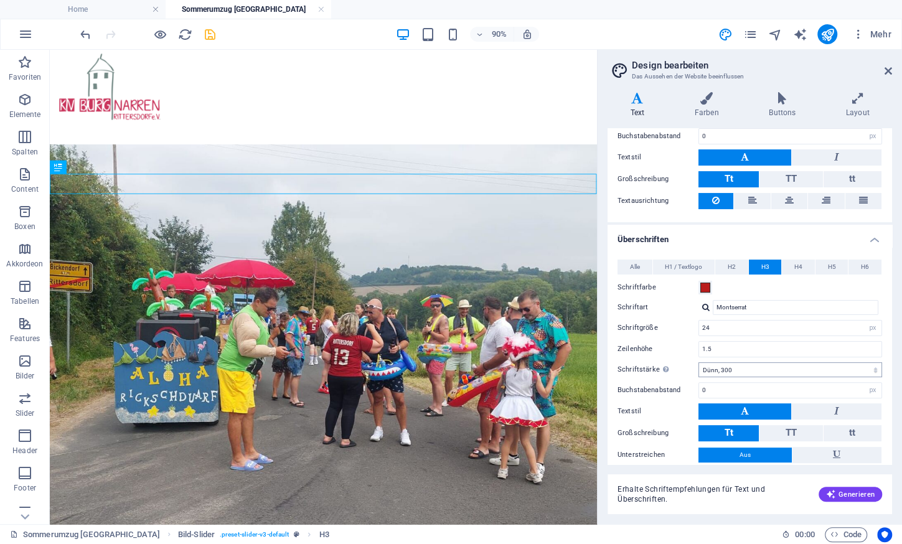
scroll to position [158, 0]
select select "600"
click option "Halb-fett, 600" at bounding box center [0, 0] width 0 height 0
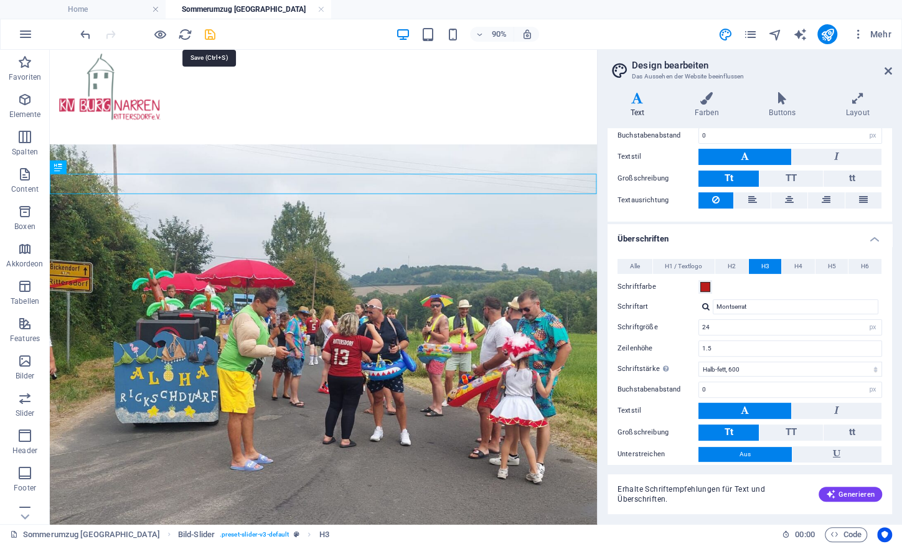
click at [208, 33] on icon "save" at bounding box center [210, 34] width 14 height 14
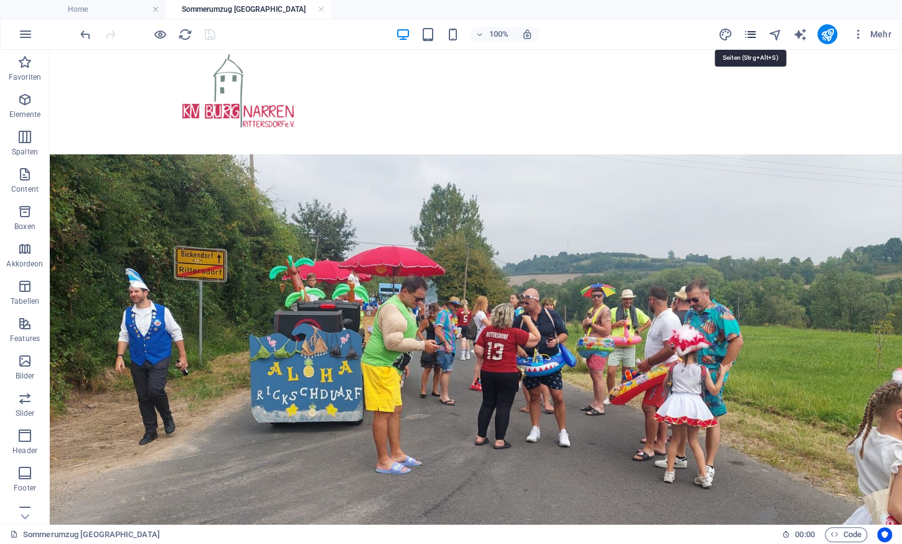
click at [751, 39] on icon "pages" at bounding box center [750, 34] width 14 height 14
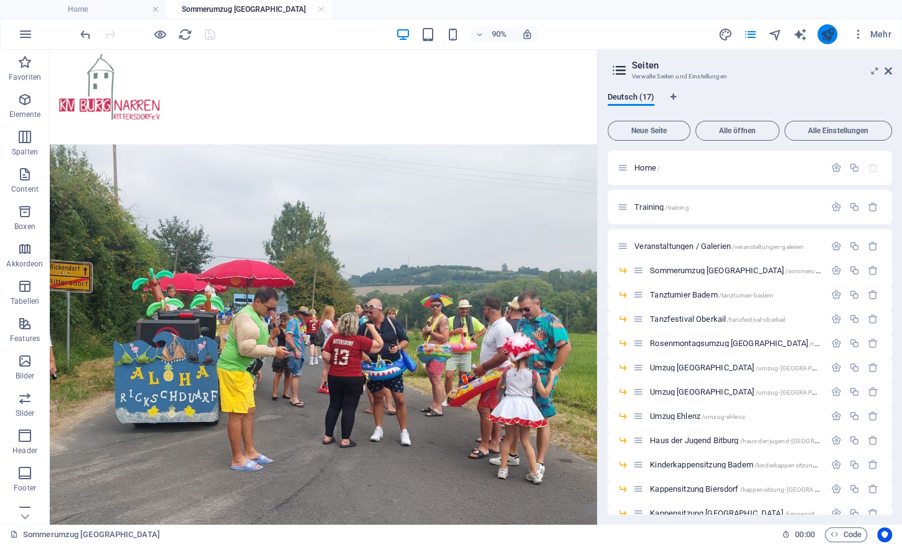
click at [830, 26] on button "publish" at bounding box center [827, 34] width 20 height 20
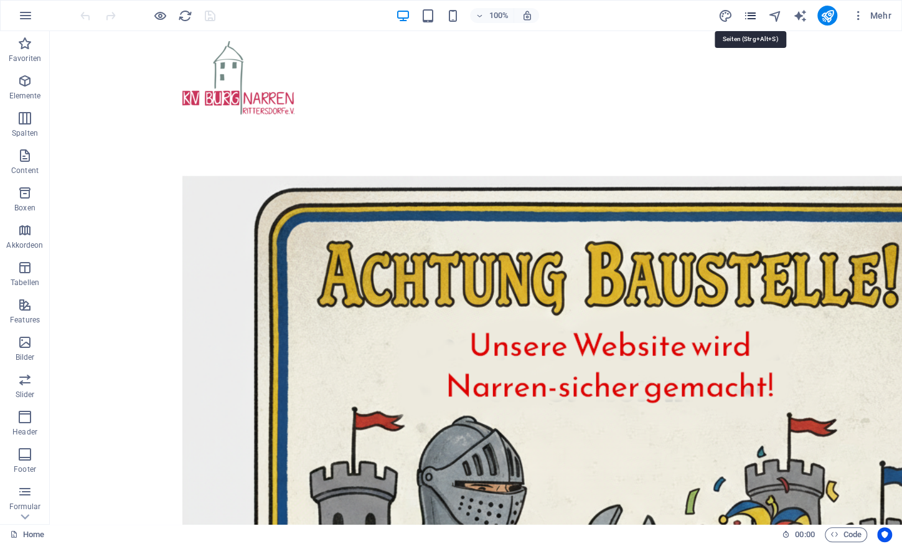
click at [751, 19] on icon "pages" at bounding box center [750, 16] width 14 height 14
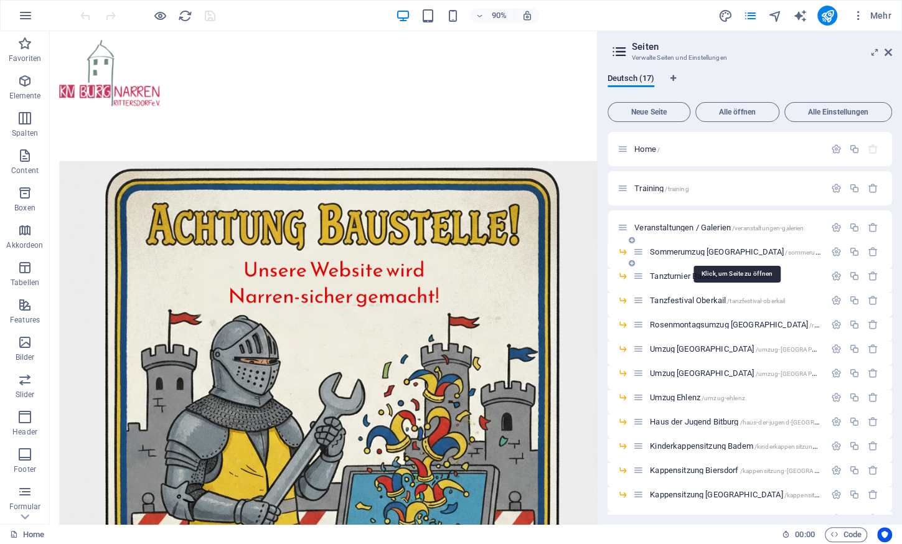
click at [692, 250] on span "Sommerumzug [GEOGRAPHIC_DATA] /sommerumzug-[GEOGRAPHIC_DATA]" at bounding box center [773, 251] width 247 height 9
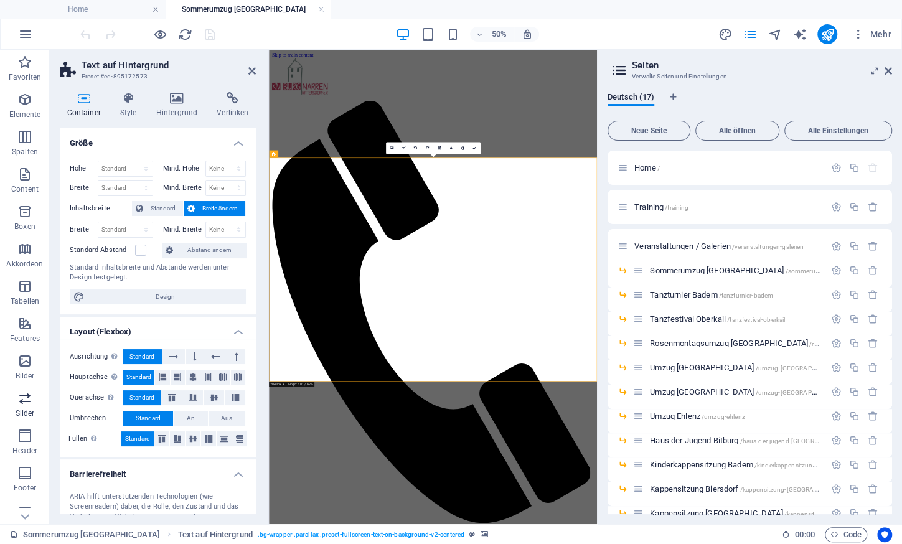
click at [22, 402] on icon "button" at bounding box center [24, 398] width 15 height 15
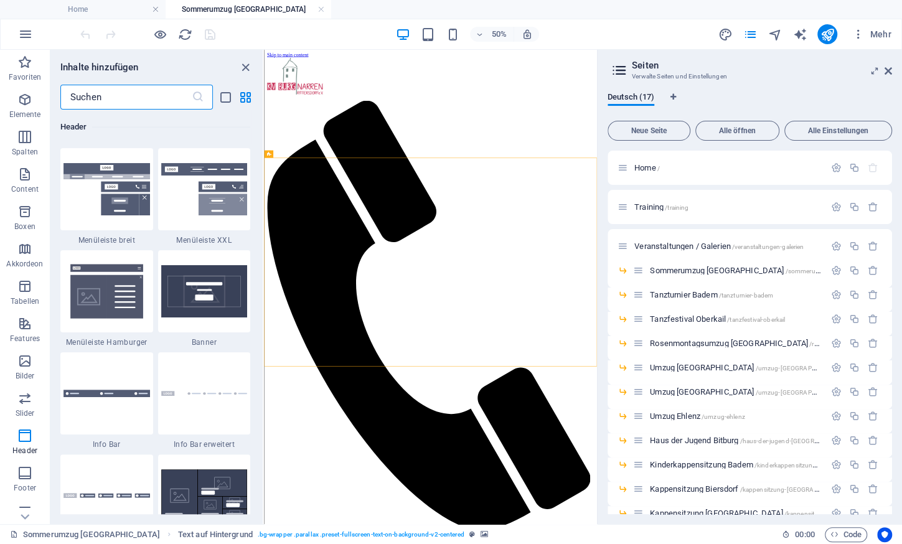
scroll to position [7903, 0]
click at [31, 175] on icon "button" at bounding box center [24, 174] width 15 height 15
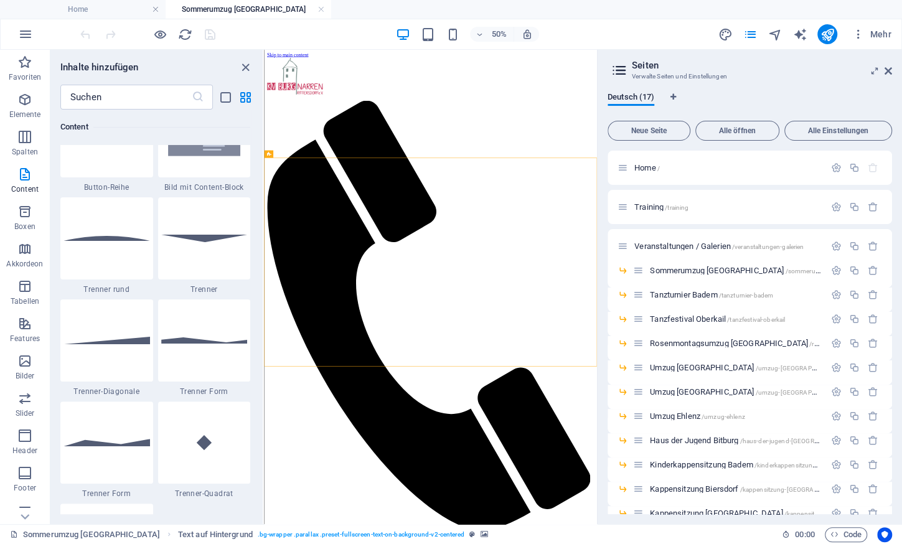
scroll to position [2938, 0]
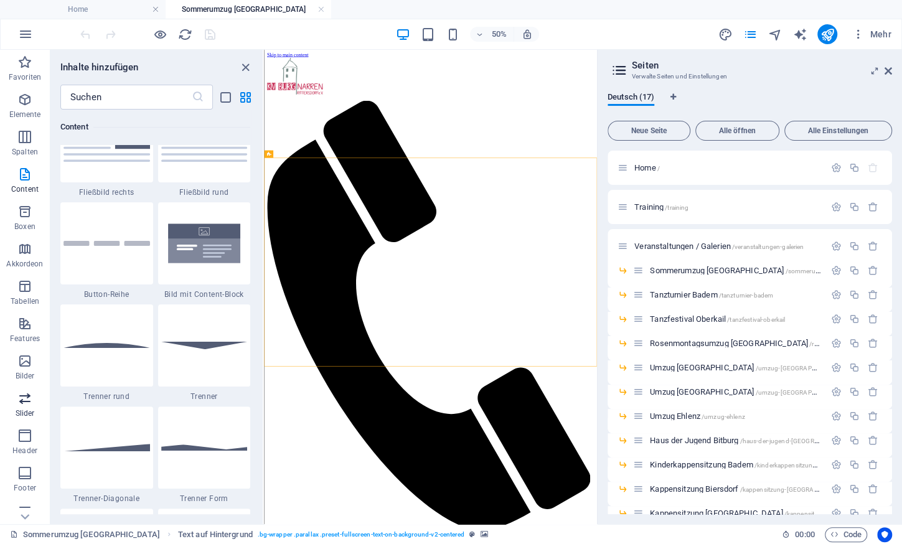
click at [34, 402] on span "Slider" at bounding box center [25, 406] width 50 height 30
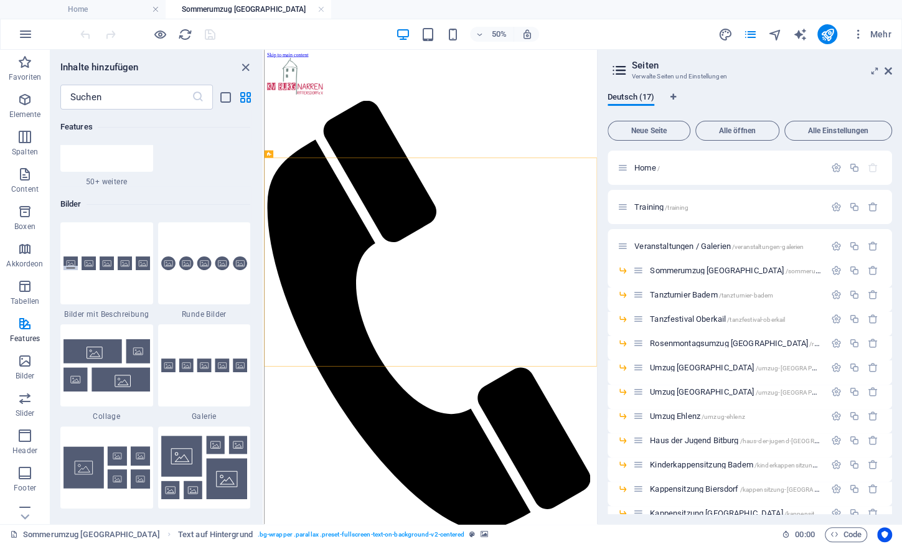
scroll to position [6336, 0]
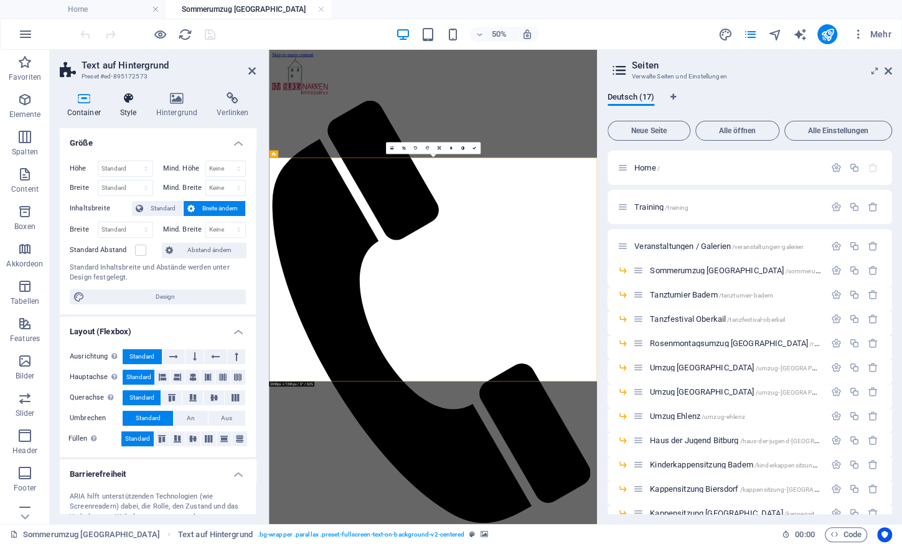
click at [128, 113] on h4 "Style" at bounding box center [131, 105] width 36 height 26
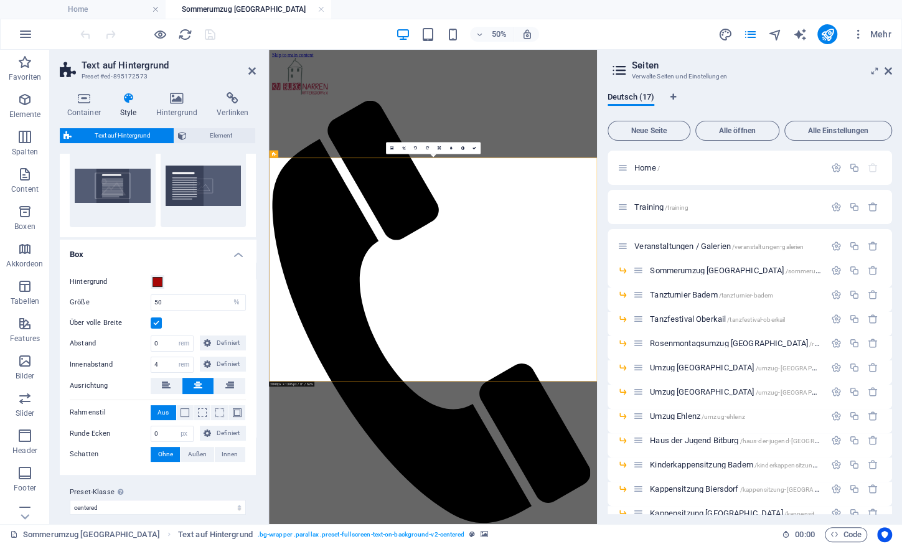
scroll to position [49, 0]
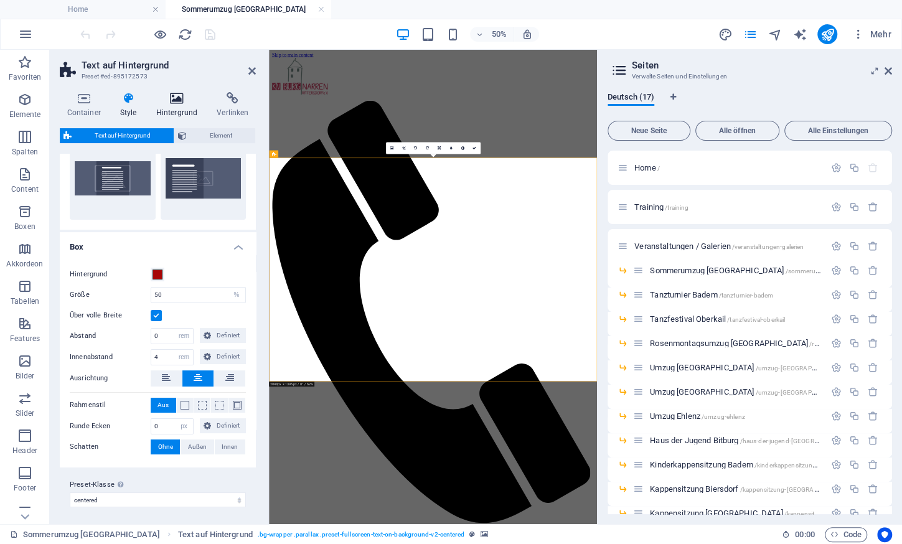
click at [182, 110] on h4 "Hintergrund" at bounding box center [179, 105] width 61 height 26
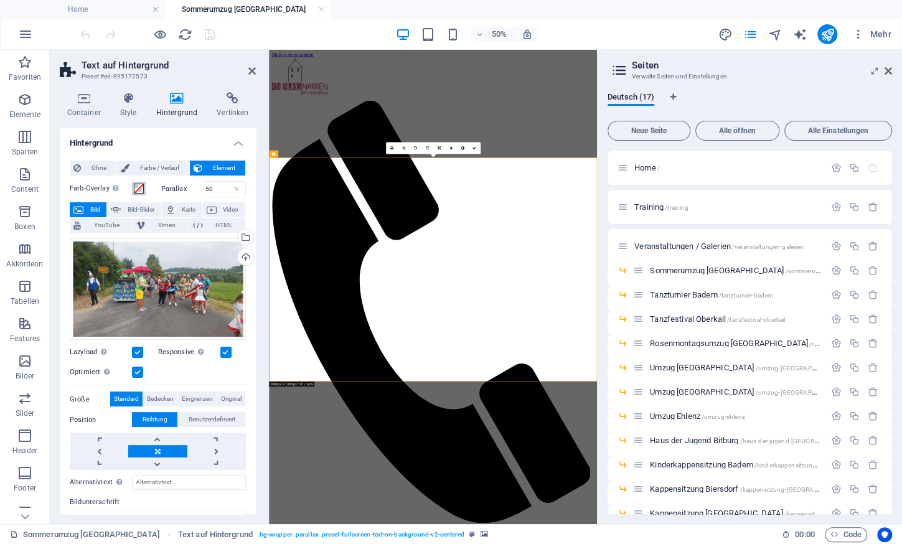
click at [139, 187] on span at bounding box center [139, 189] width 10 height 10
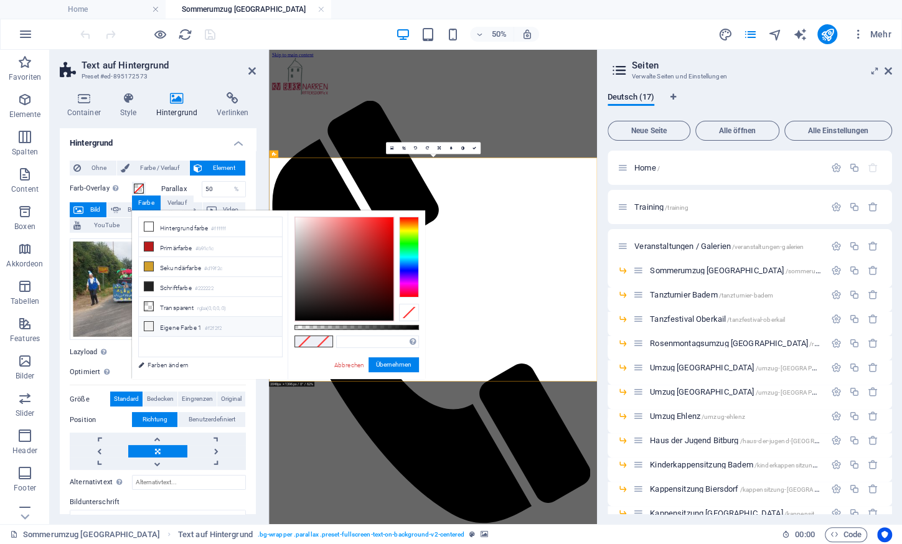
click at [194, 321] on li "Eigene Farbe 1 #f2f2f2" at bounding box center [210, 327] width 143 height 20
type input "#f2f2f2"
click at [390, 360] on button "Übernehmen" at bounding box center [394, 364] width 50 height 15
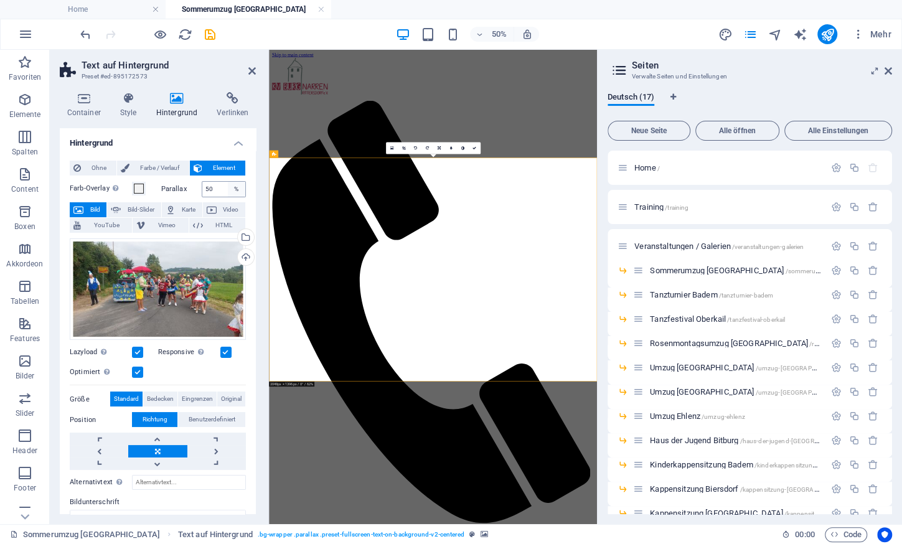
click at [232, 188] on div "%" at bounding box center [236, 189] width 17 height 15
drag, startPoint x: 225, startPoint y: 187, endPoint x: 172, endPoint y: 187, distance: 52.3
click at [202, 187] on input "50" at bounding box center [224, 189] width 44 height 15
type input "10"
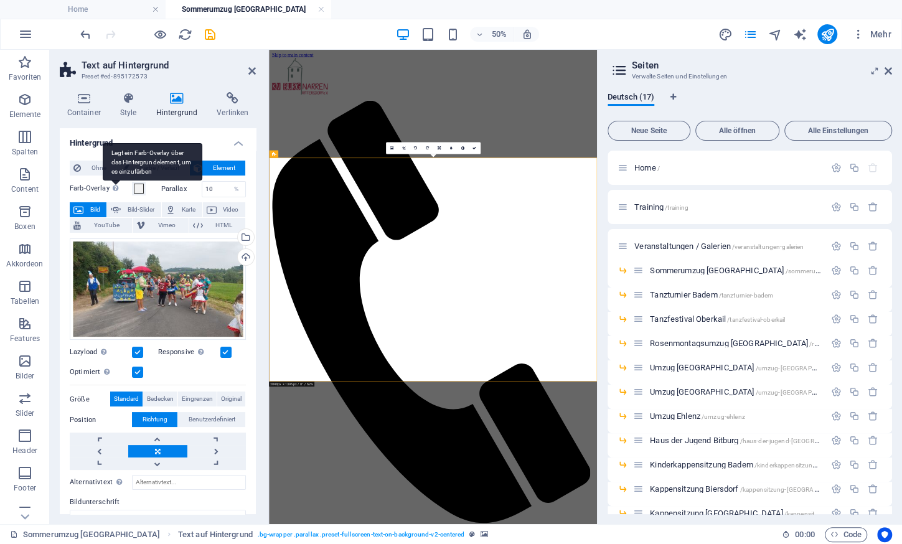
click at [116, 191] on icon at bounding box center [116, 188] width 6 height 7
click at [132, 191] on button "Farb-Overlay Legt ein Farb-Overlay über das Hintergrundelement, um es einzufärb…" at bounding box center [139, 189] width 14 height 14
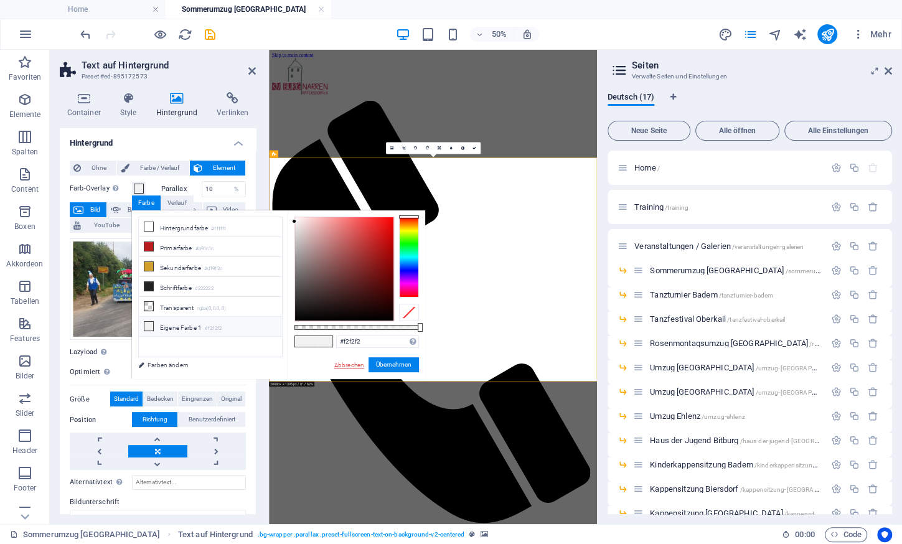
click at [347, 362] on link "Abbrechen" at bounding box center [349, 364] width 32 height 9
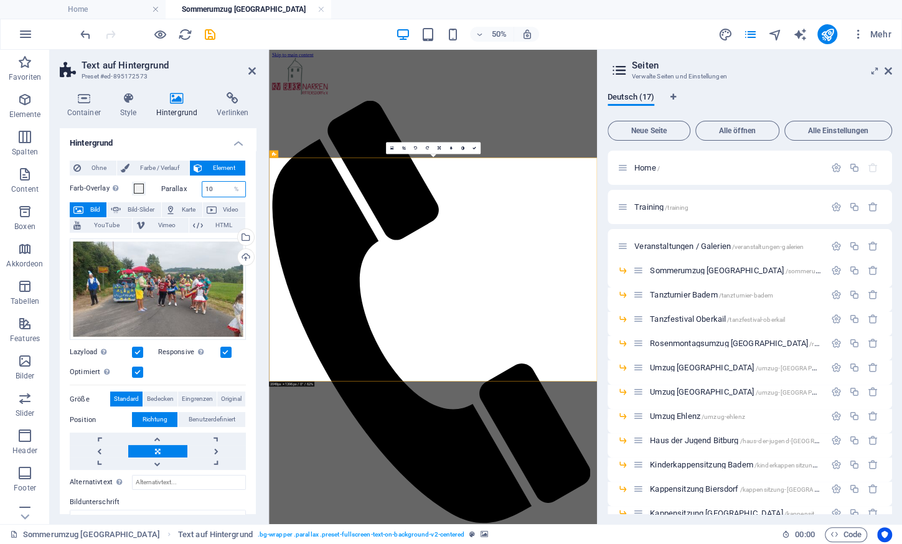
drag, startPoint x: 219, startPoint y: 186, endPoint x: 186, endPoint y: 177, distance: 34.1
click at [202, 182] on input "10" at bounding box center [224, 189] width 44 height 15
type input "90"
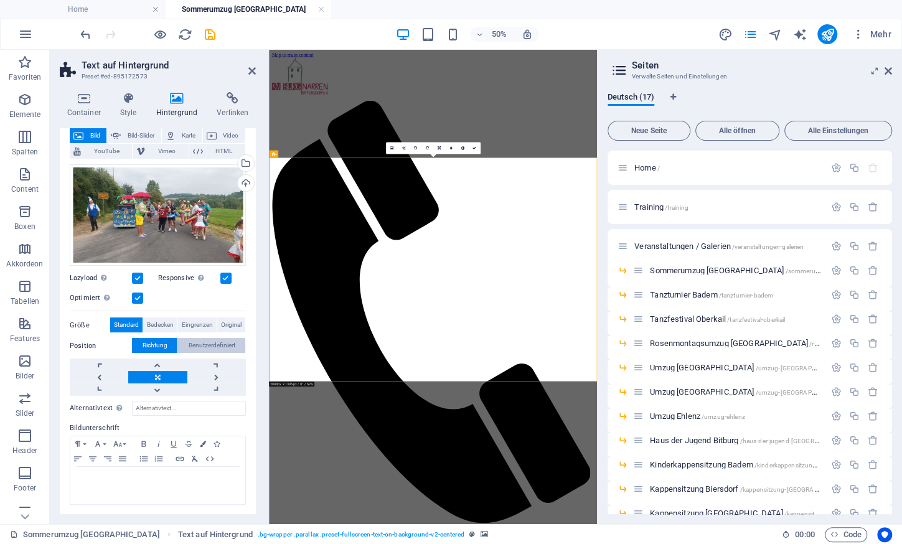
scroll to position [0, 0]
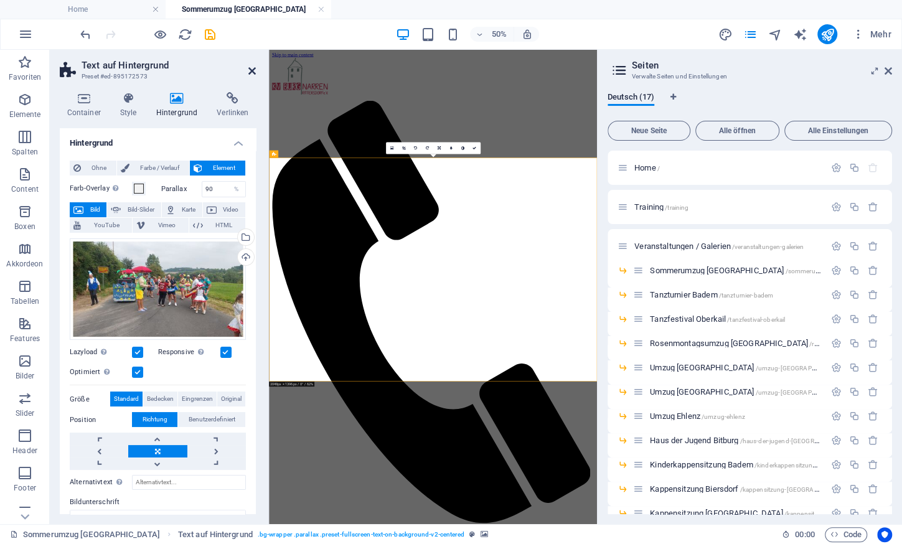
click at [255, 70] on icon at bounding box center [251, 71] width 7 height 10
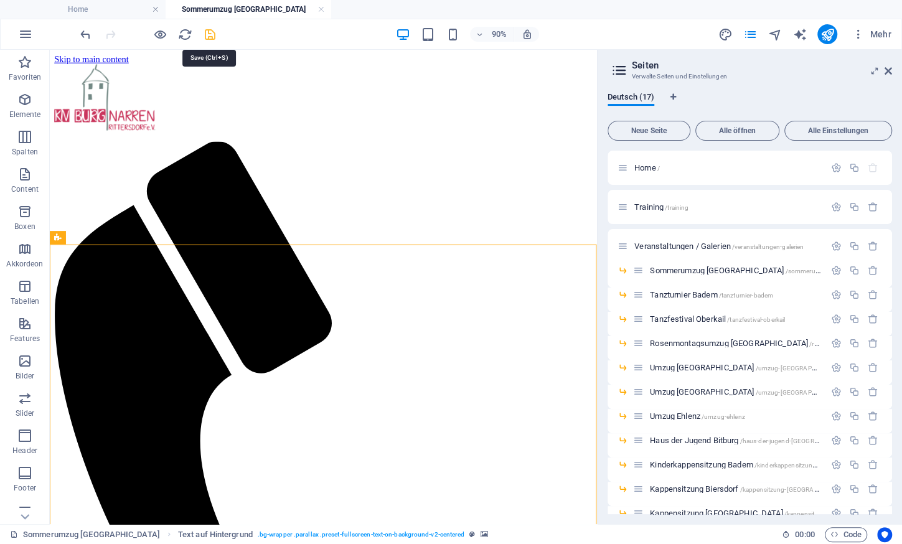
click at [212, 32] on icon "save" at bounding box center [210, 34] width 14 height 14
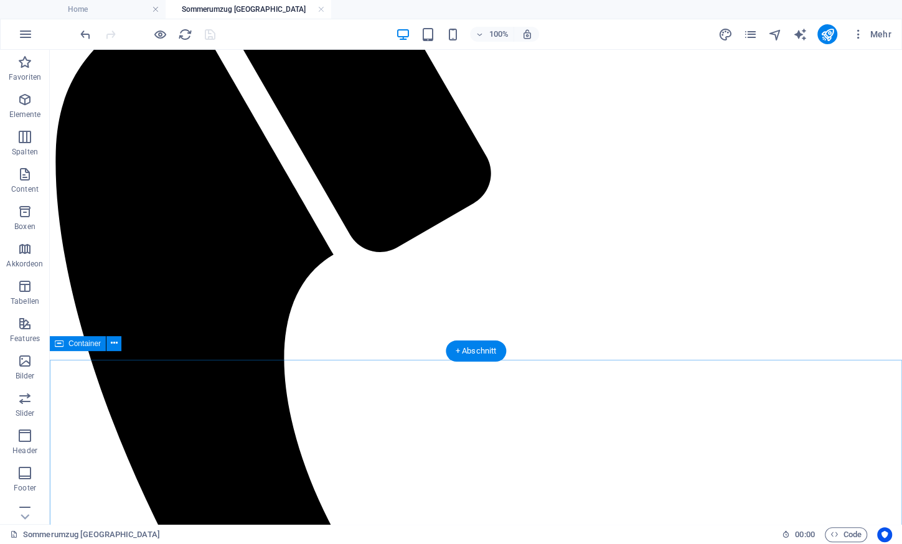
scroll to position [253, 0]
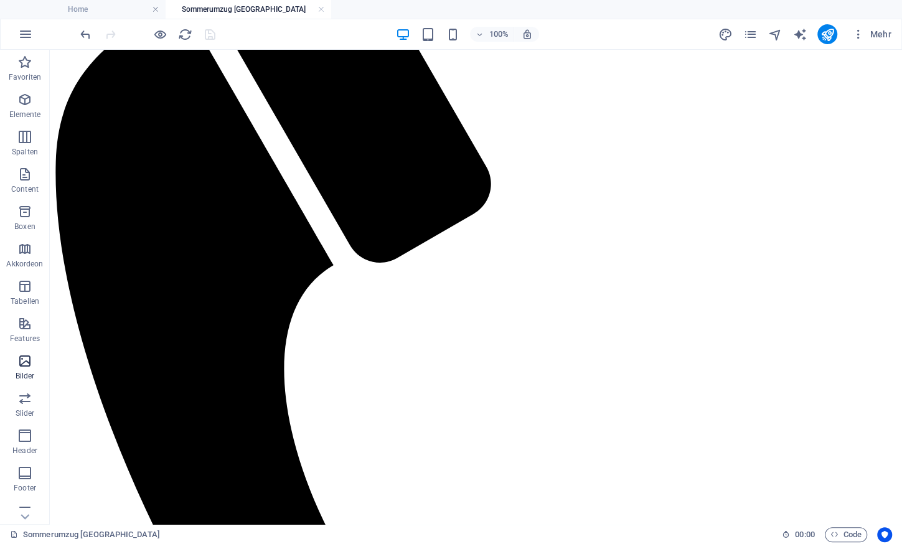
click at [20, 364] on icon "button" at bounding box center [24, 361] width 15 height 15
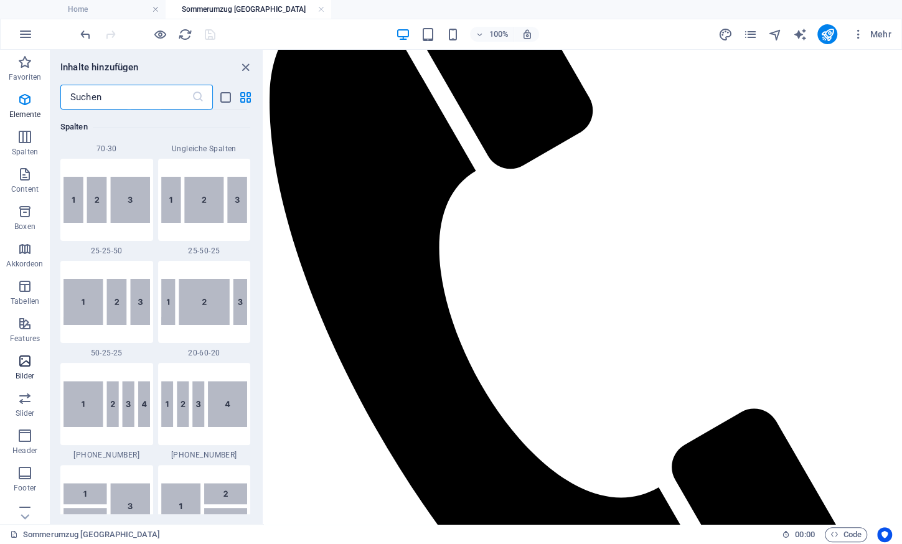
scroll to position [6415, 0]
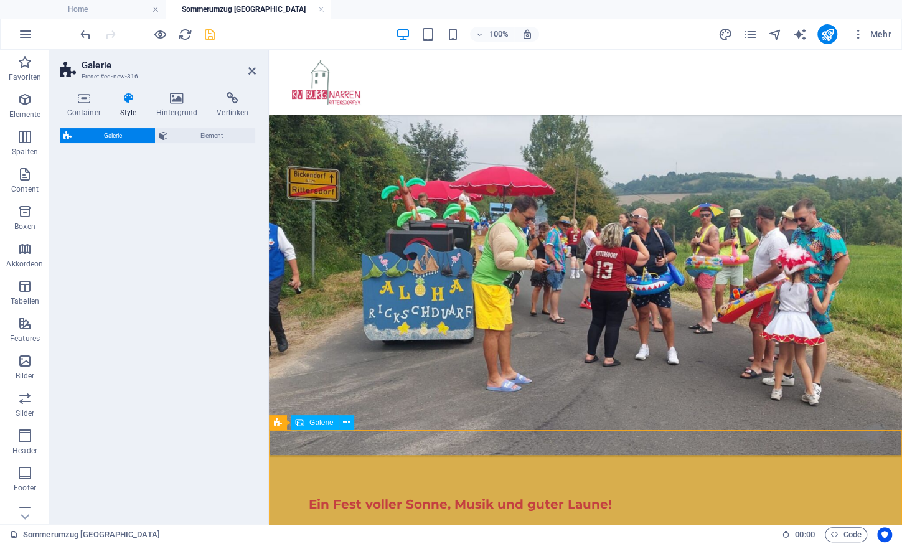
select select "rem"
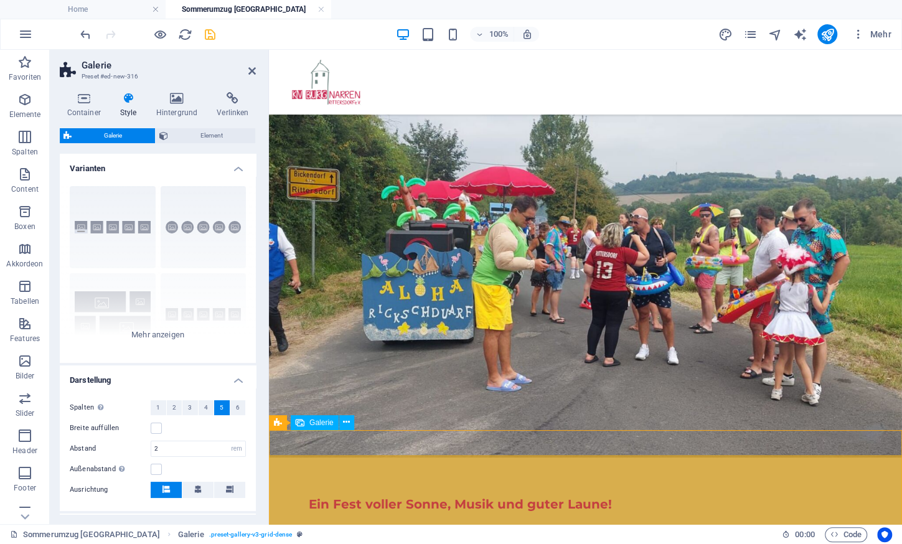
scroll to position [49, 0]
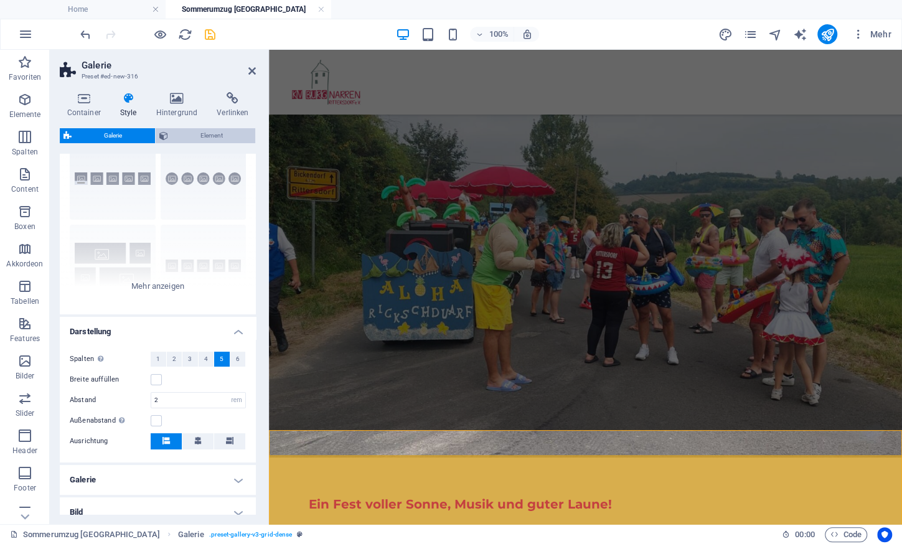
click at [216, 138] on span "Element" at bounding box center [212, 135] width 80 height 15
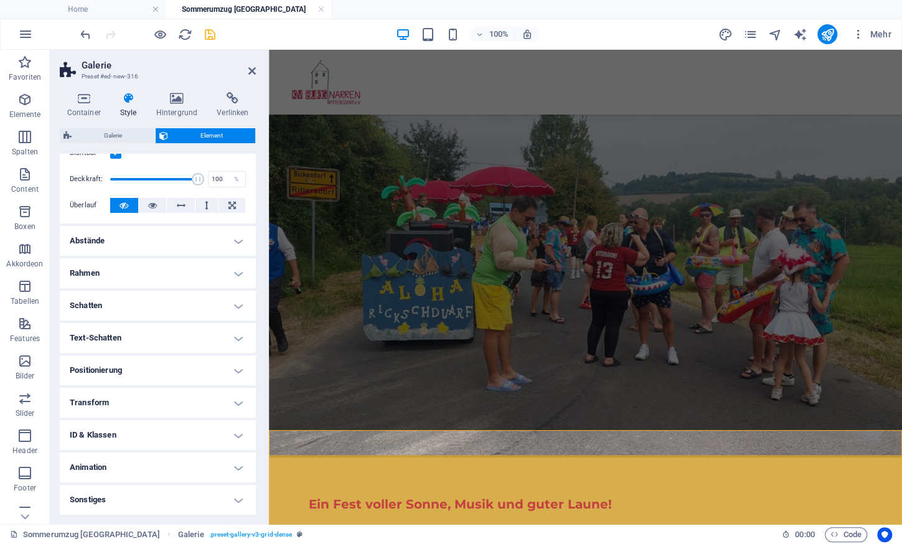
scroll to position [0, 0]
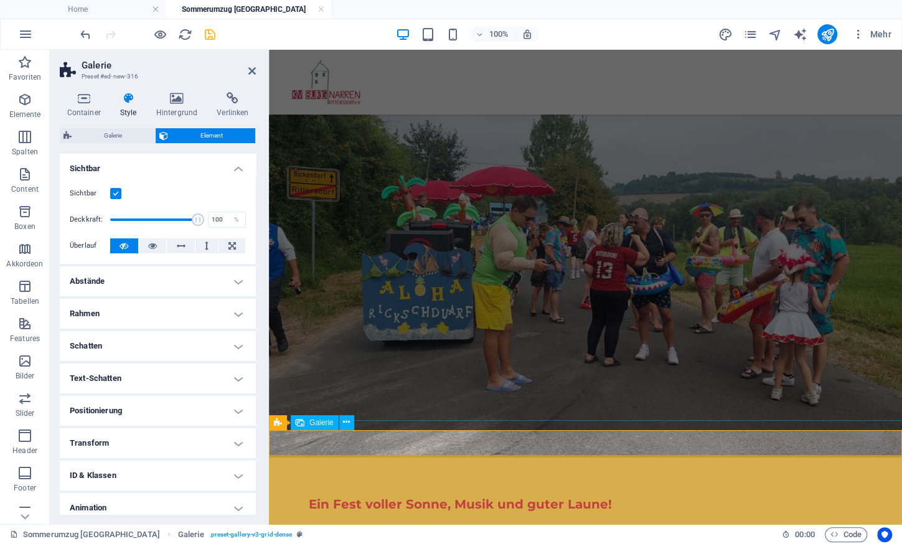
select select "4"
select select "px"
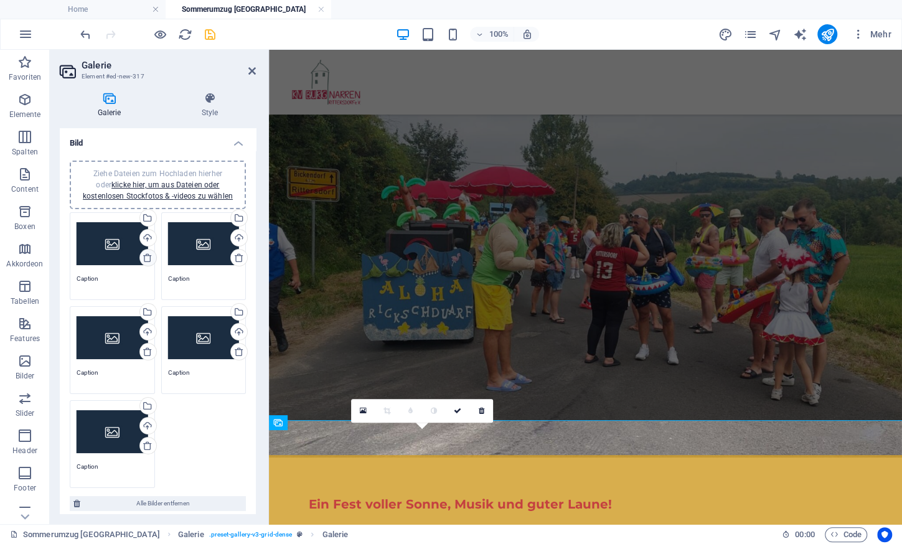
click at [148, 259] on icon at bounding box center [148, 258] width 10 height 10
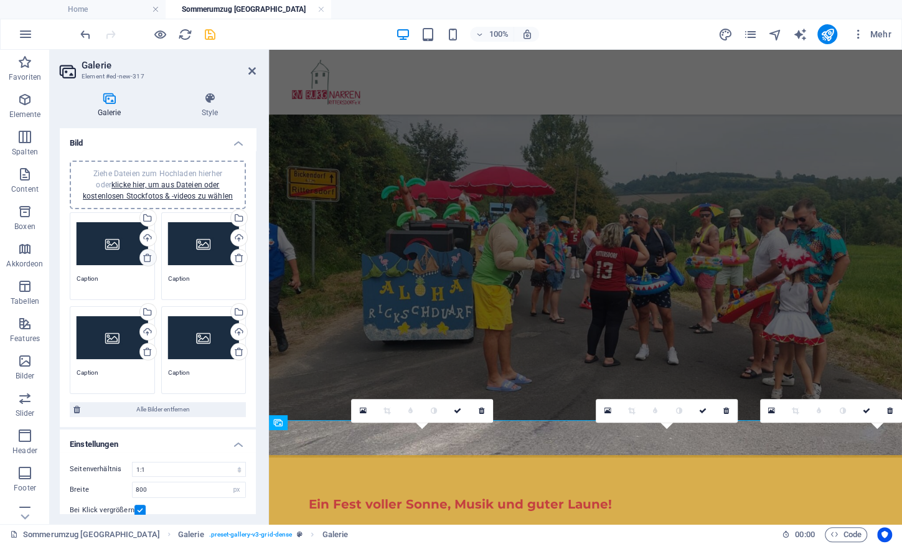
click at [148, 259] on icon at bounding box center [148, 258] width 10 height 10
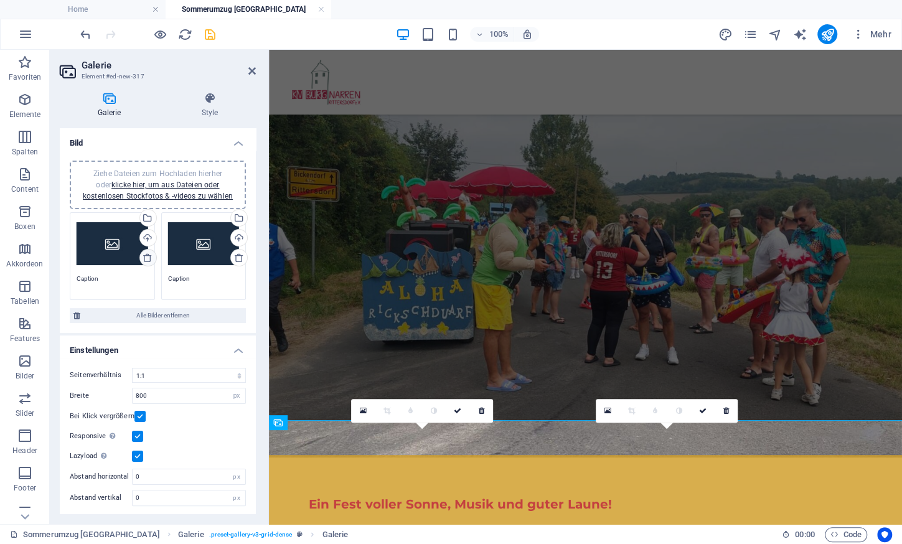
click at [148, 259] on icon at bounding box center [148, 258] width 10 height 10
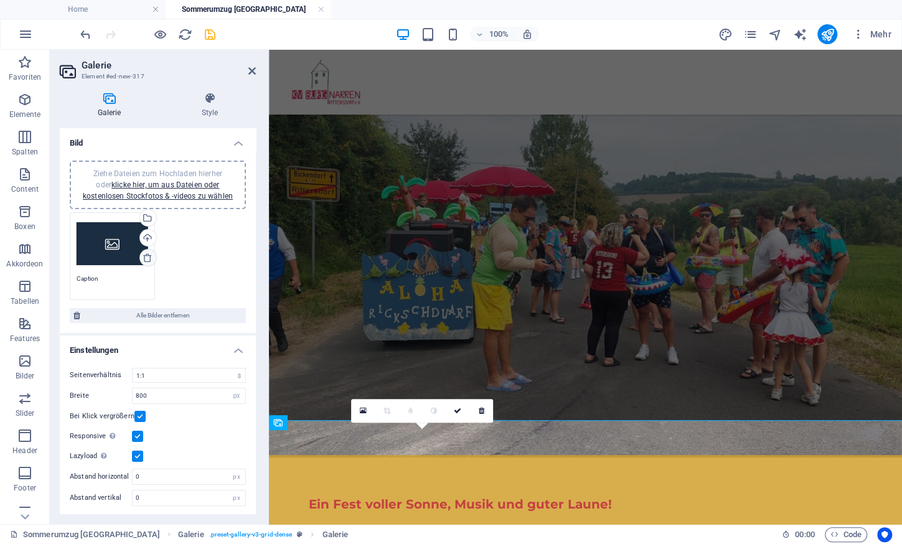
click at [148, 259] on icon at bounding box center [148, 258] width 10 height 10
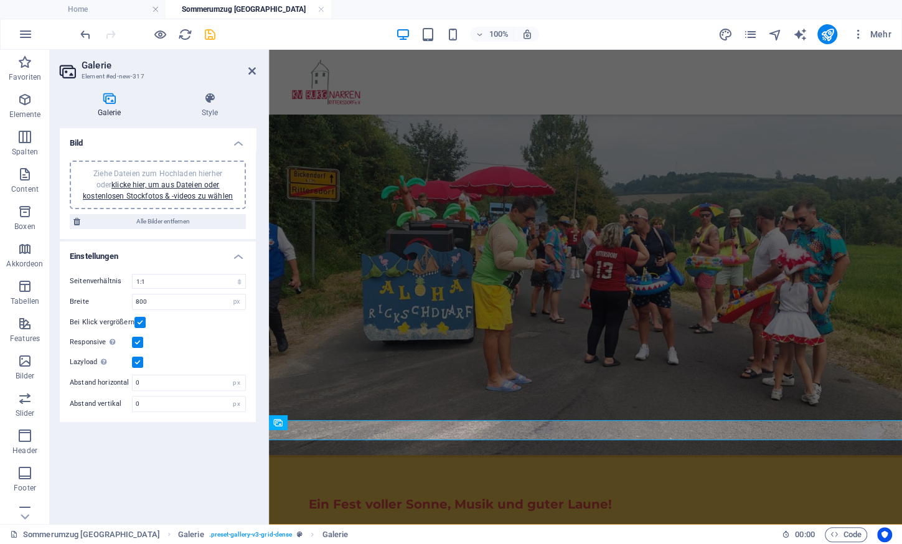
click at [196, 171] on span "Ziehe Dateien zum Hochladen hierher oder klicke hier, um aus Dateien oder koste…" at bounding box center [158, 184] width 150 height 31
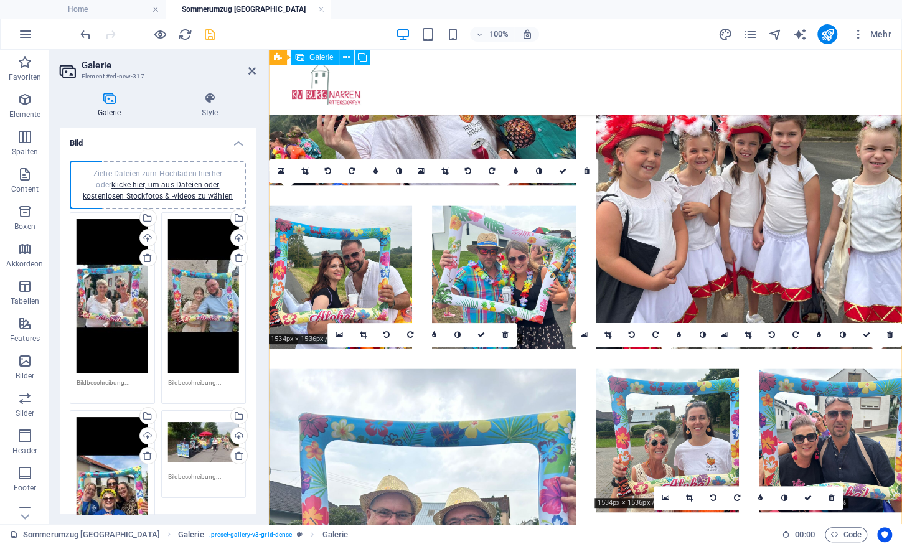
scroll to position [3396, 0]
